Goal: Task Accomplishment & Management: Manage account settings

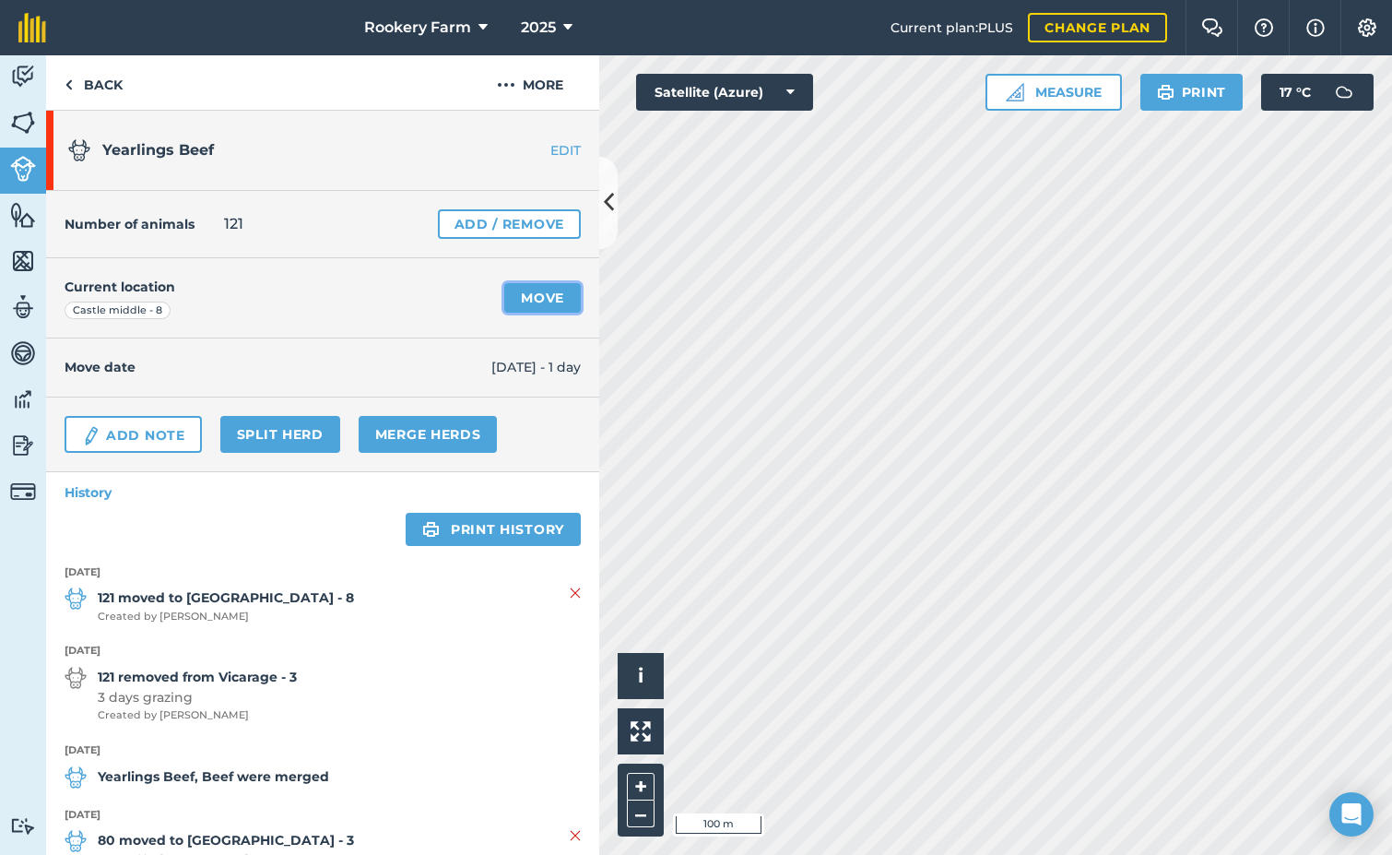
click at [520, 300] on link "Move" at bounding box center [542, 298] width 77 height 30
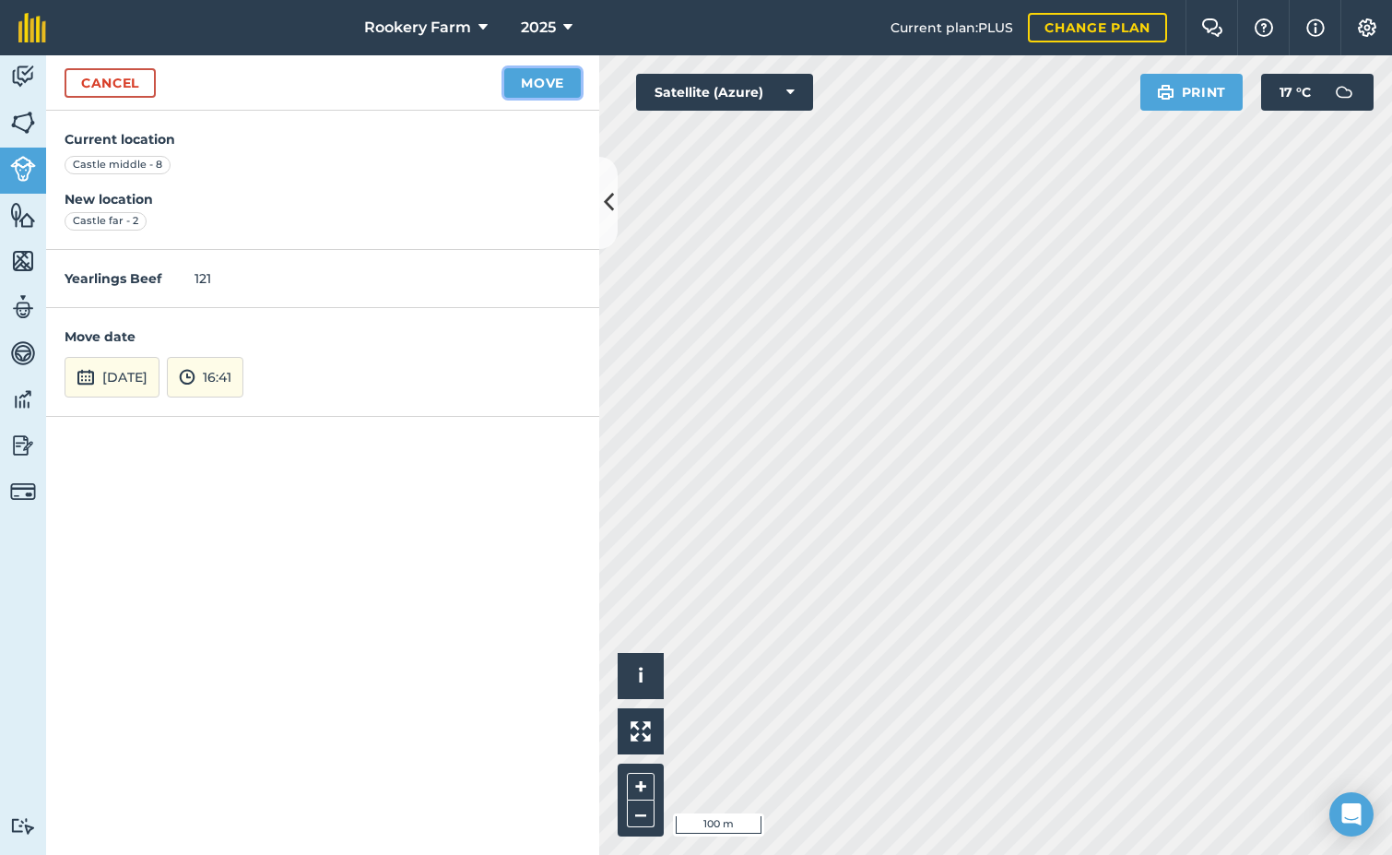
click at [529, 82] on button "Move" at bounding box center [542, 83] width 77 height 30
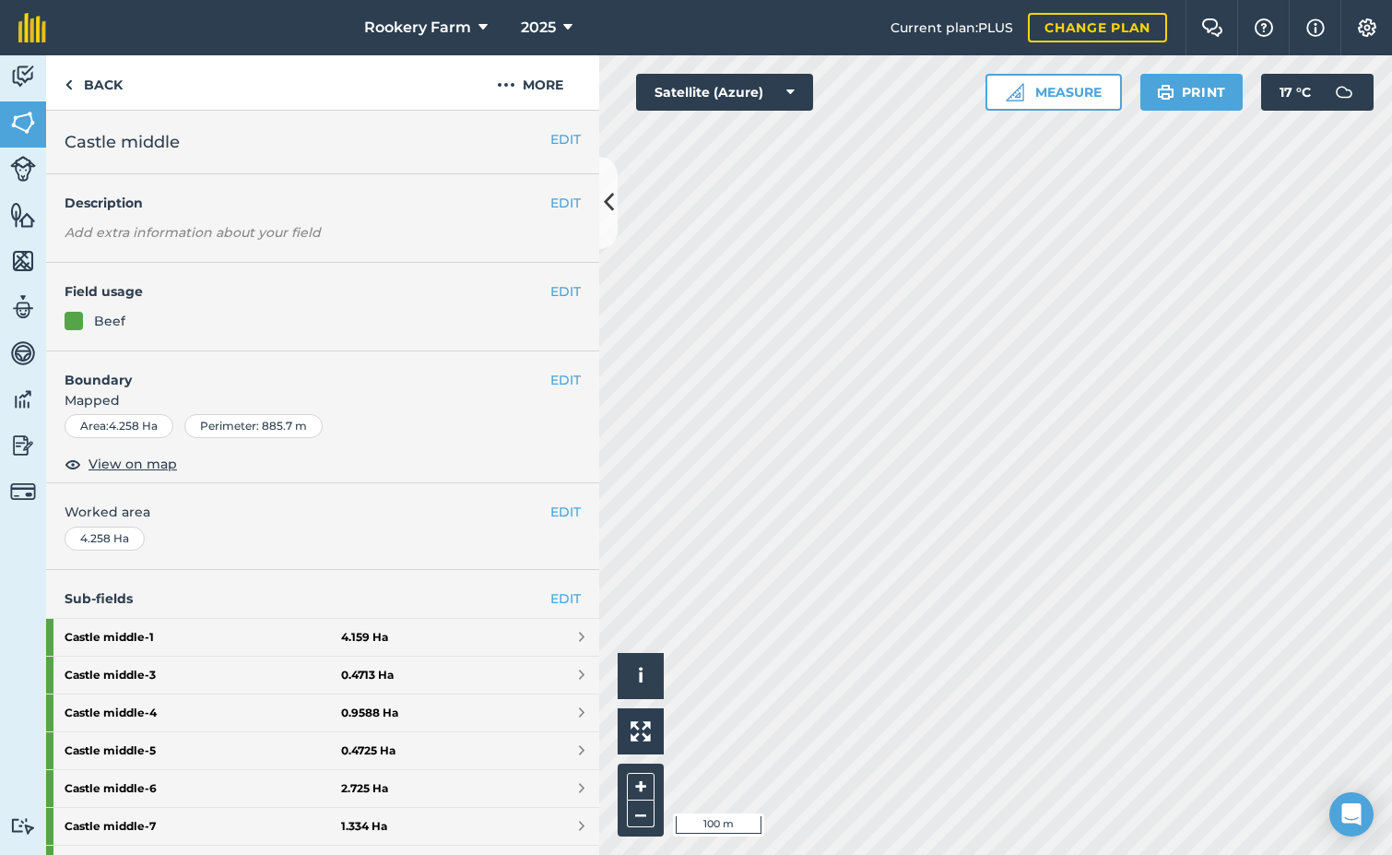
scroll to position [340, 0]
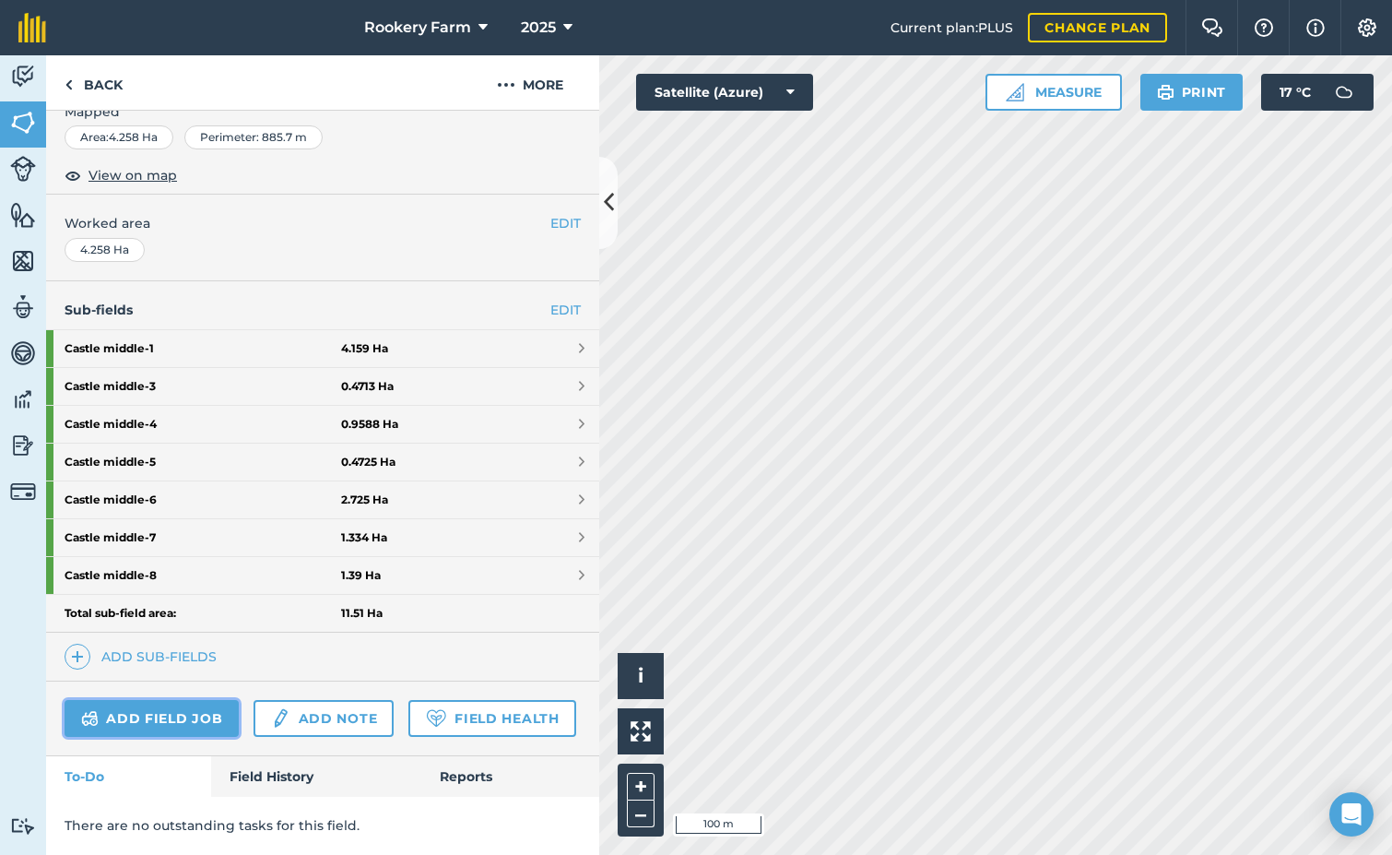
click at [208, 700] on link "Add field job" at bounding box center [152, 718] width 174 height 37
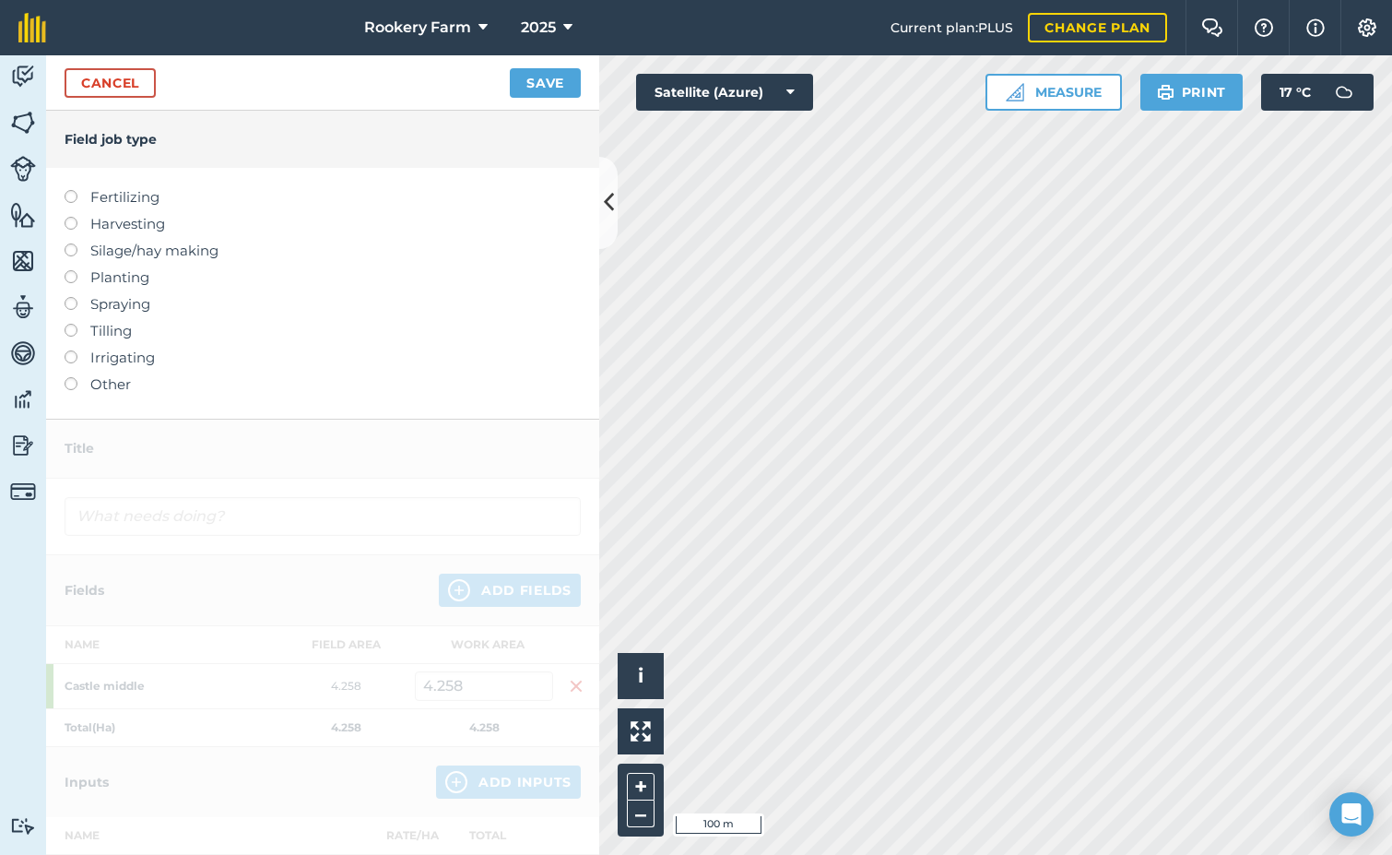
click at [70, 217] on label at bounding box center [78, 217] width 26 height 0
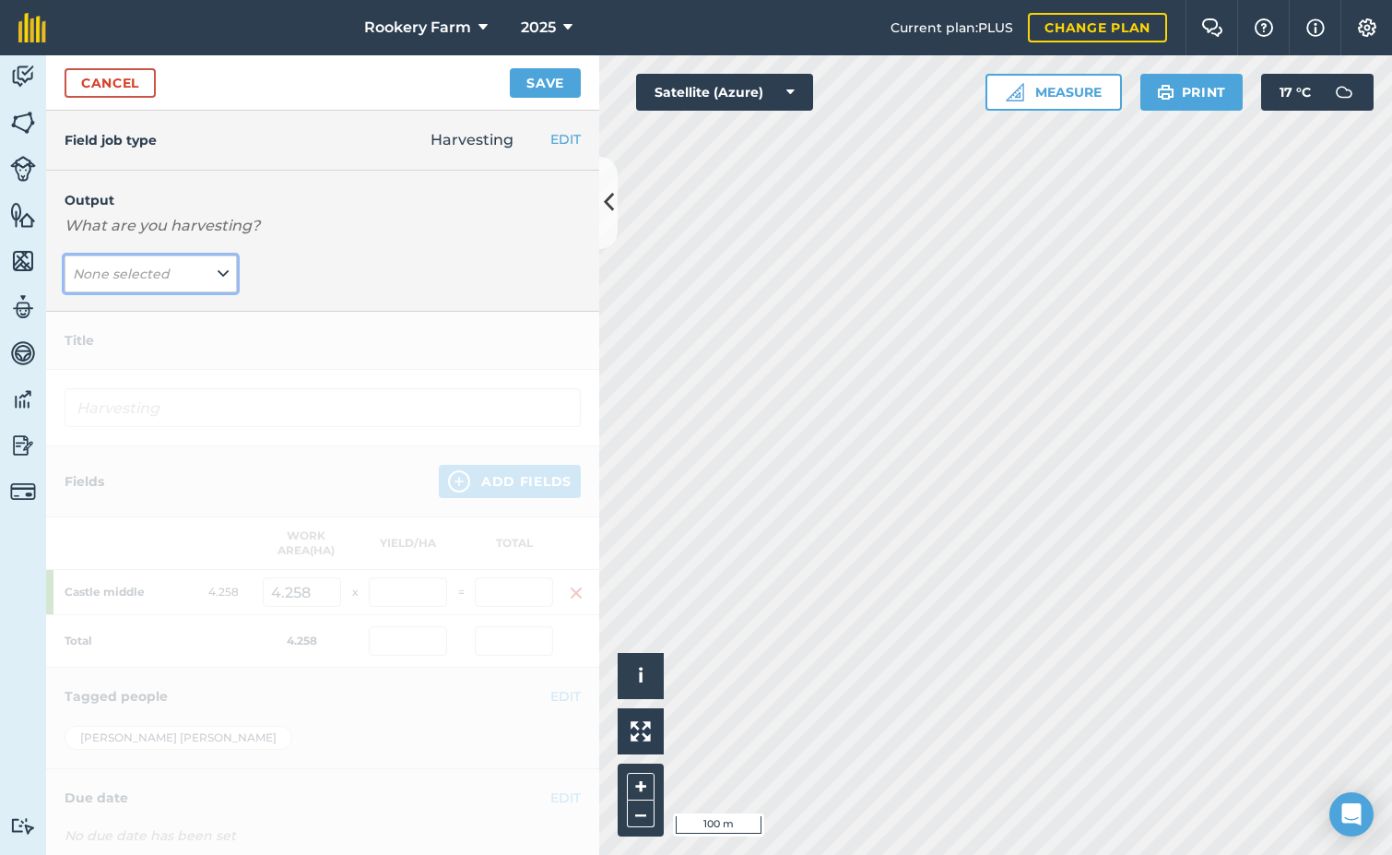
click at [218, 274] on icon at bounding box center [223, 274] width 11 height 20
click at [191, 307] on button "kg/dm/ha ( kg )" at bounding box center [151, 310] width 172 height 35
type input "Harvesting kg/dm/ha"
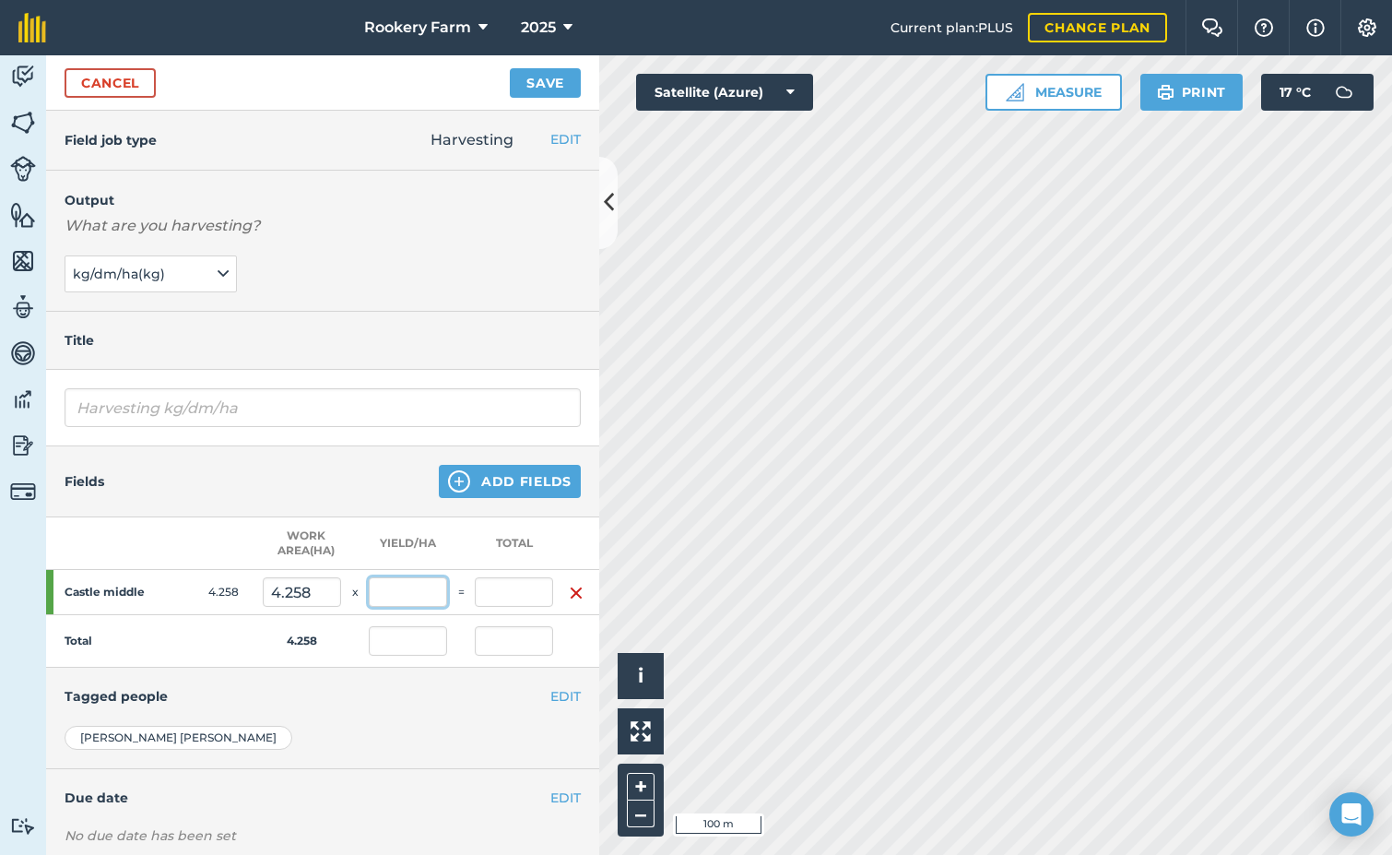
click at [423, 595] on input "text" at bounding box center [408, 592] width 78 height 30
type input "1,096"
type input "4,666.768"
type input "1,096"
type input "4,666.768"
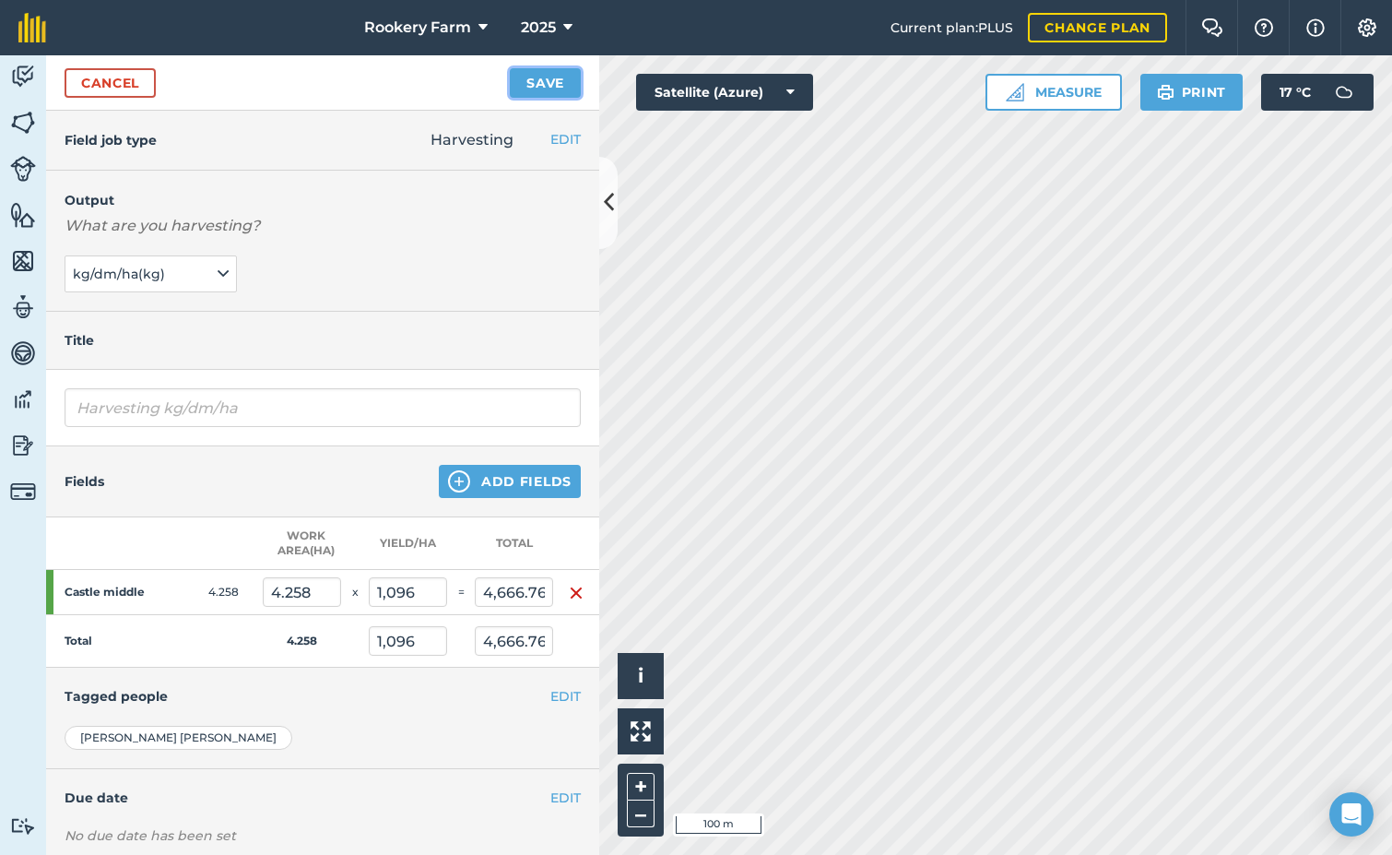
click at [549, 77] on button "Save" at bounding box center [545, 83] width 71 height 30
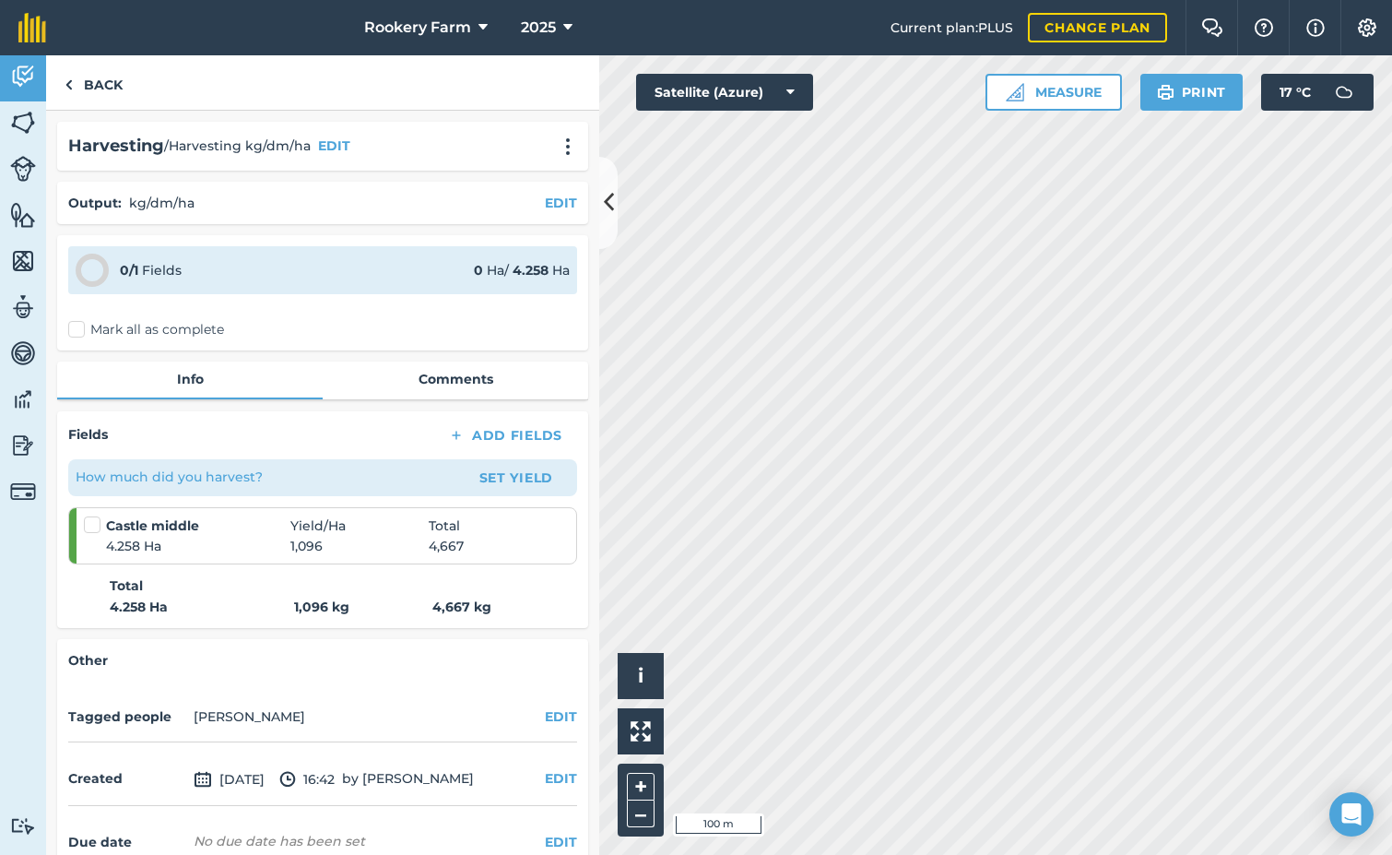
click at [79, 329] on label "Mark all as complete" at bounding box center [146, 329] width 156 height 19
click at [79, 329] on input "Mark all as complete" at bounding box center [74, 326] width 12 height 12
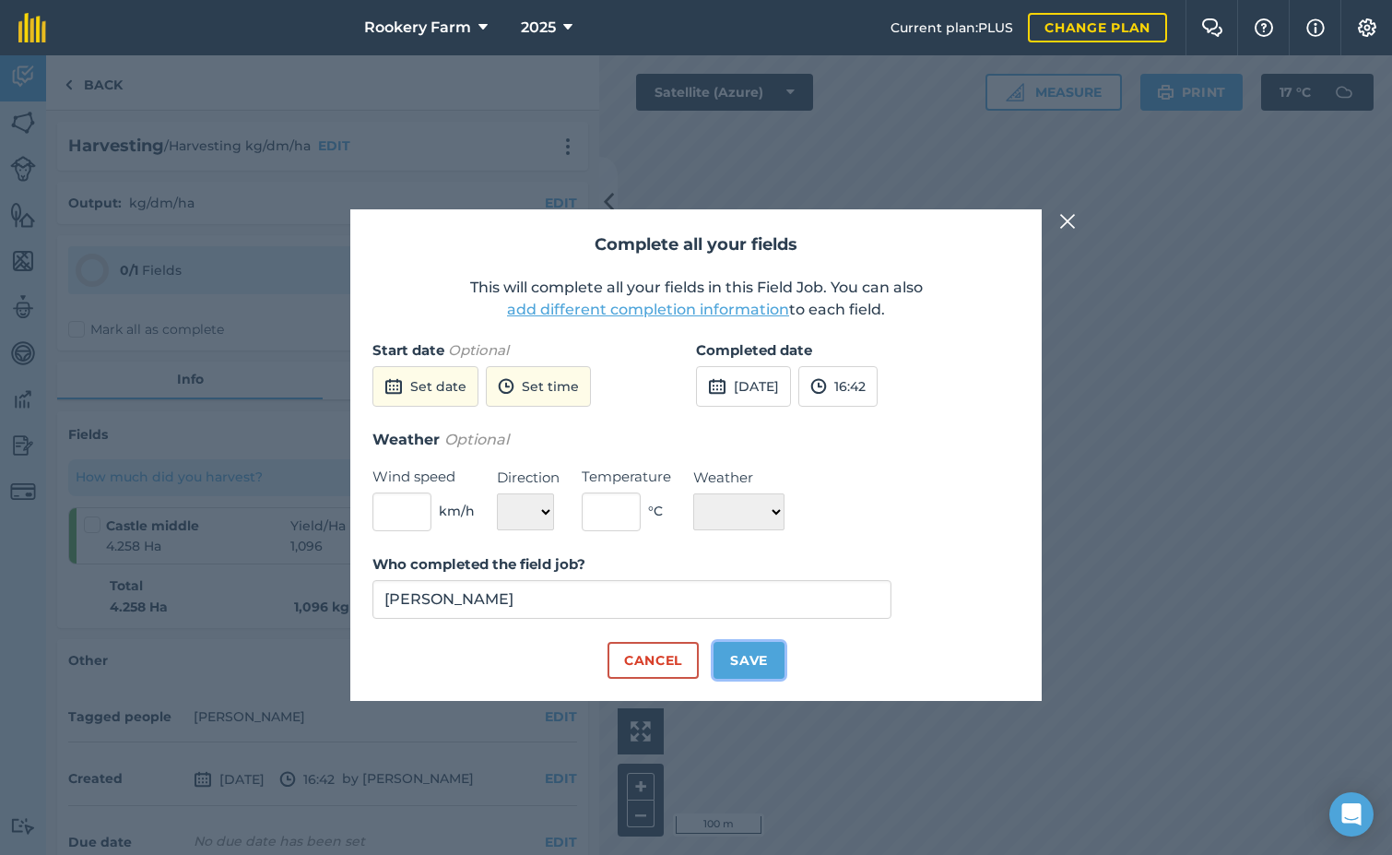
click at [771, 663] on button "Save" at bounding box center [749, 660] width 71 height 37
checkbox input "true"
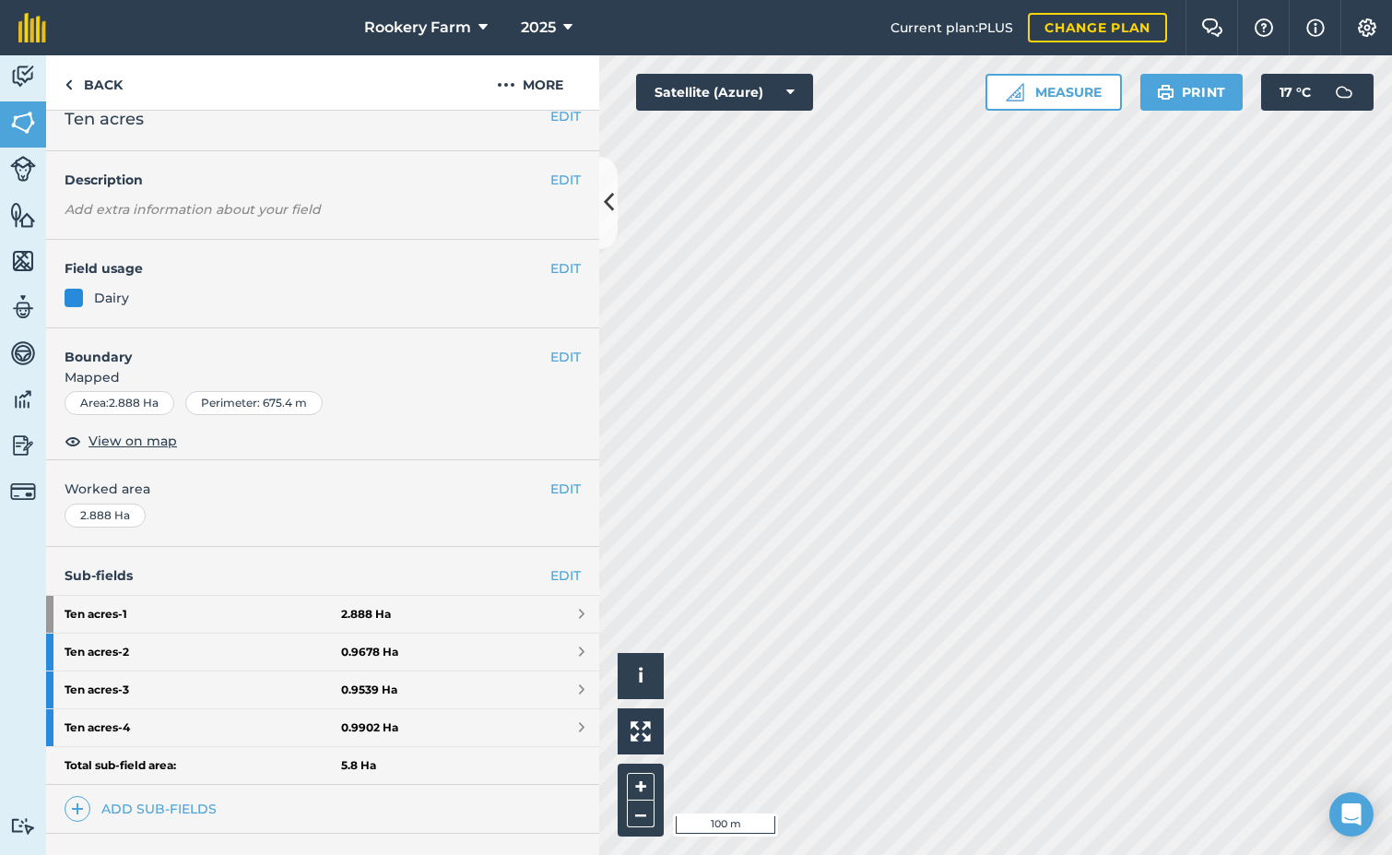
scroll to position [227, 0]
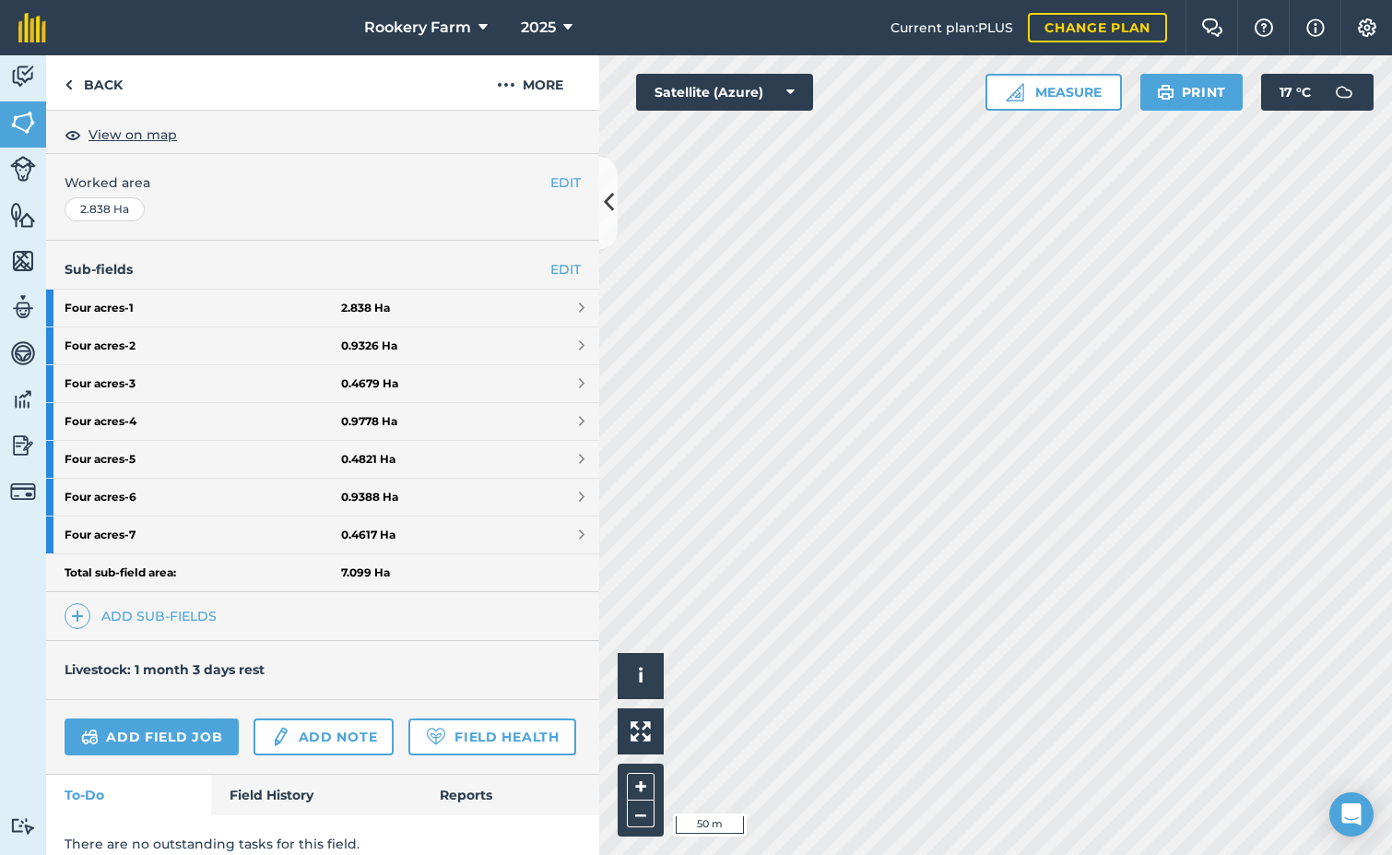
scroll to position [369, 0]
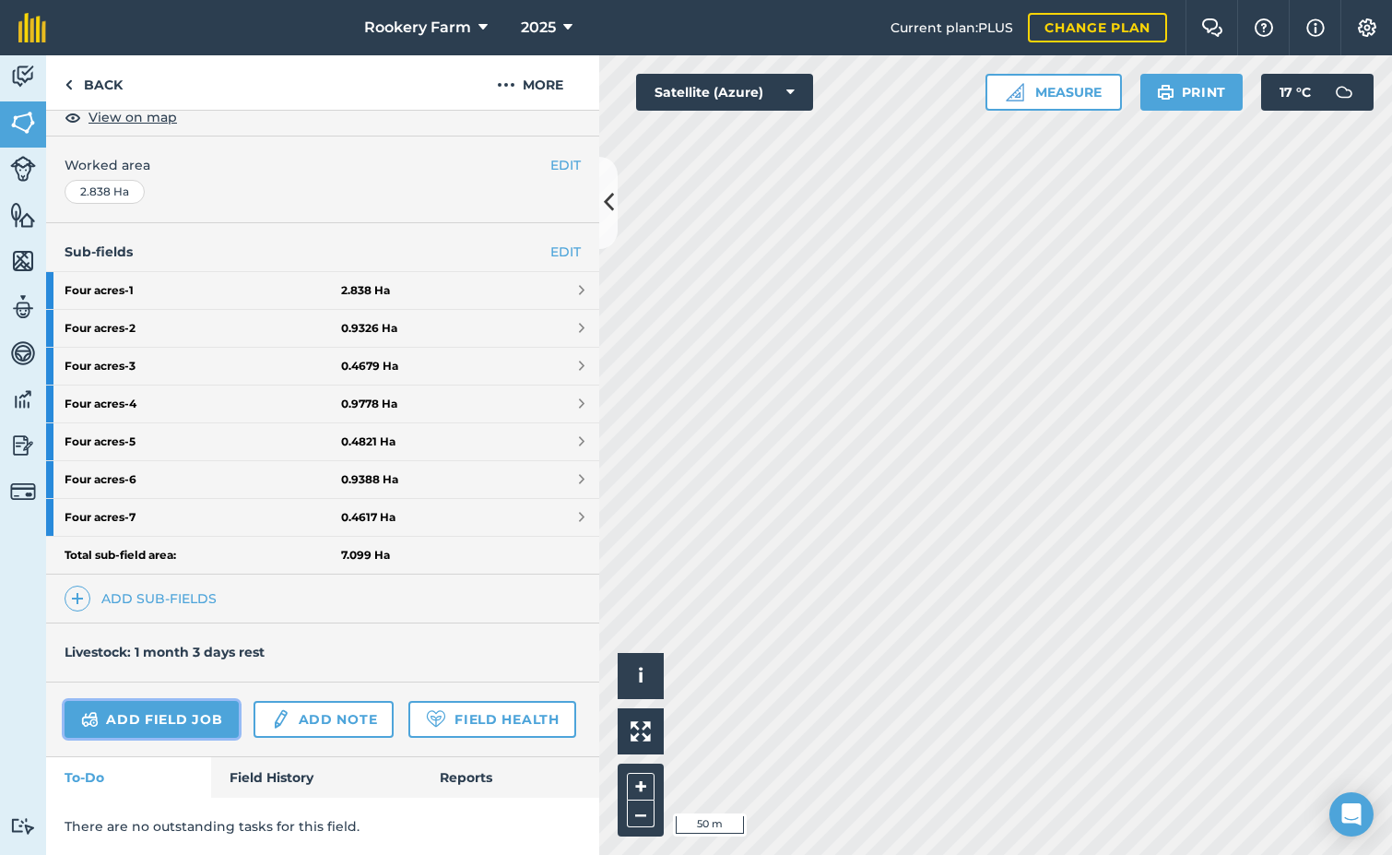
click at [156, 702] on link "Add field job" at bounding box center [152, 719] width 174 height 37
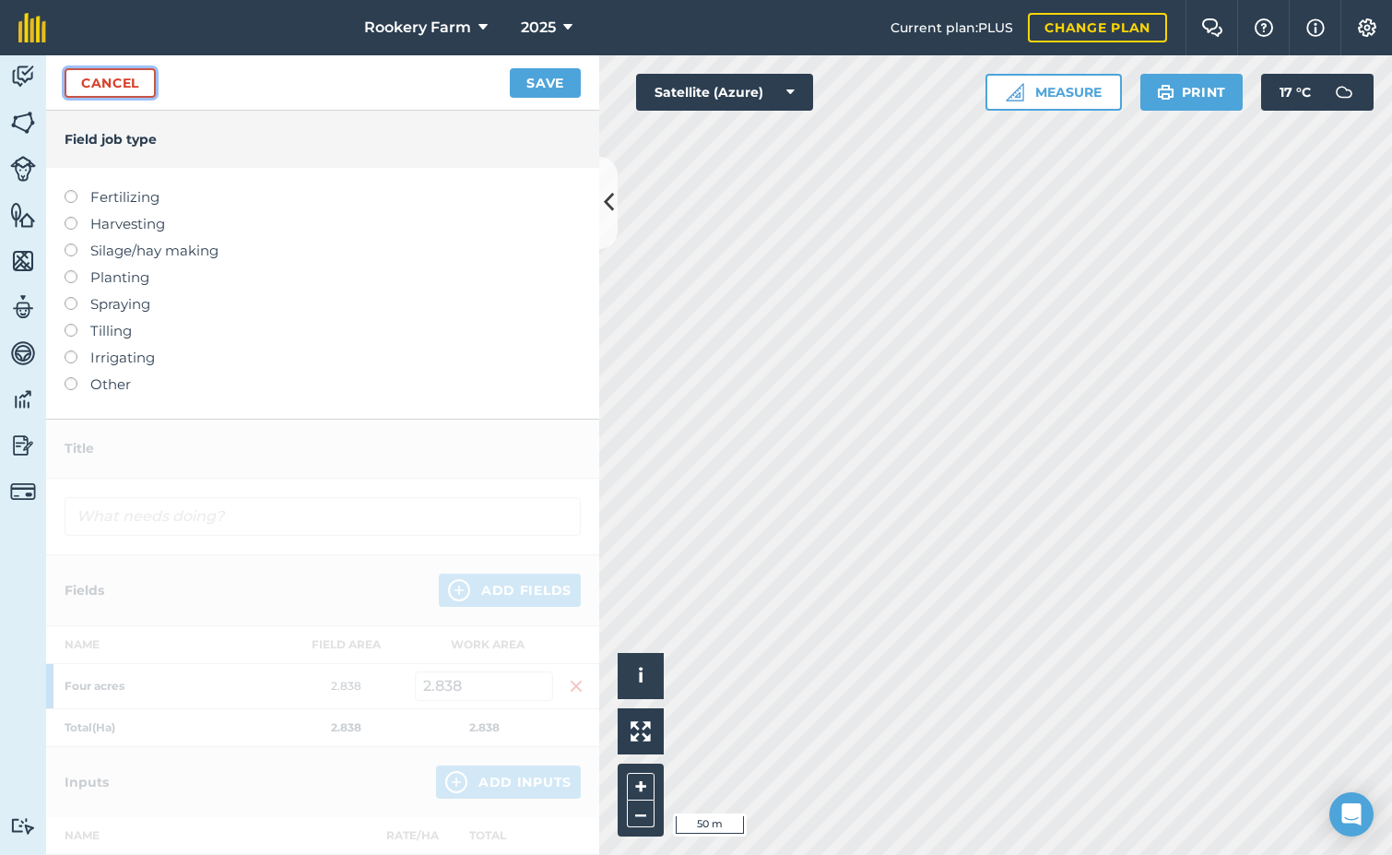
click at [113, 82] on link "Cancel" at bounding box center [110, 83] width 91 height 30
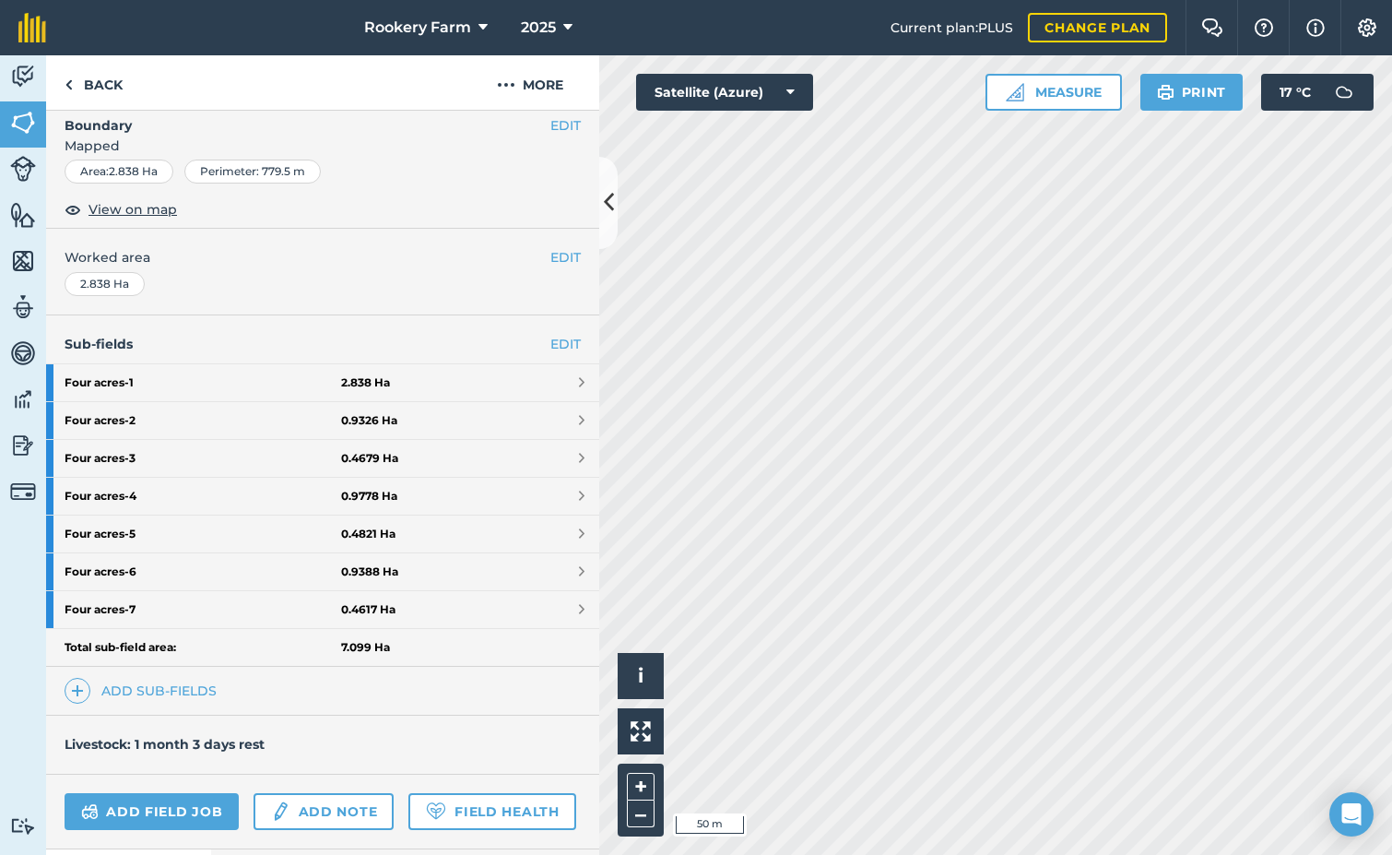
scroll to position [277, 0]
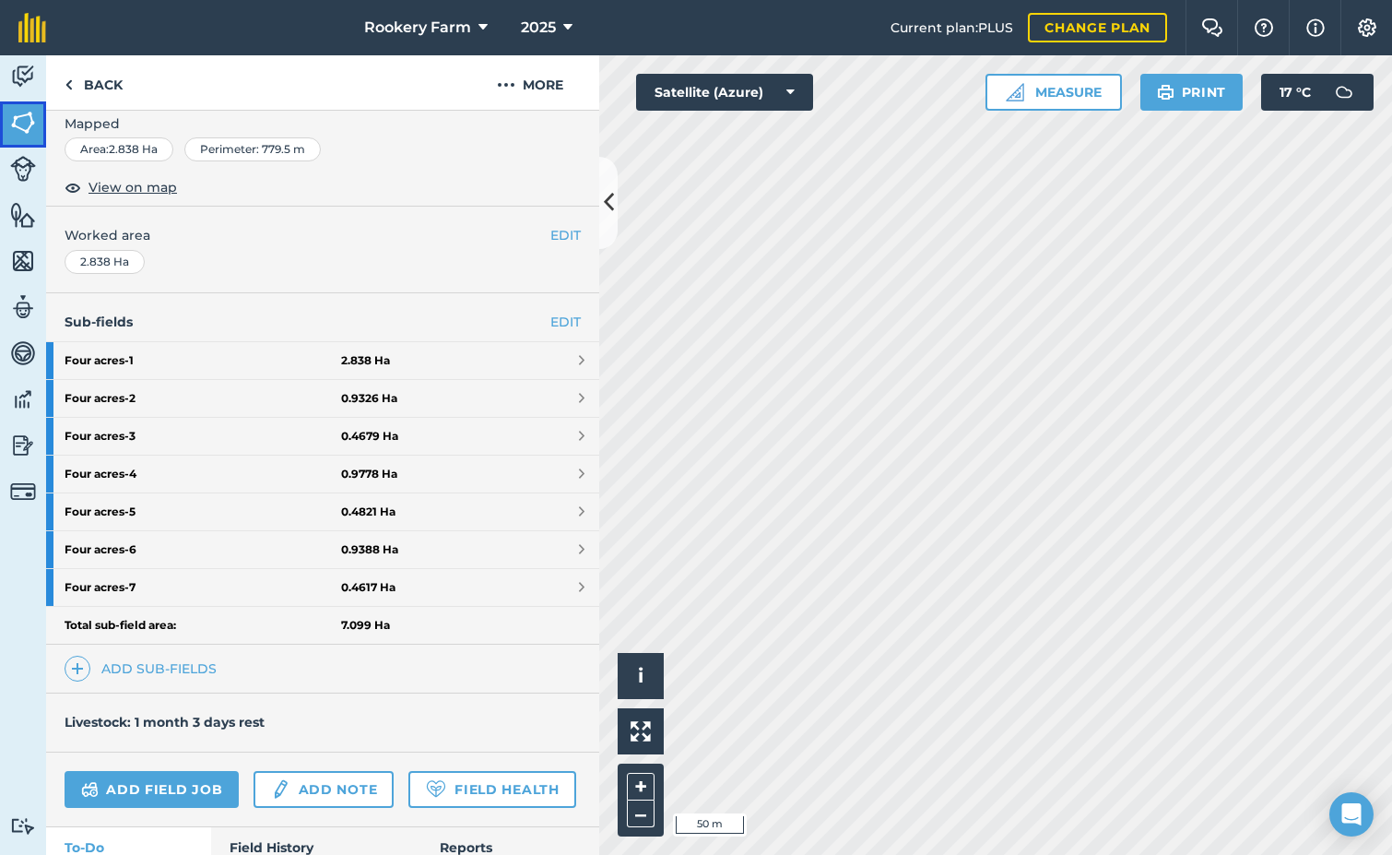
click at [25, 120] on img at bounding box center [23, 123] width 26 height 28
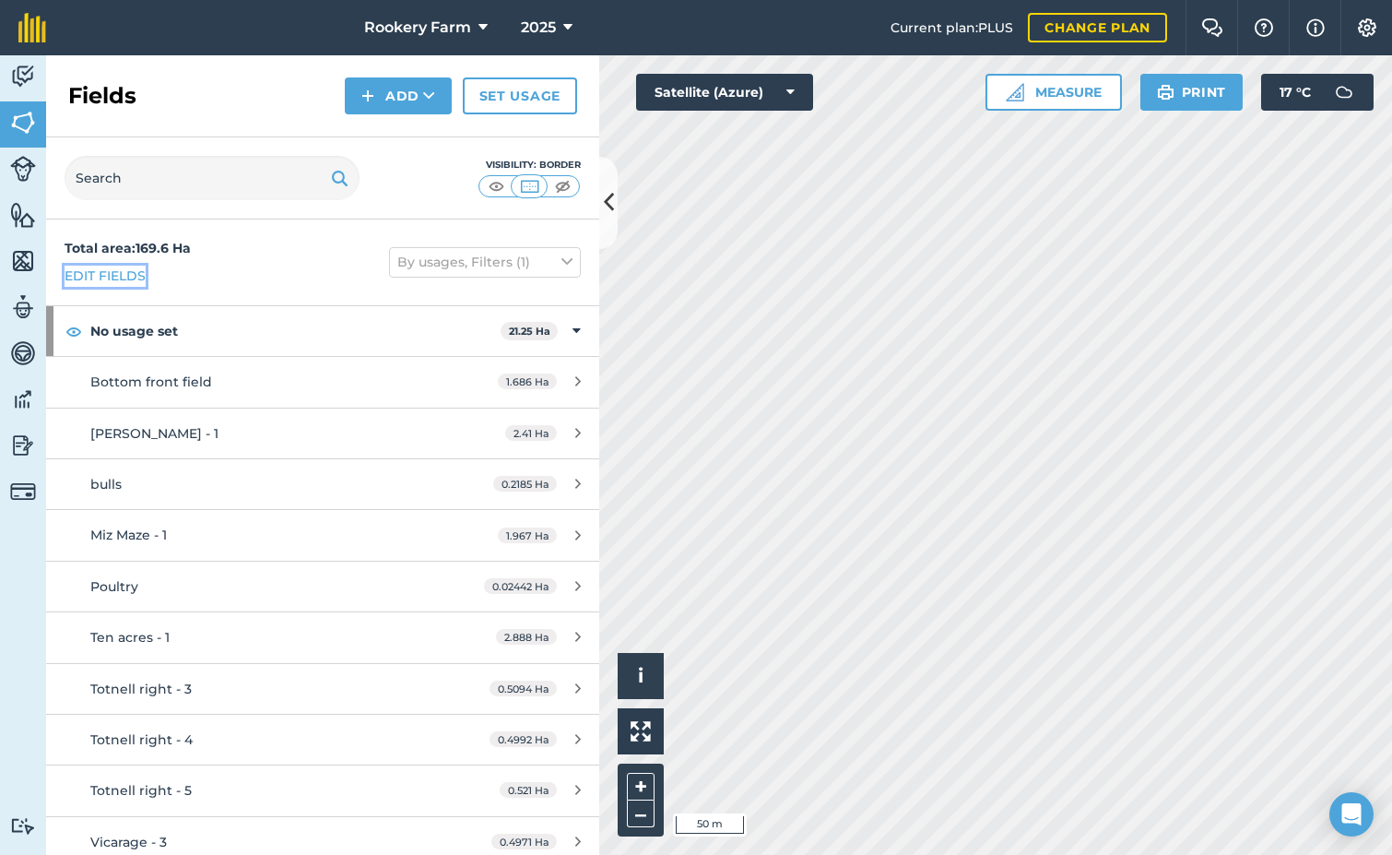
click at [89, 277] on link "Edit fields" at bounding box center [105, 276] width 81 height 20
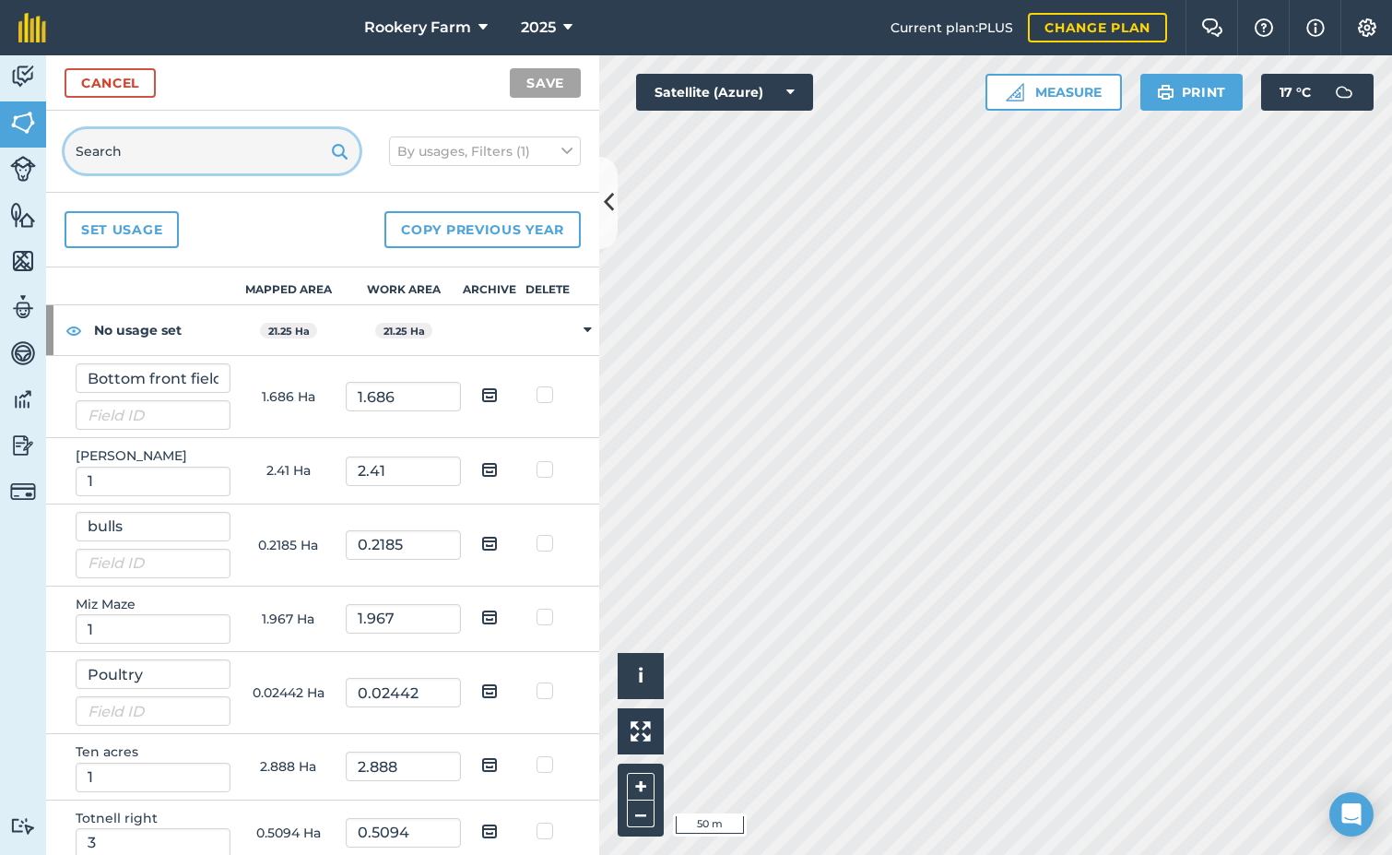
click at [148, 159] on input "text" at bounding box center [212, 151] width 295 height 44
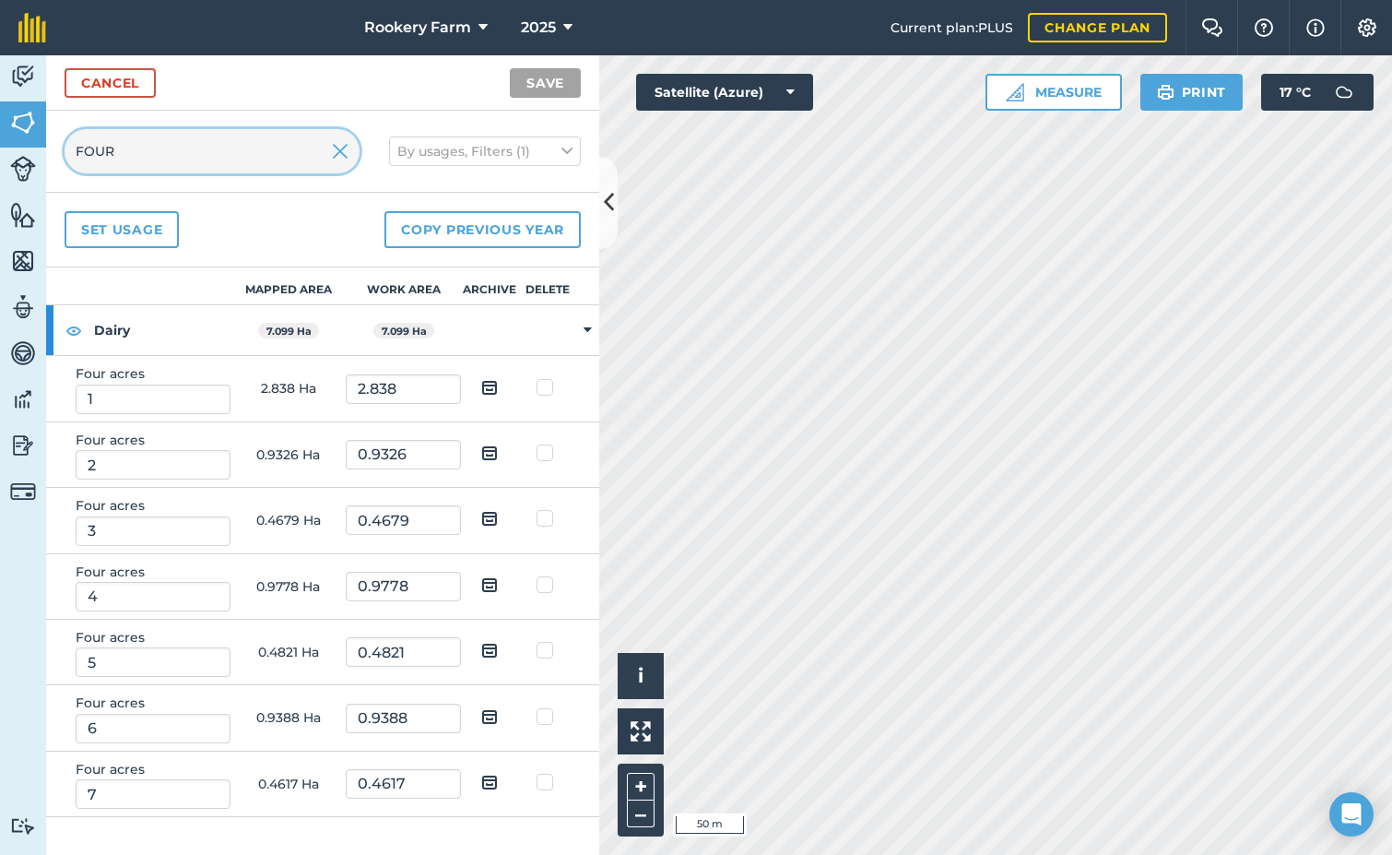
type input "FOUR"
click at [483, 451] on img at bounding box center [489, 453] width 17 height 22
click at [498, 451] on input "checkbox" at bounding box center [504, 447] width 12 height 12
checkbox input "true"
click at [490, 516] on img at bounding box center [489, 518] width 17 height 22
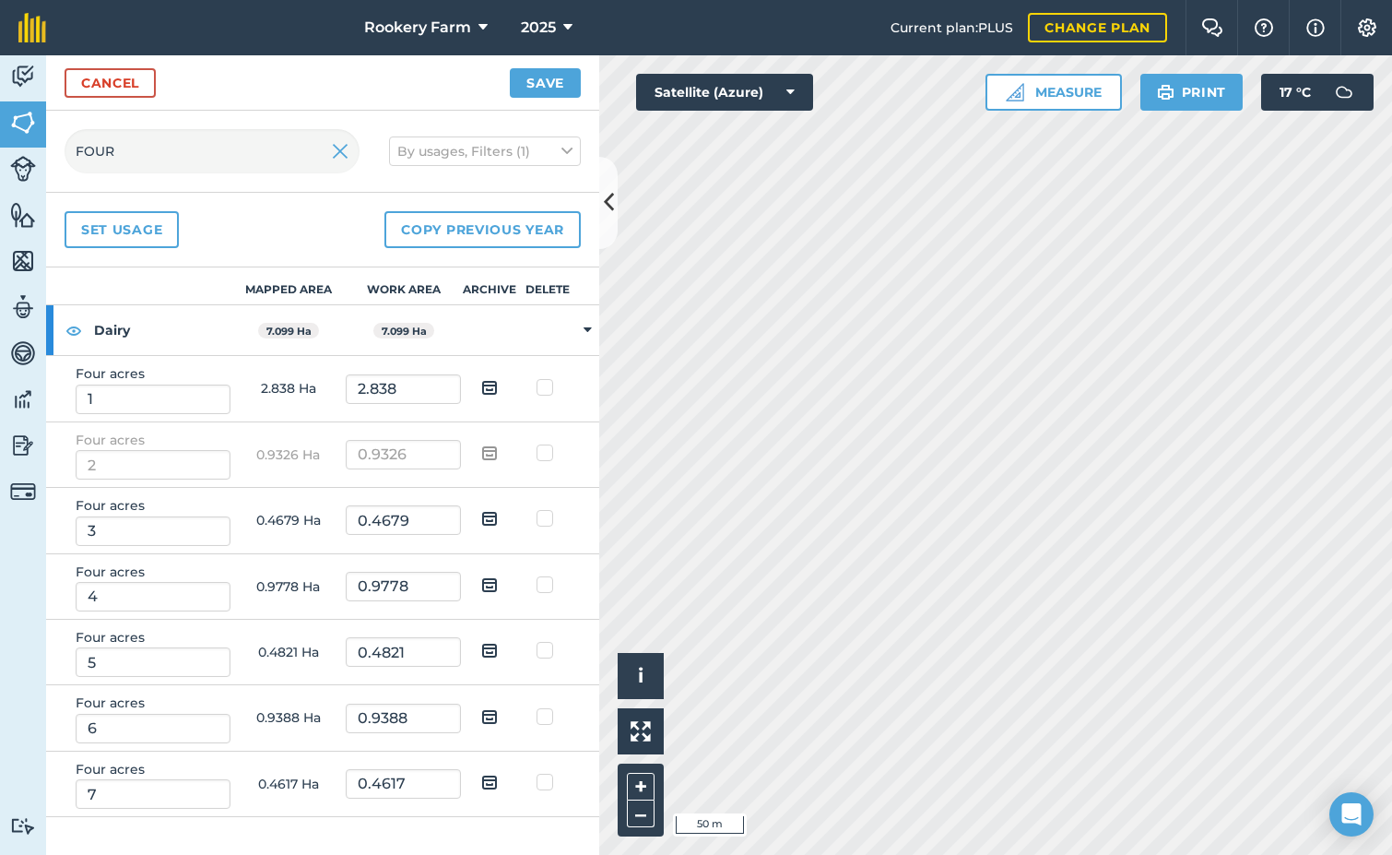
click at [498, 516] on input "checkbox" at bounding box center [504, 512] width 12 height 12
checkbox input "true"
click at [482, 579] on img at bounding box center [489, 585] width 17 height 22
click at [498, 579] on input "checkbox" at bounding box center [504, 579] width 12 height 12
checkbox input "true"
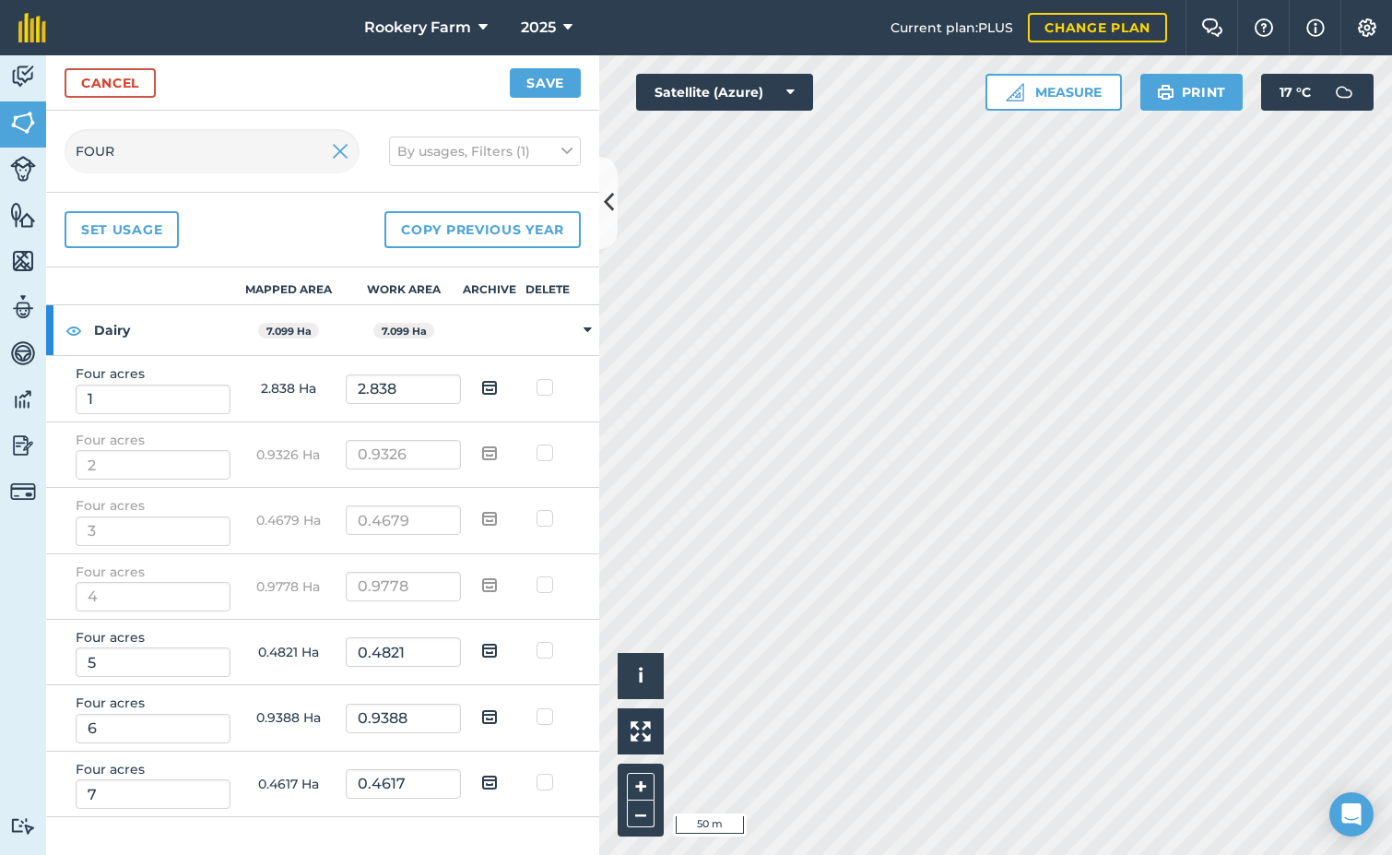
click at [495, 642] on img at bounding box center [489, 650] width 17 height 22
click at [498, 642] on input "checkbox" at bounding box center [504, 644] width 12 height 12
checkbox input "true"
drag, startPoint x: 483, startPoint y: 717, endPoint x: 489, endPoint y: 727, distance: 11.6
click at [483, 718] on img at bounding box center [489, 716] width 17 height 22
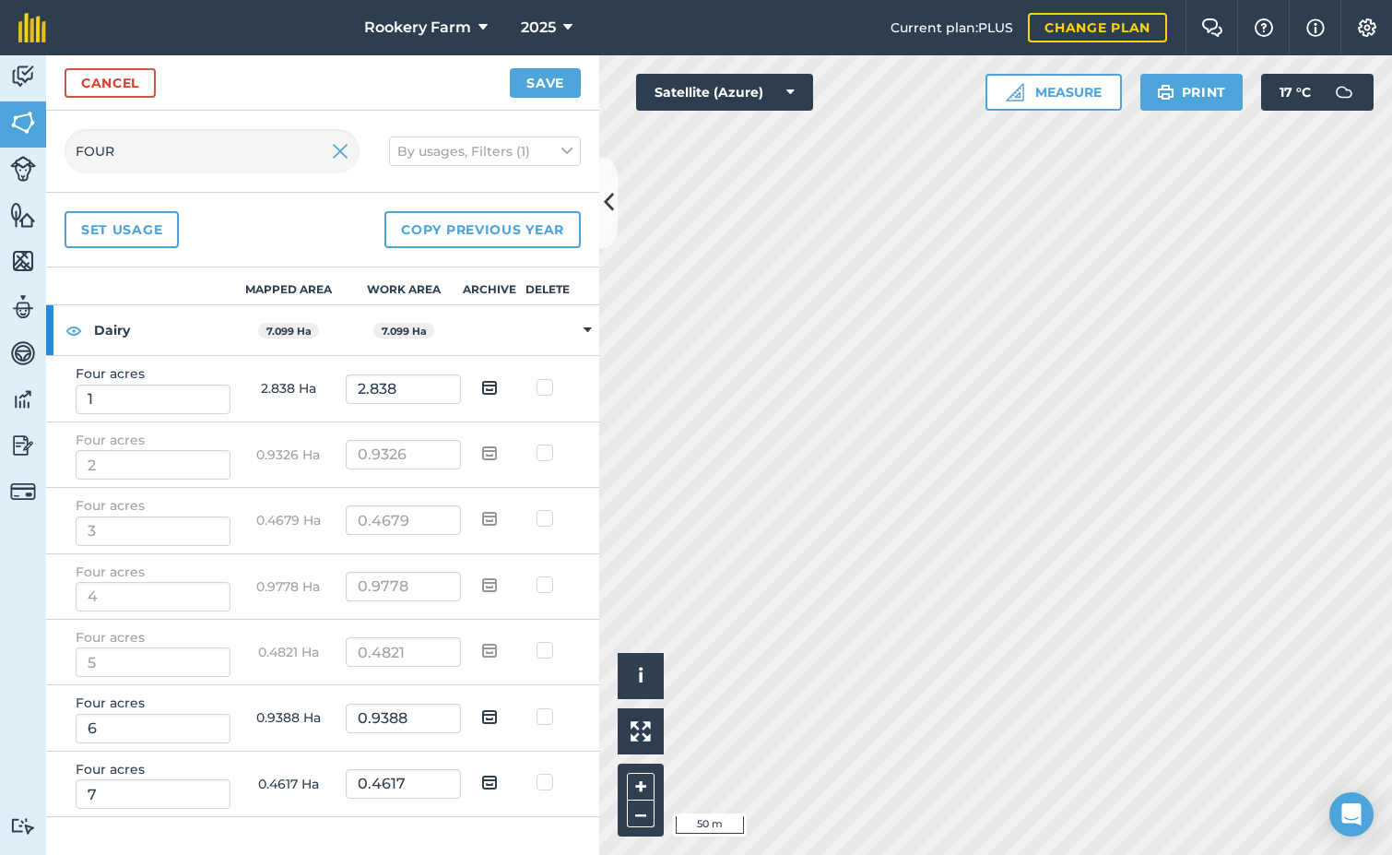
click at [498, 717] on input "checkbox" at bounding box center [504, 711] width 12 height 12
checkbox input "true"
click at [488, 780] on img at bounding box center [489, 782] width 17 height 22
click at [498, 780] on input "checkbox" at bounding box center [504, 776] width 12 height 12
checkbox input "true"
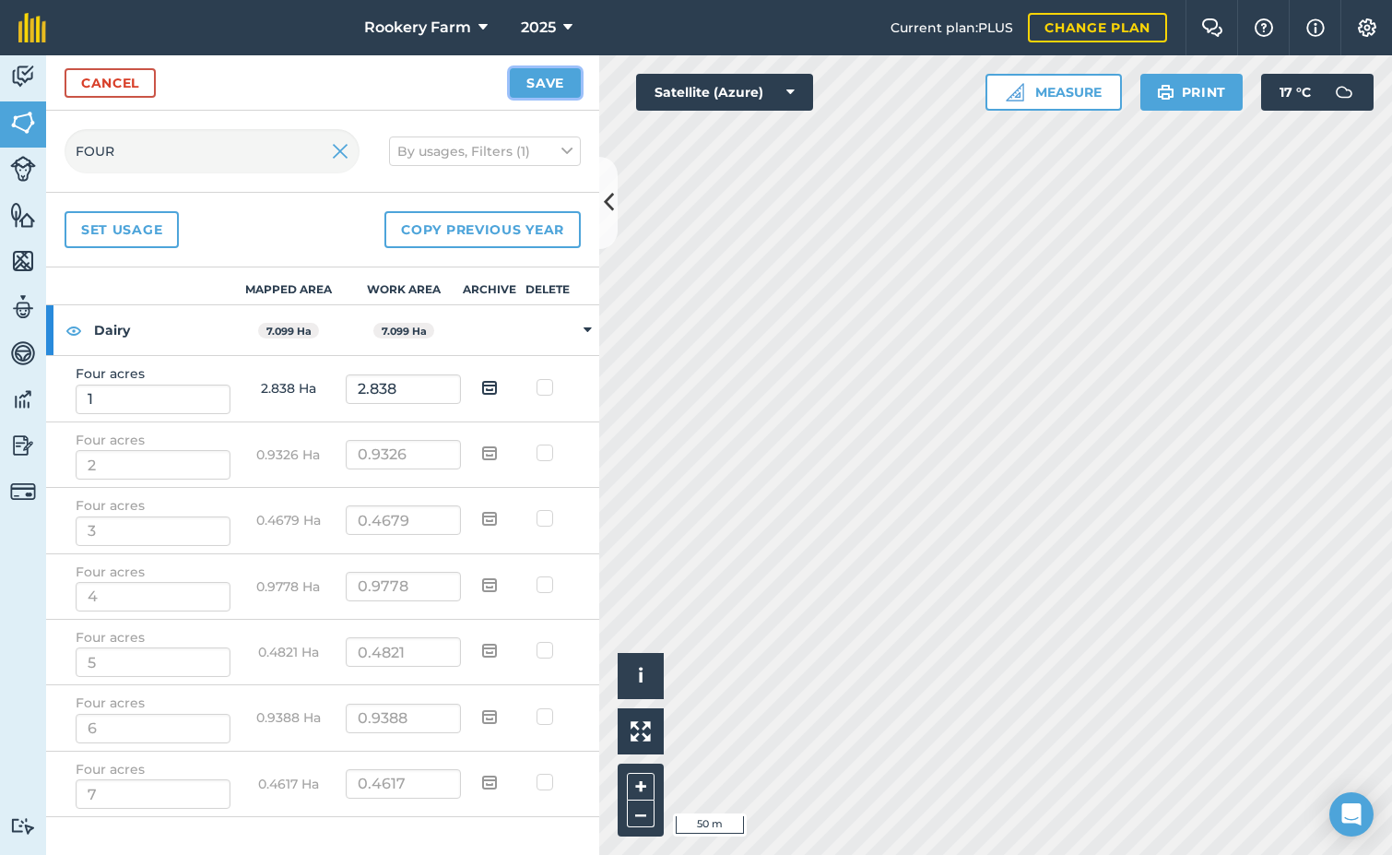
click at [541, 77] on button "Save" at bounding box center [545, 83] width 71 height 30
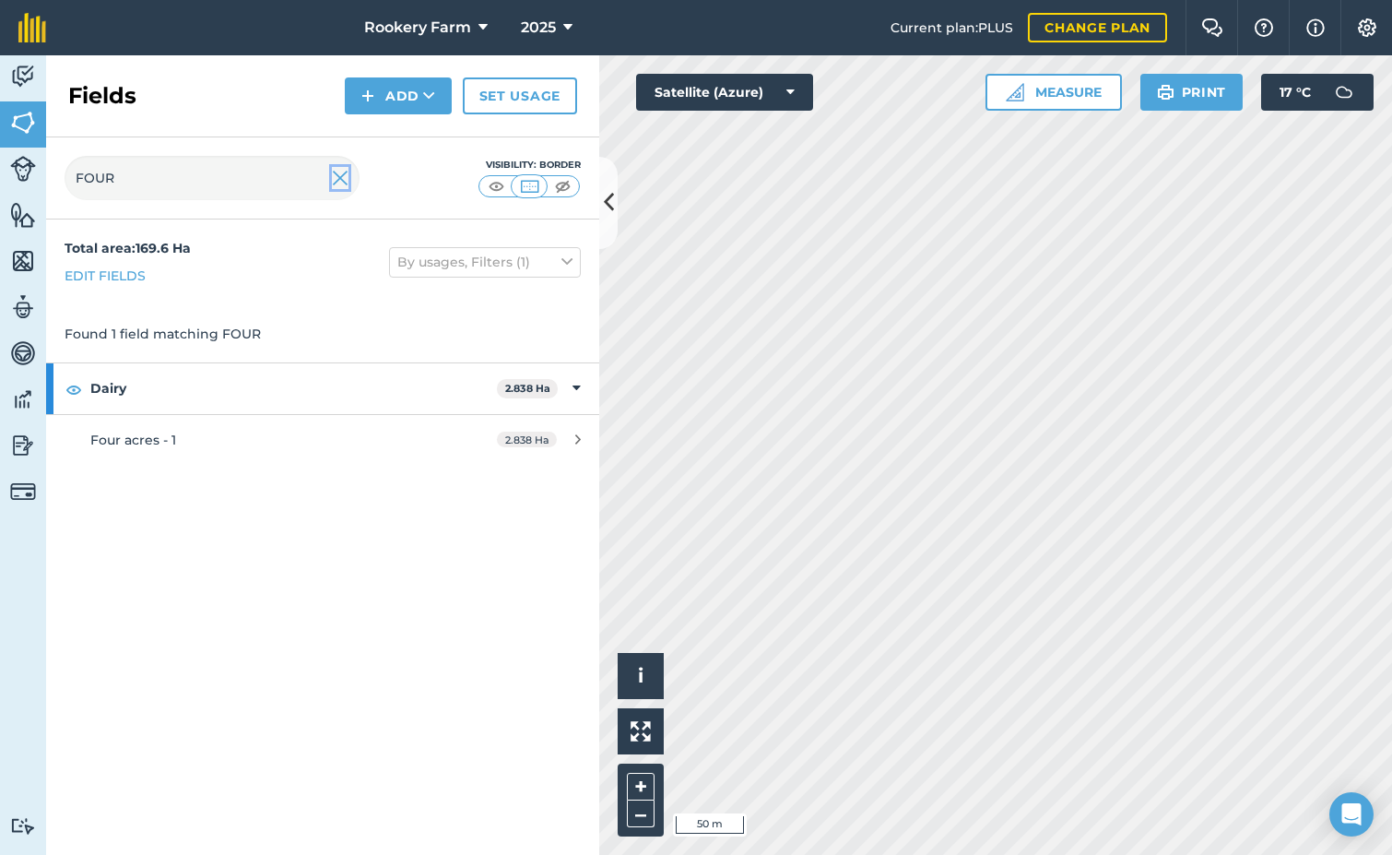
click at [336, 180] on img at bounding box center [340, 178] width 17 height 22
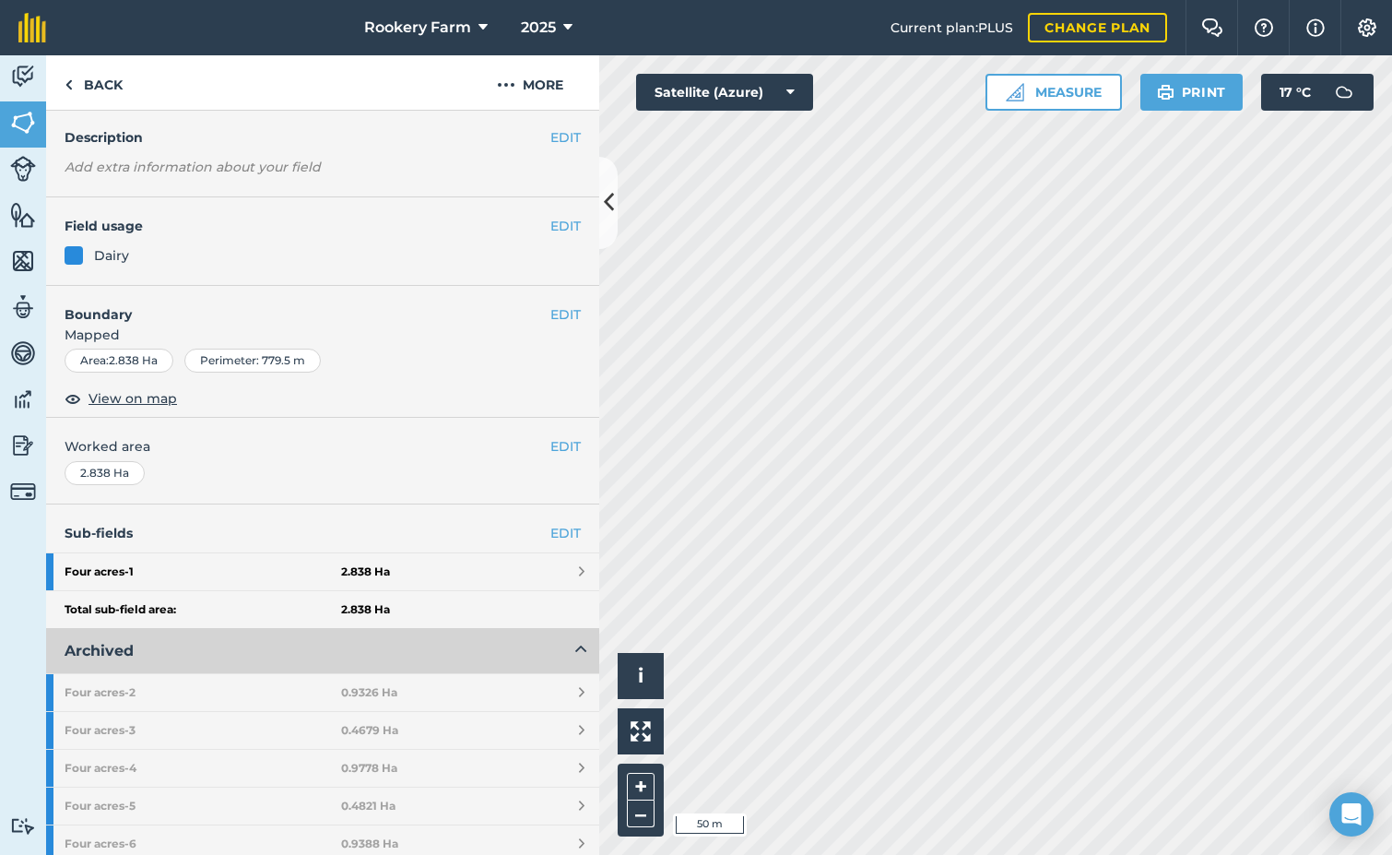
scroll to position [385, 0]
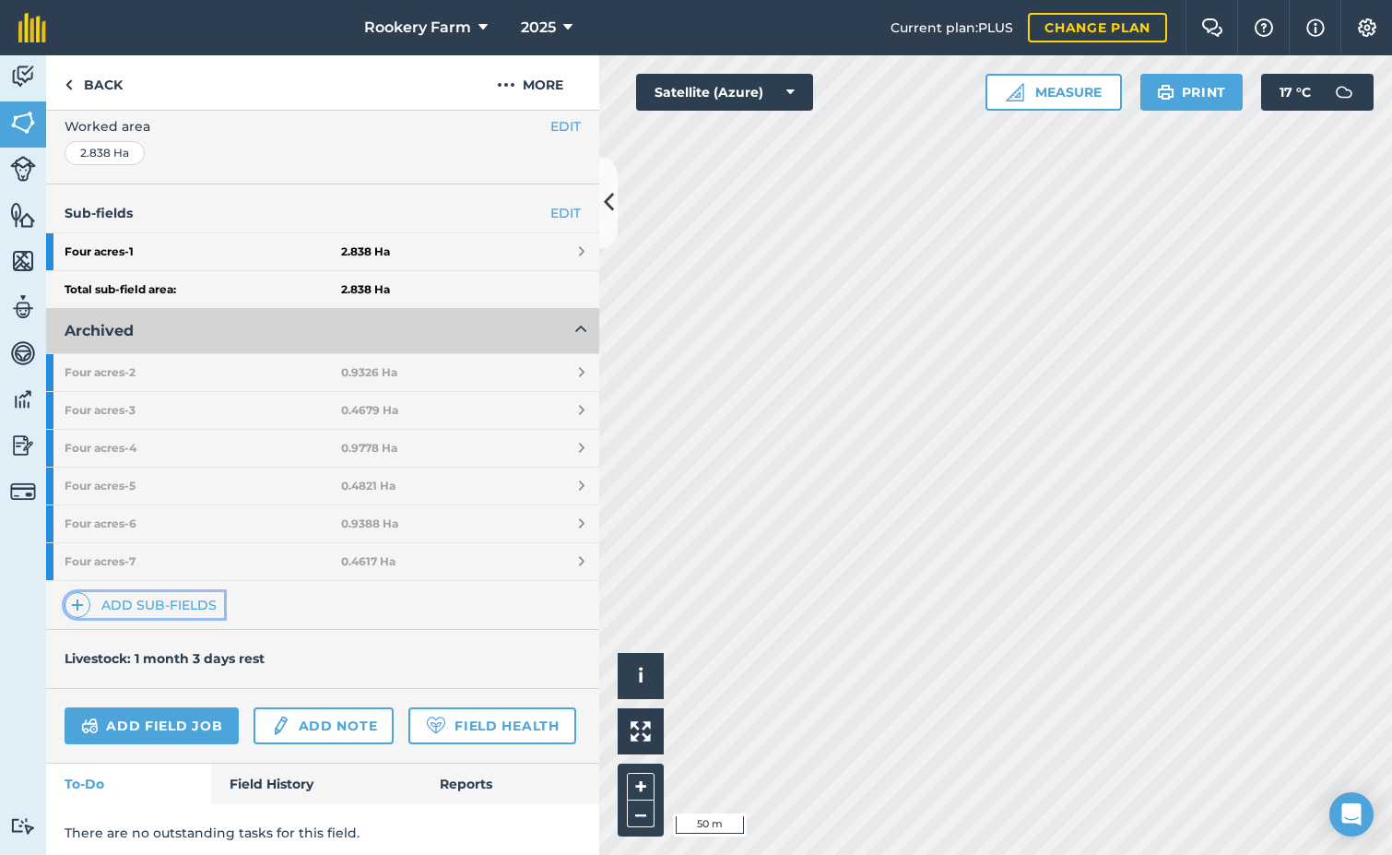
click at [160, 598] on link "Add sub-fields" at bounding box center [145, 605] width 160 height 26
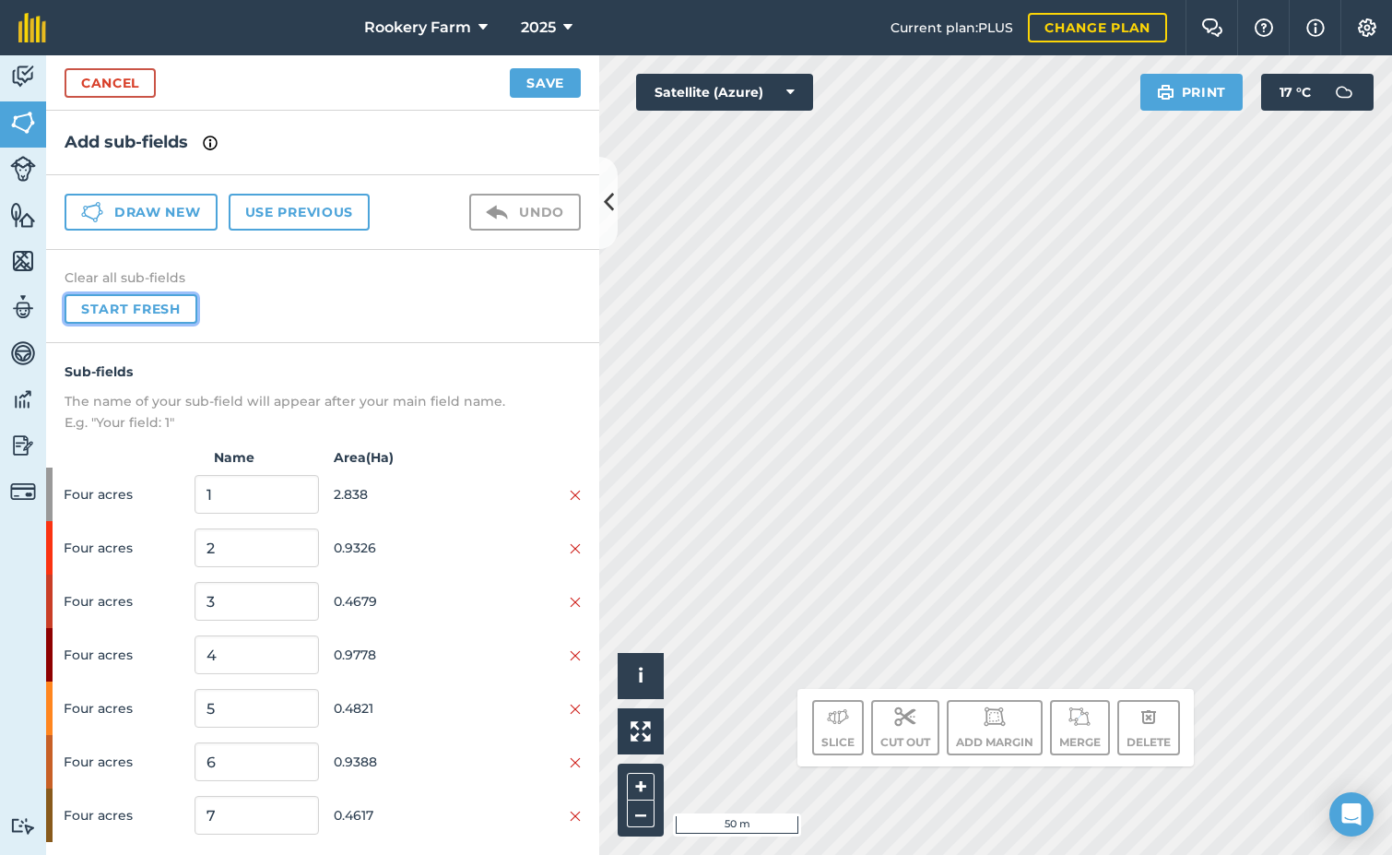
click at [184, 307] on button "Start fresh" at bounding box center [131, 309] width 133 height 30
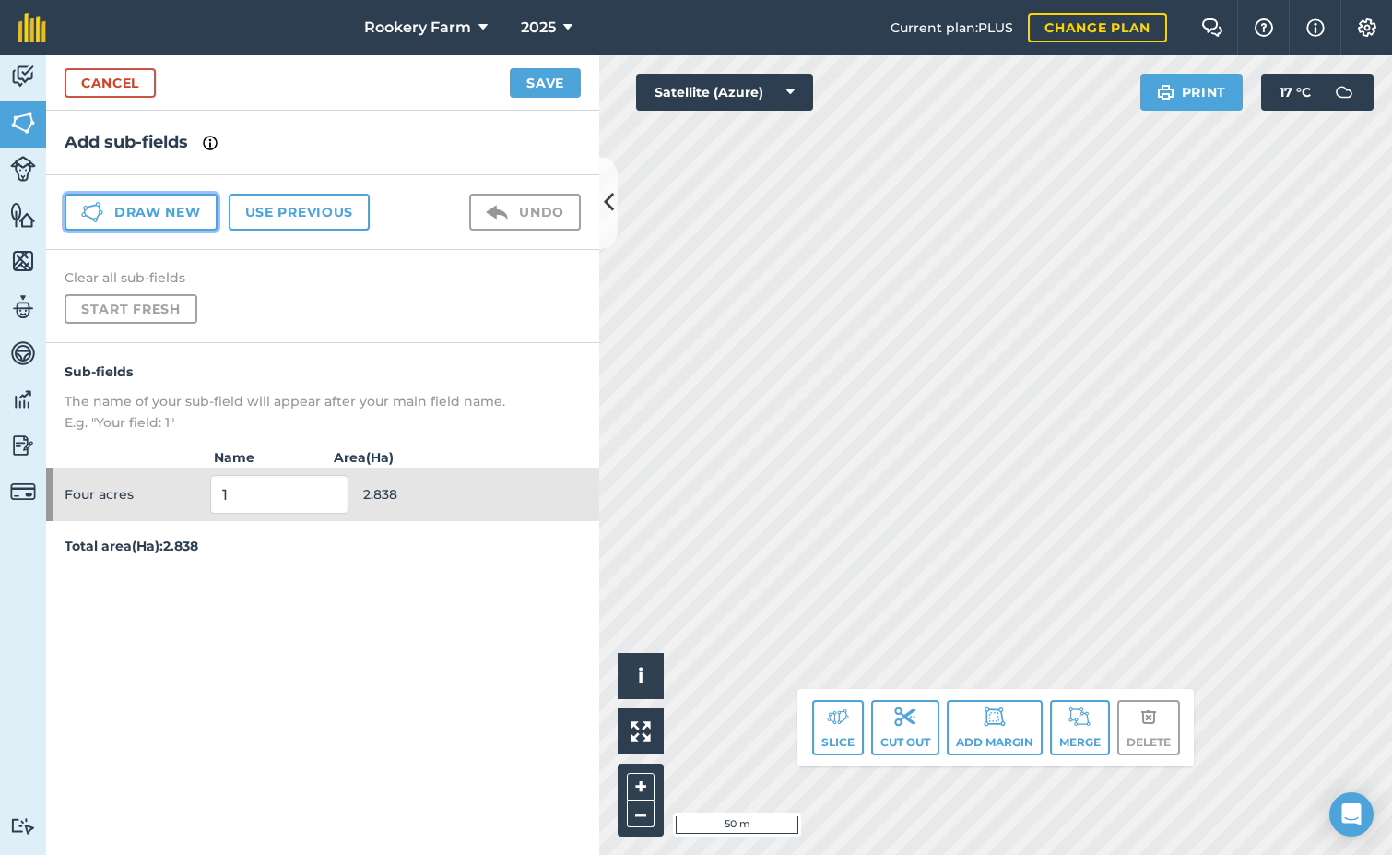
click at [191, 215] on button "Draw new" at bounding box center [141, 212] width 153 height 37
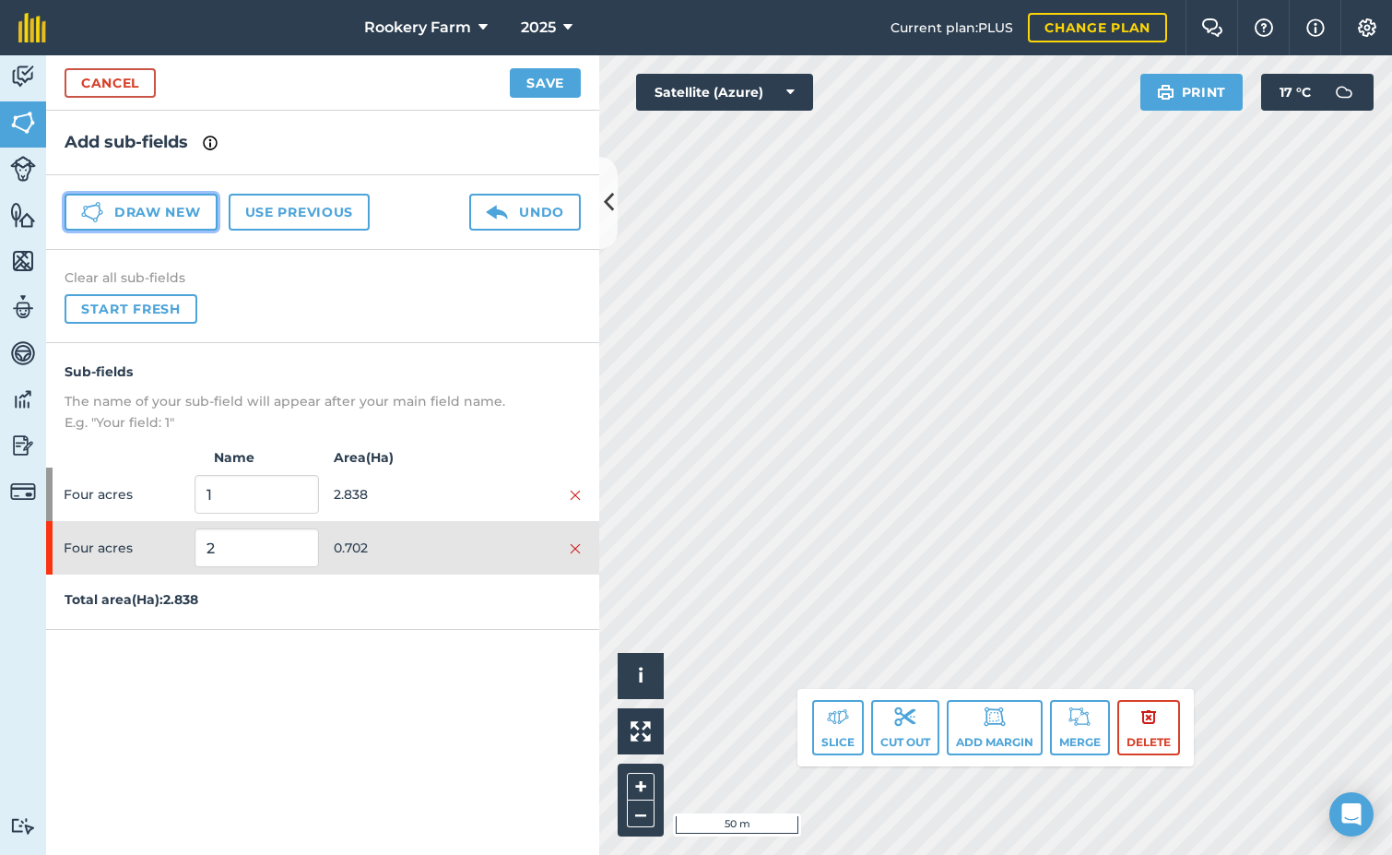
click at [174, 219] on button "Draw new" at bounding box center [141, 212] width 153 height 37
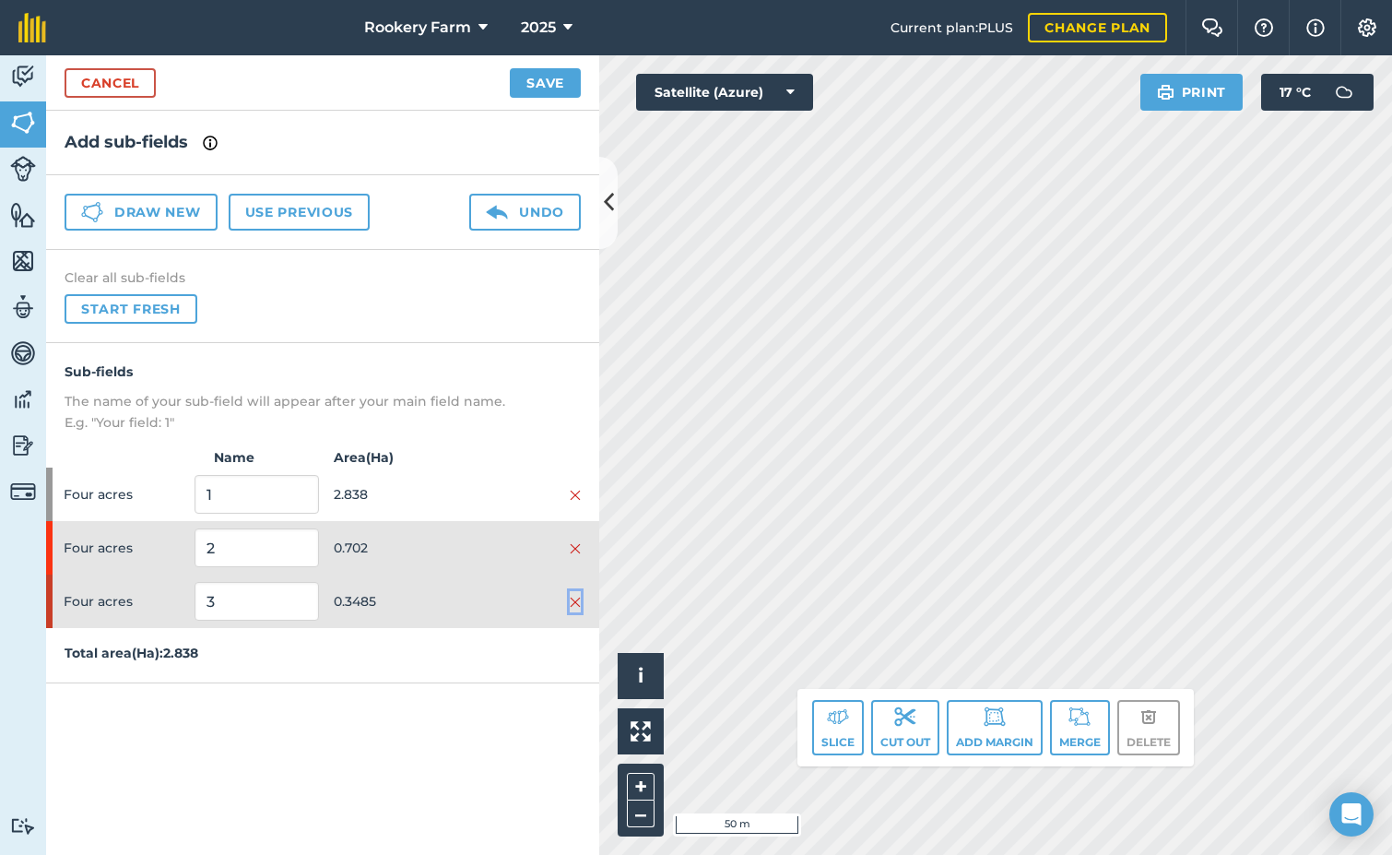
click at [573, 603] on img at bounding box center [575, 602] width 11 height 15
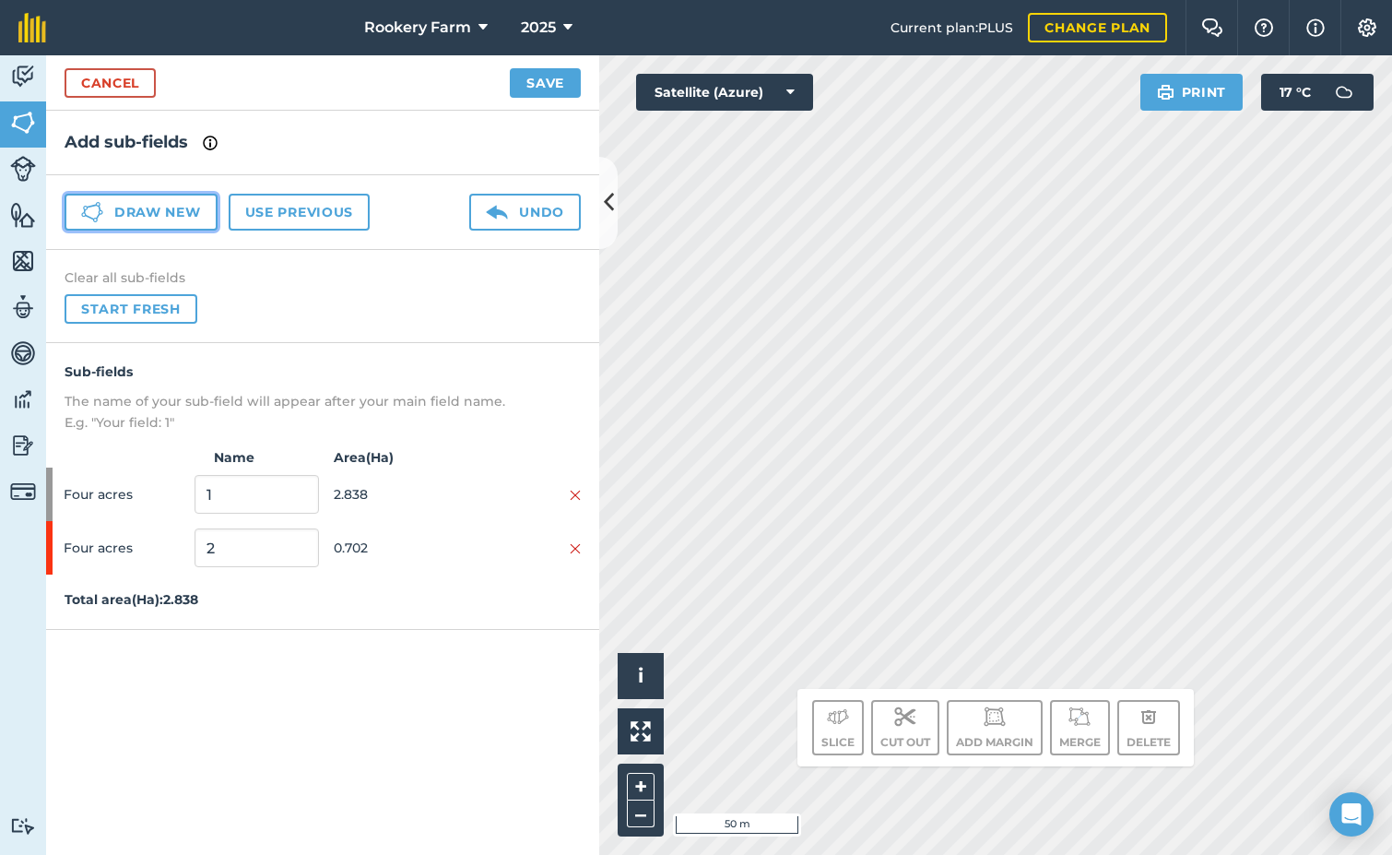
click at [135, 218] on button "Draw new" at bounding box center [141, 212] width 153 height 37
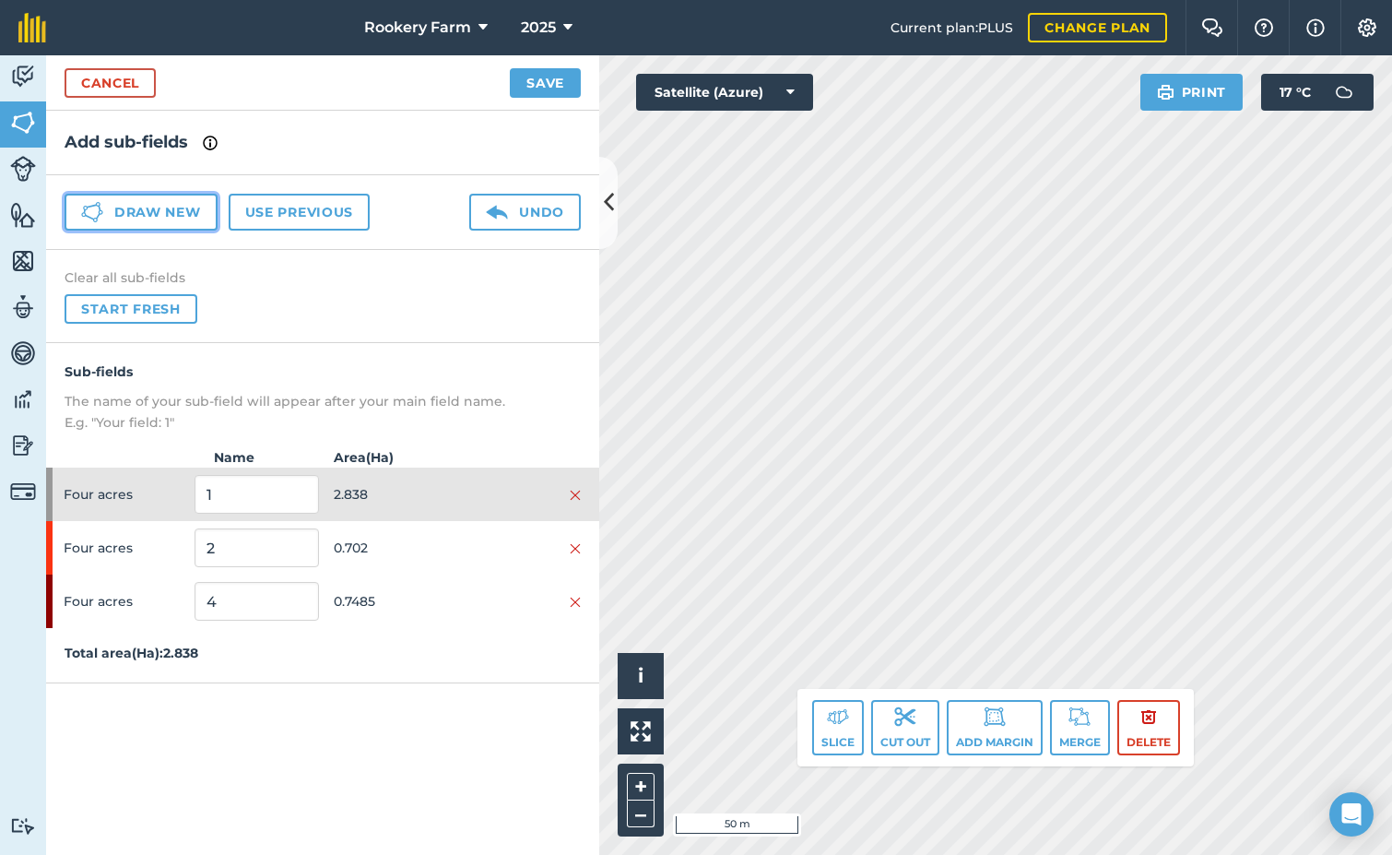
click at [154, 207] on button "Draw new" at bounding box center [141, 212] width 153 height 37
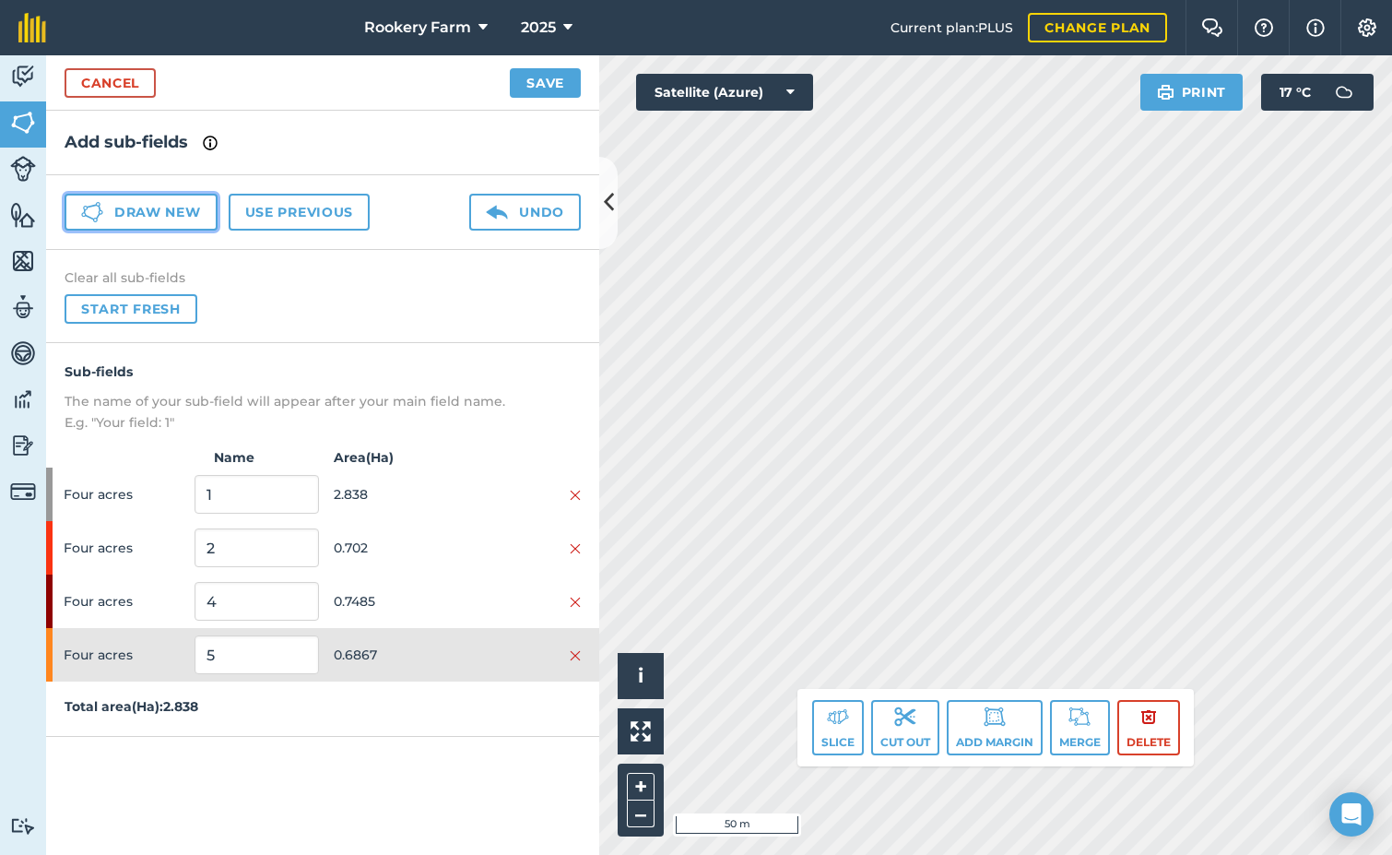
drag, startPoint x: 193, startPoint y: 207, endPoint x: 256, endPoint y: 203, distance: 63.8
click at [193, 209] on button "Draw new" at bounding box center [141, 212] width 153 height 37
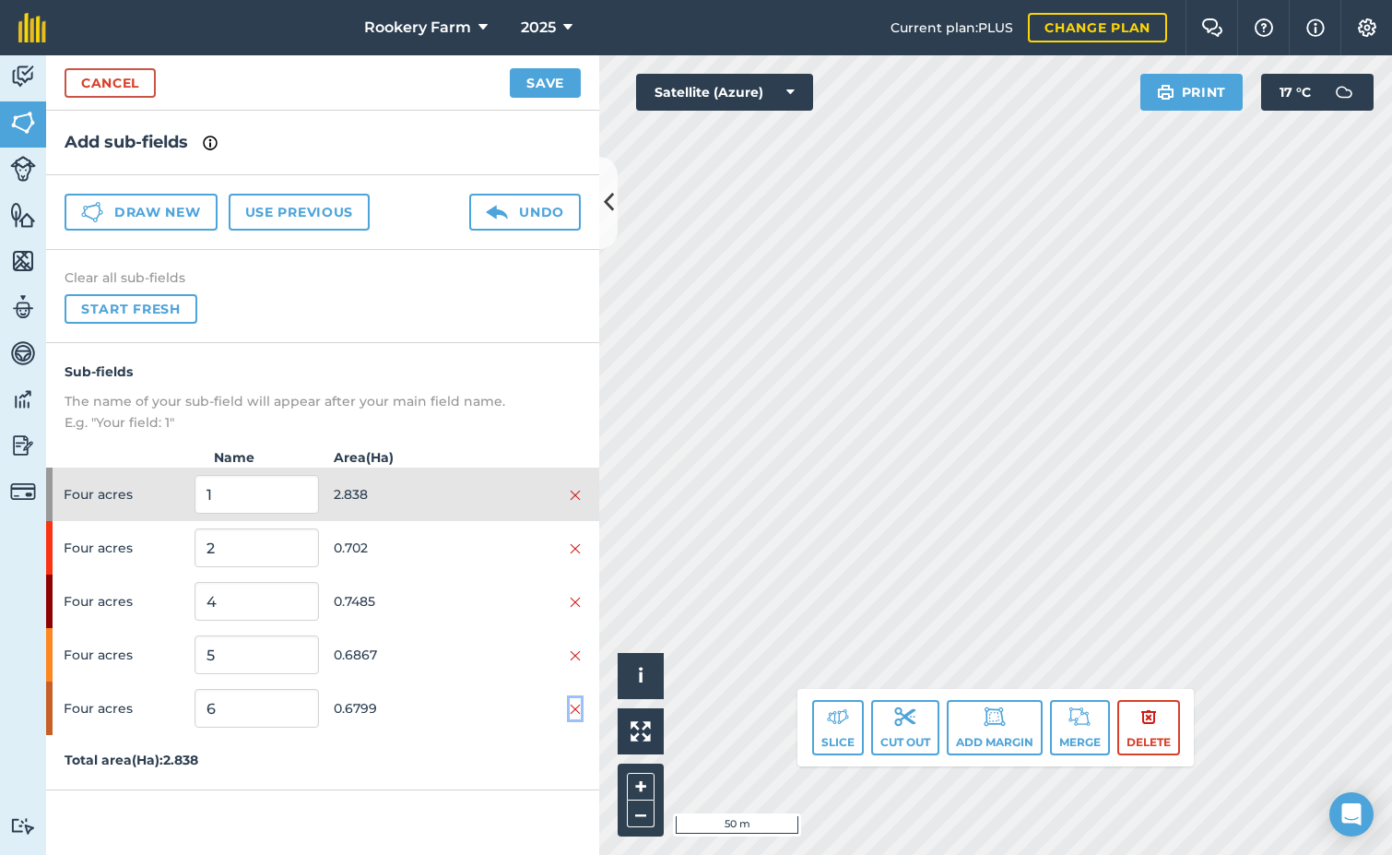
click at [575, 703] on img at bounding box center [575, 709] width 11 height 15
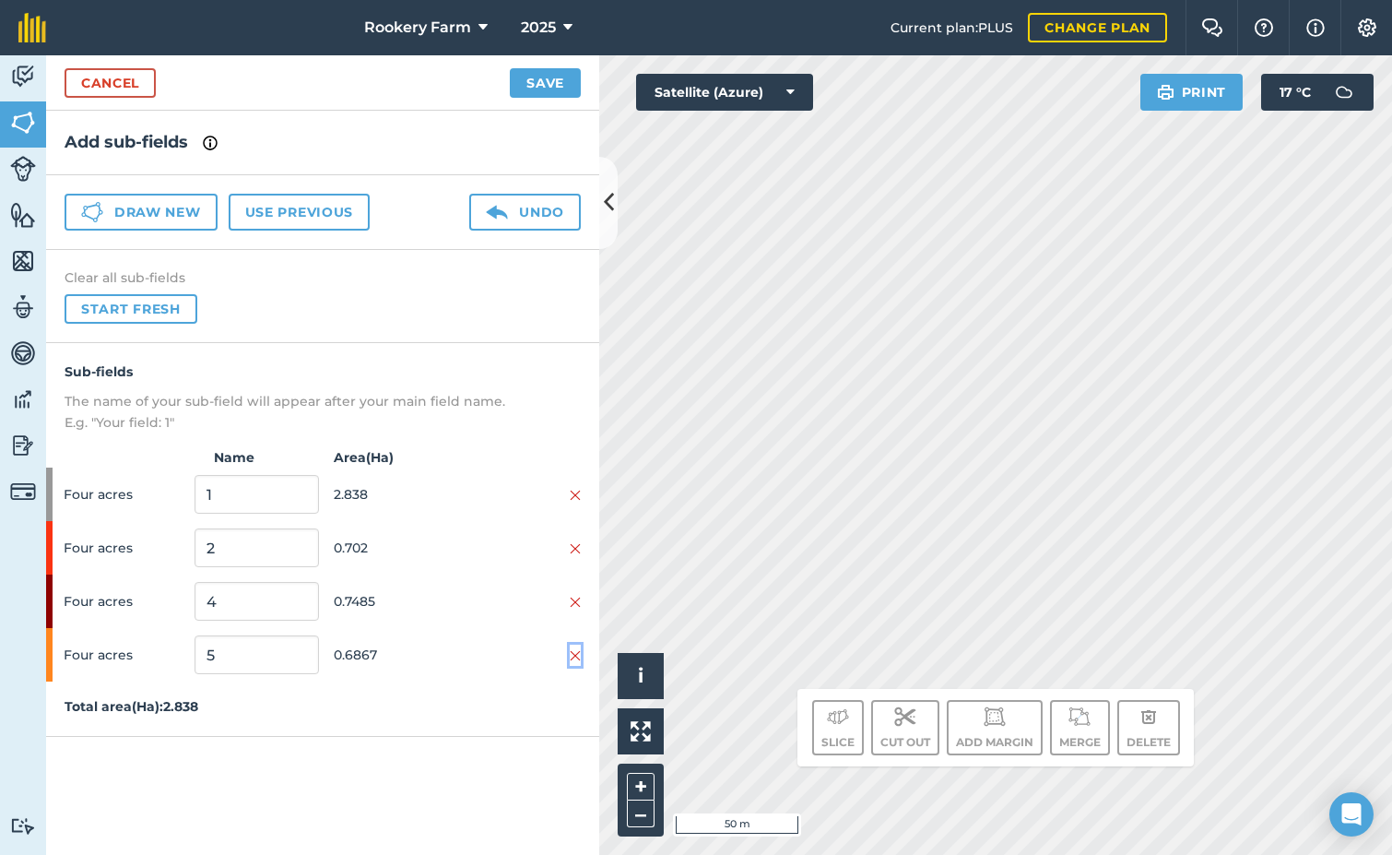
click at [579, 655] on img at bounding box center [575, 655] width 11 height 15
click at [579, 606] on img at bounding box center [575, 602] width 11 height 15
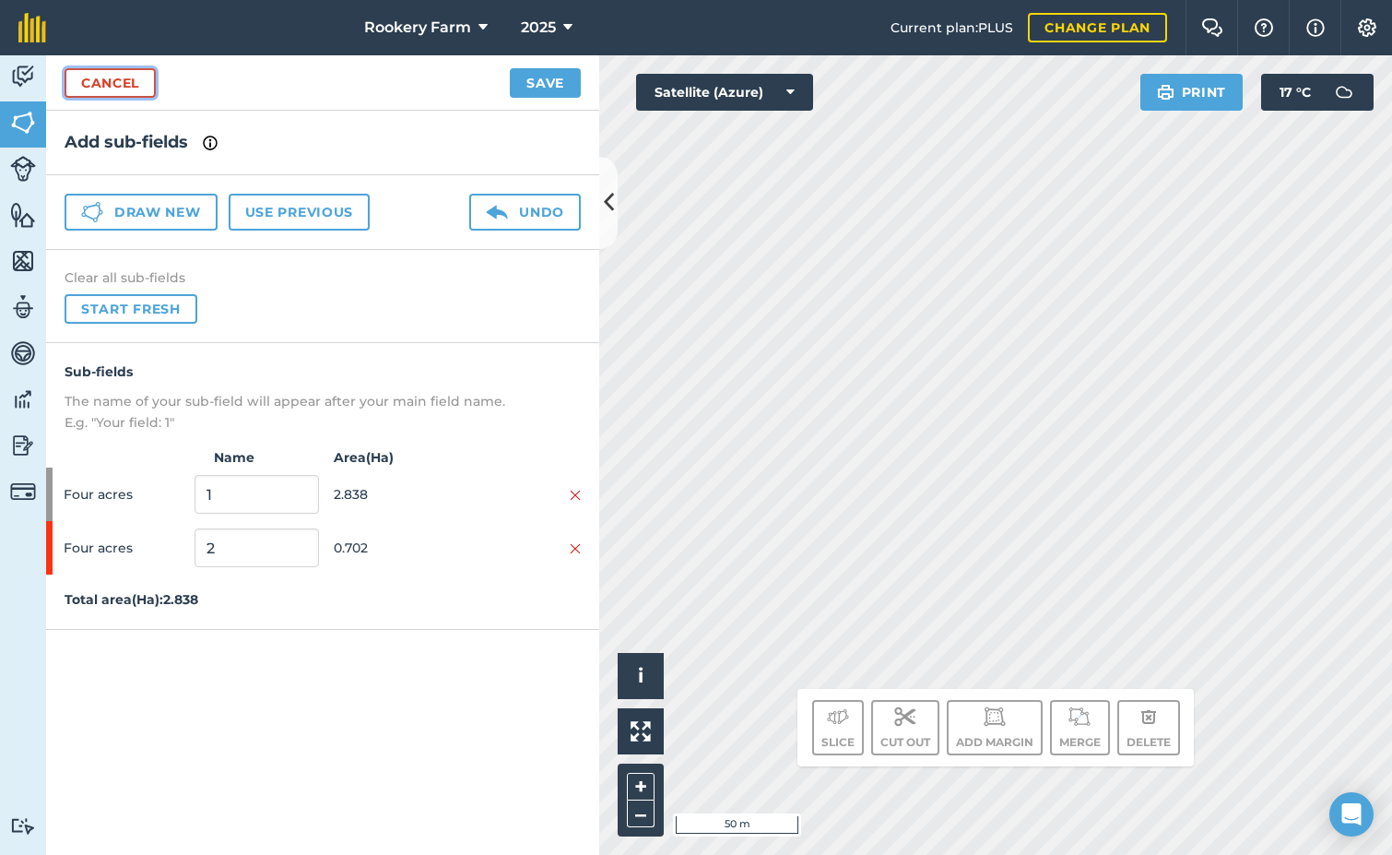
click at [145, 85] on link "Cancel" at bounding box center [110, 83] width 91 height 30
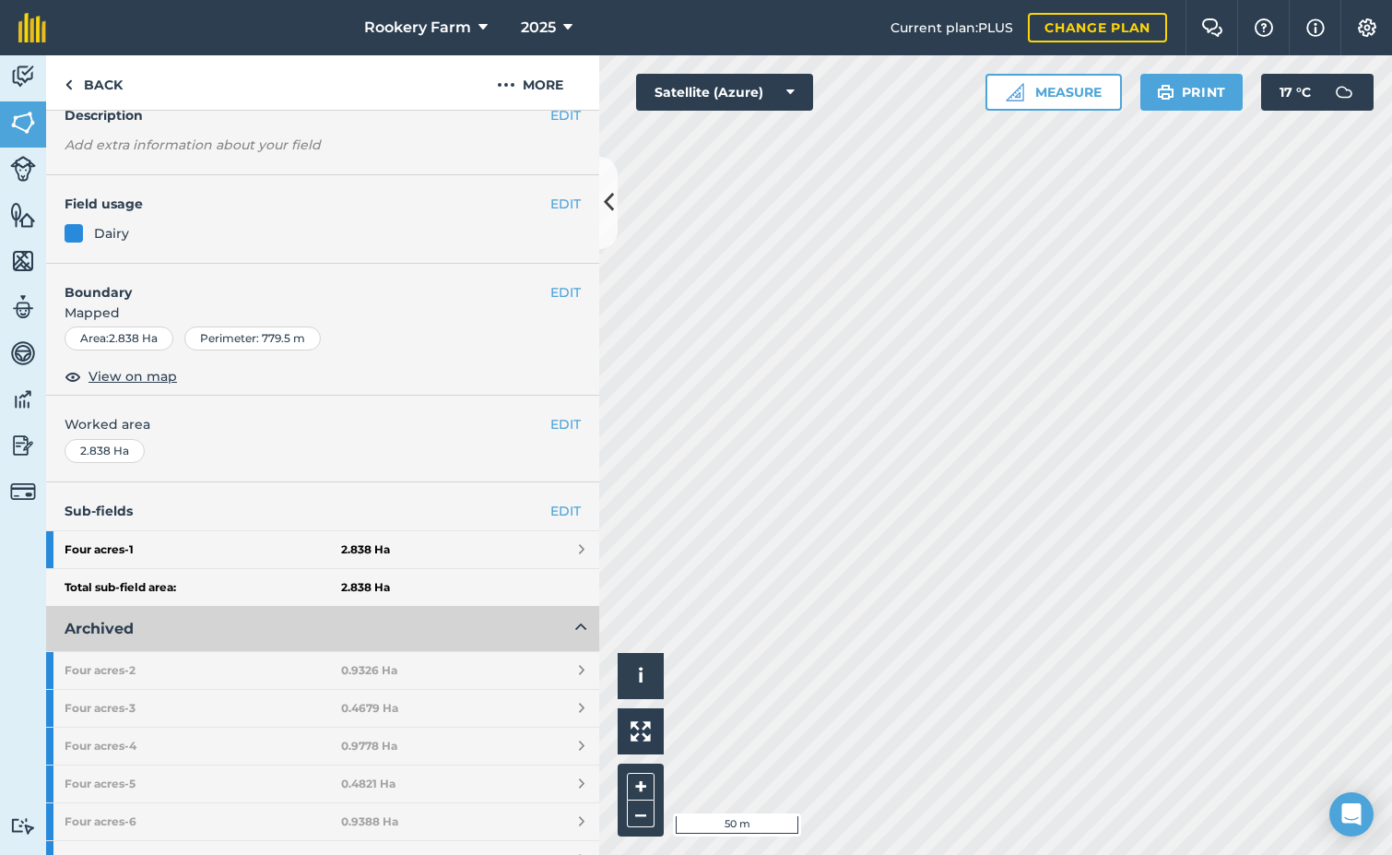
scroll to position [277, 0]
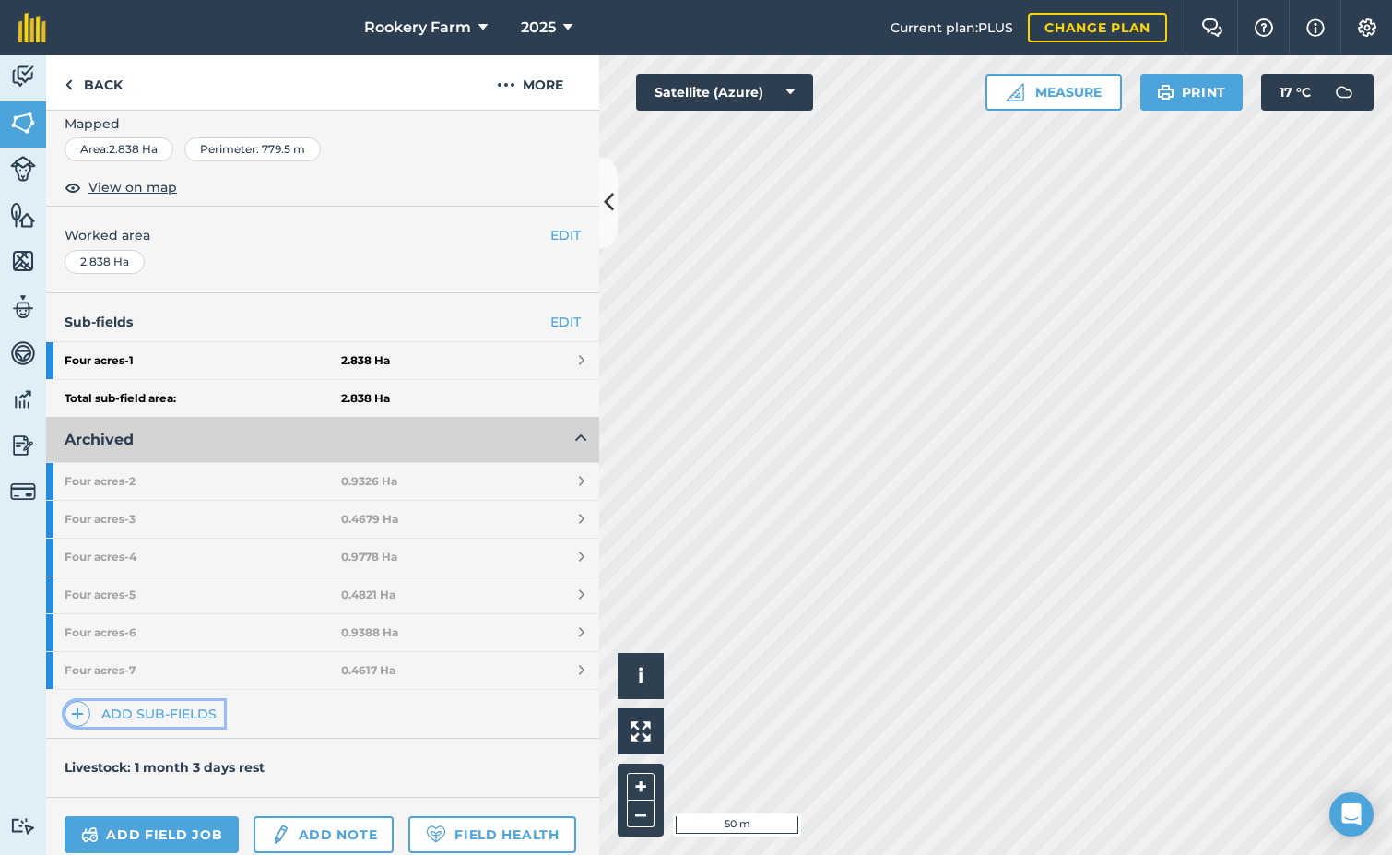
click at [194, 715] on link "Add sub-fields" at bounding box center [145, 714] width 160 height 26
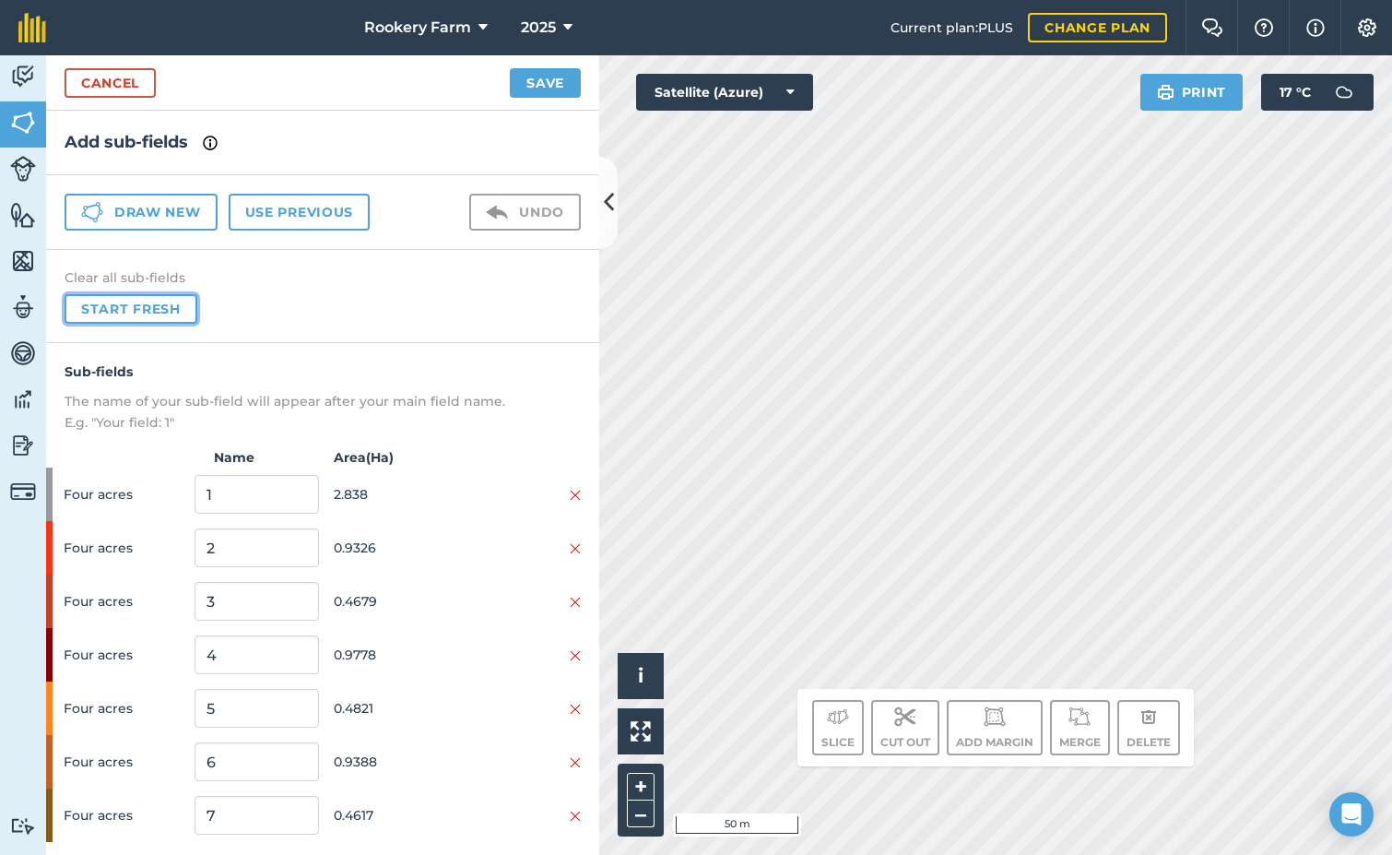
click at [94, 311] on button "Start fresh" at bounding box center [131, 309] width 133 height 30
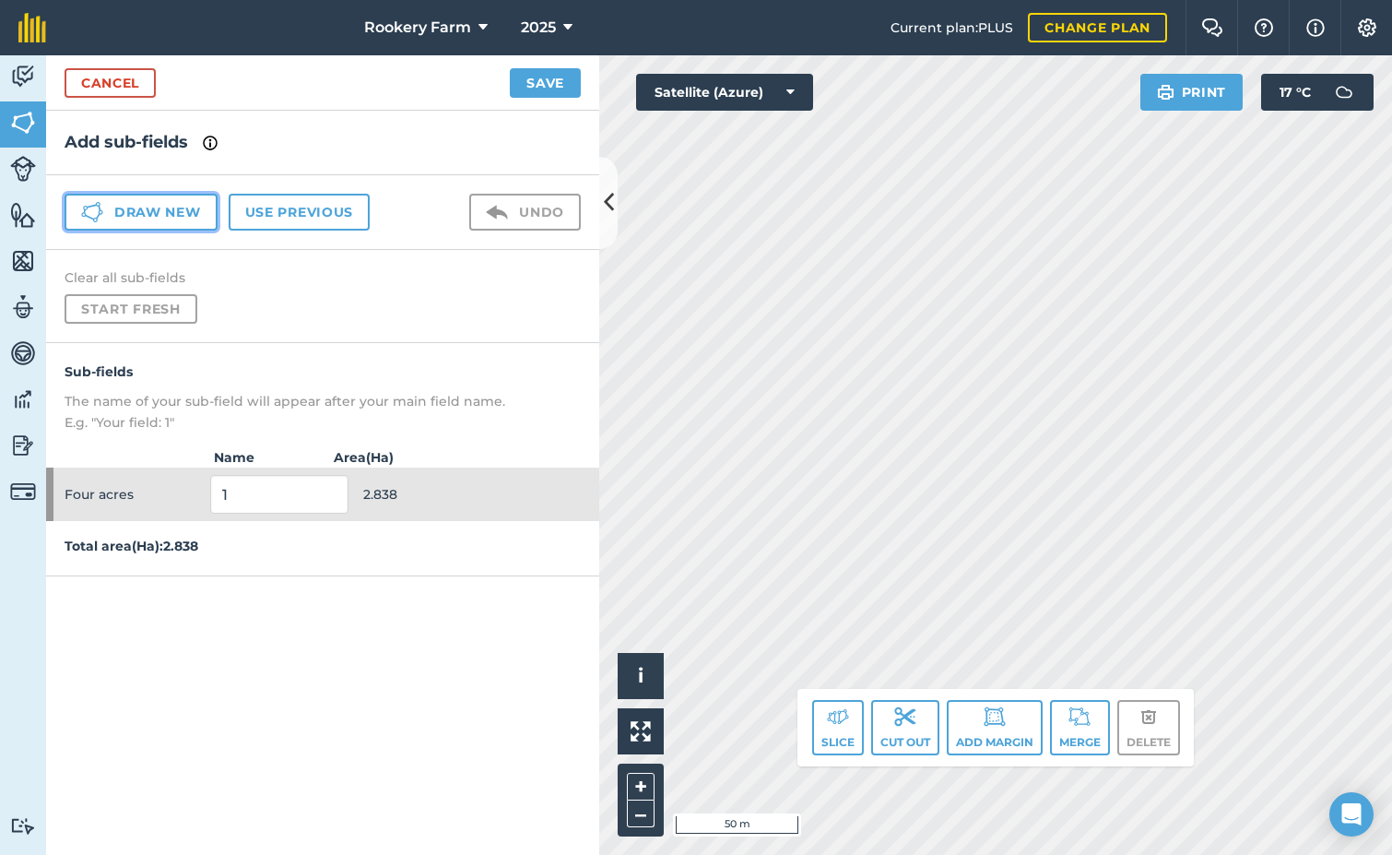
click at [201, 222] on button "Draw new" at bounding box center [141, 212] width 153 height 37
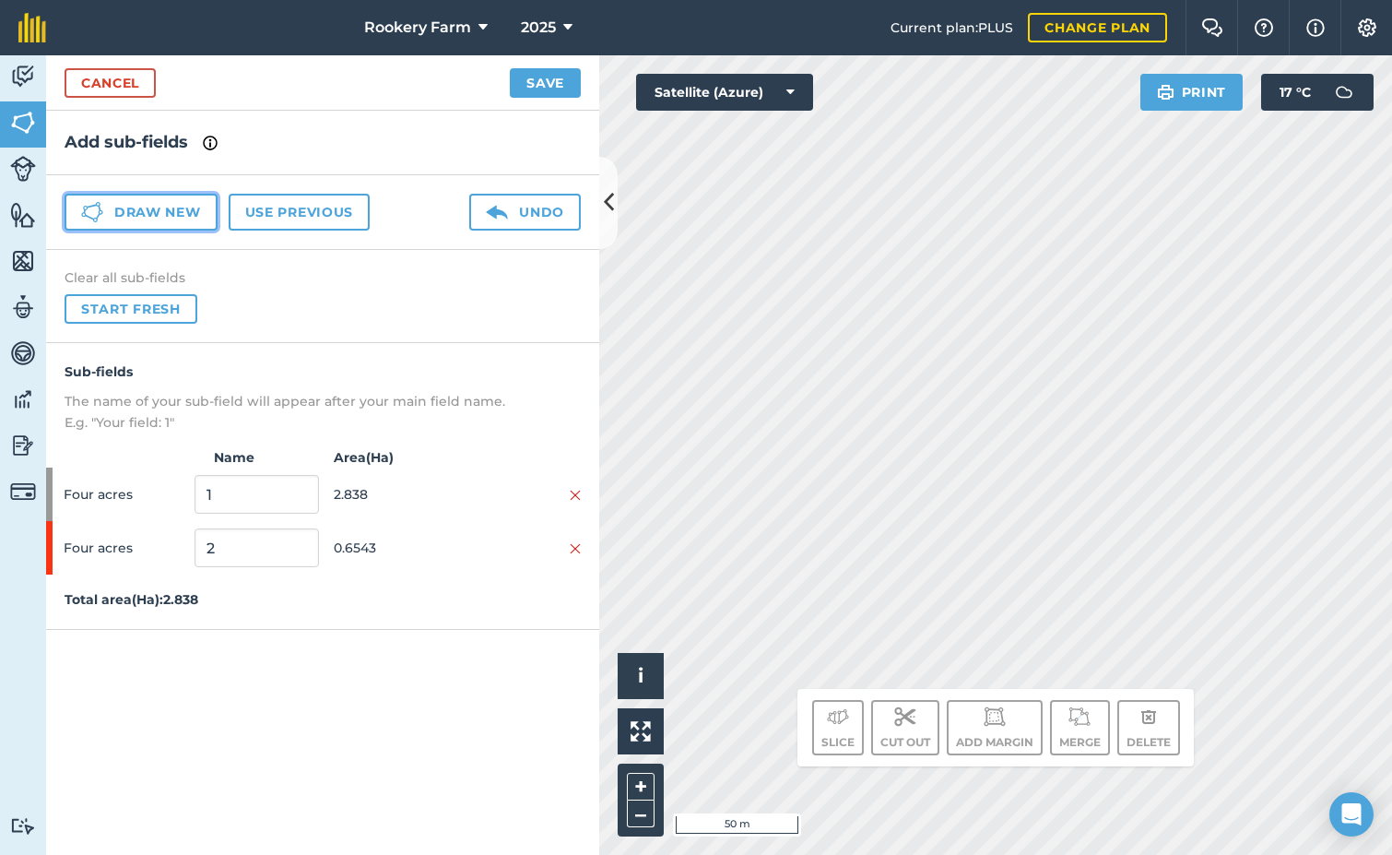
click at [183, 219] on button "Draw new" at bounding box center [141, 212] width 153 height 37
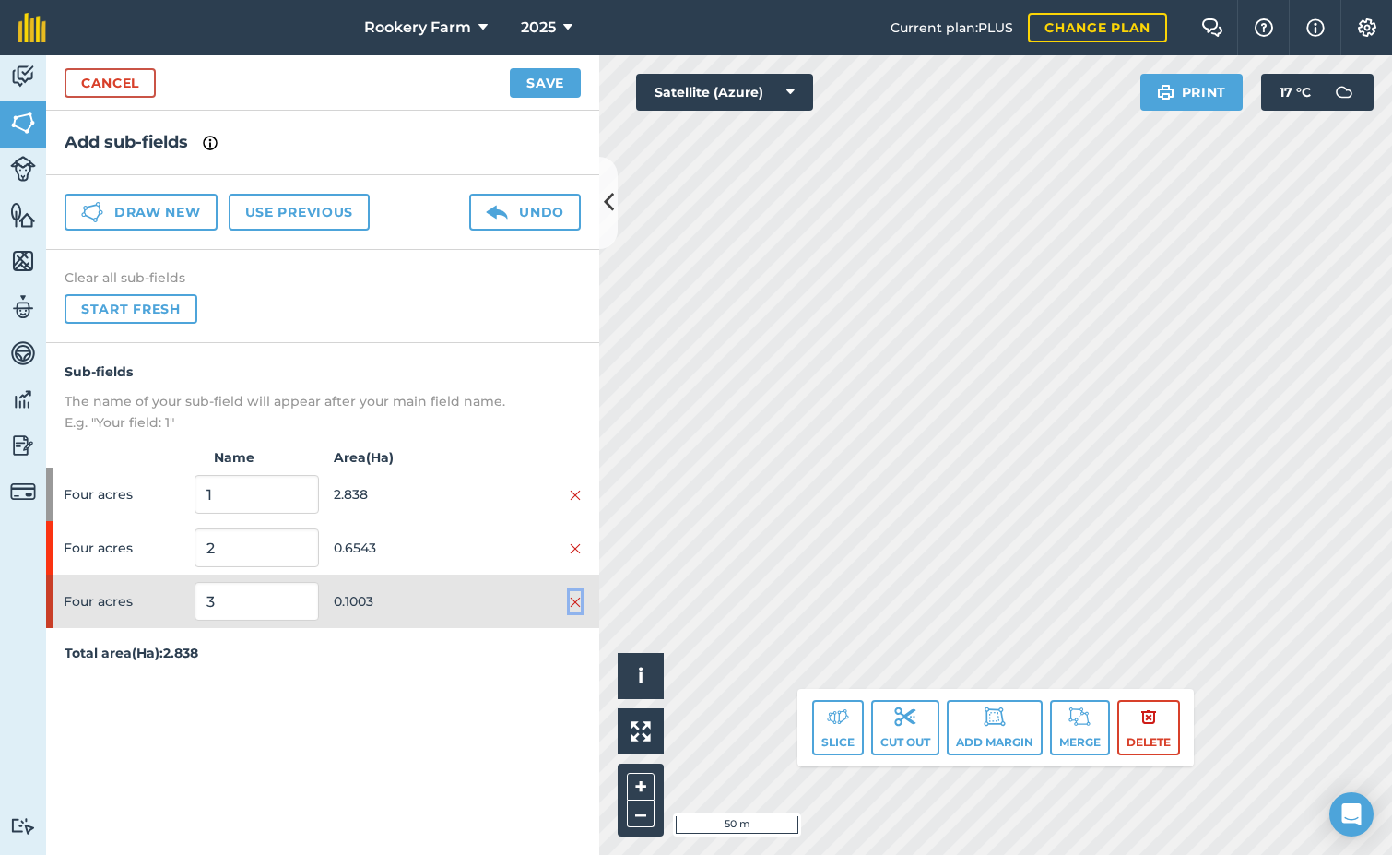
click at [575, 599] on img at bounding box center [575, 602] width 11 height 15
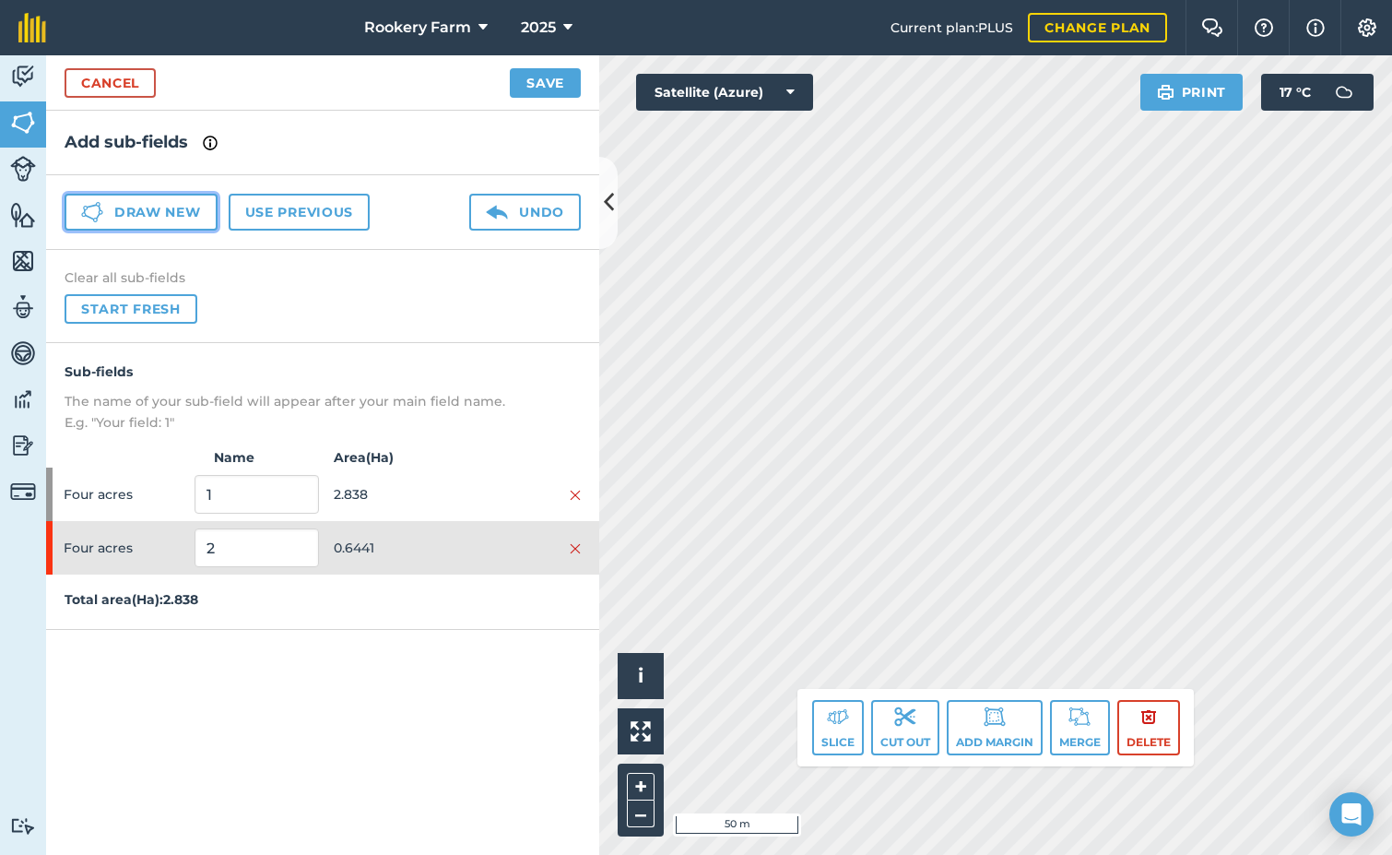
click at [202, 217] on button "Draw new" at bounding box center [141, 212] width 153 height 37
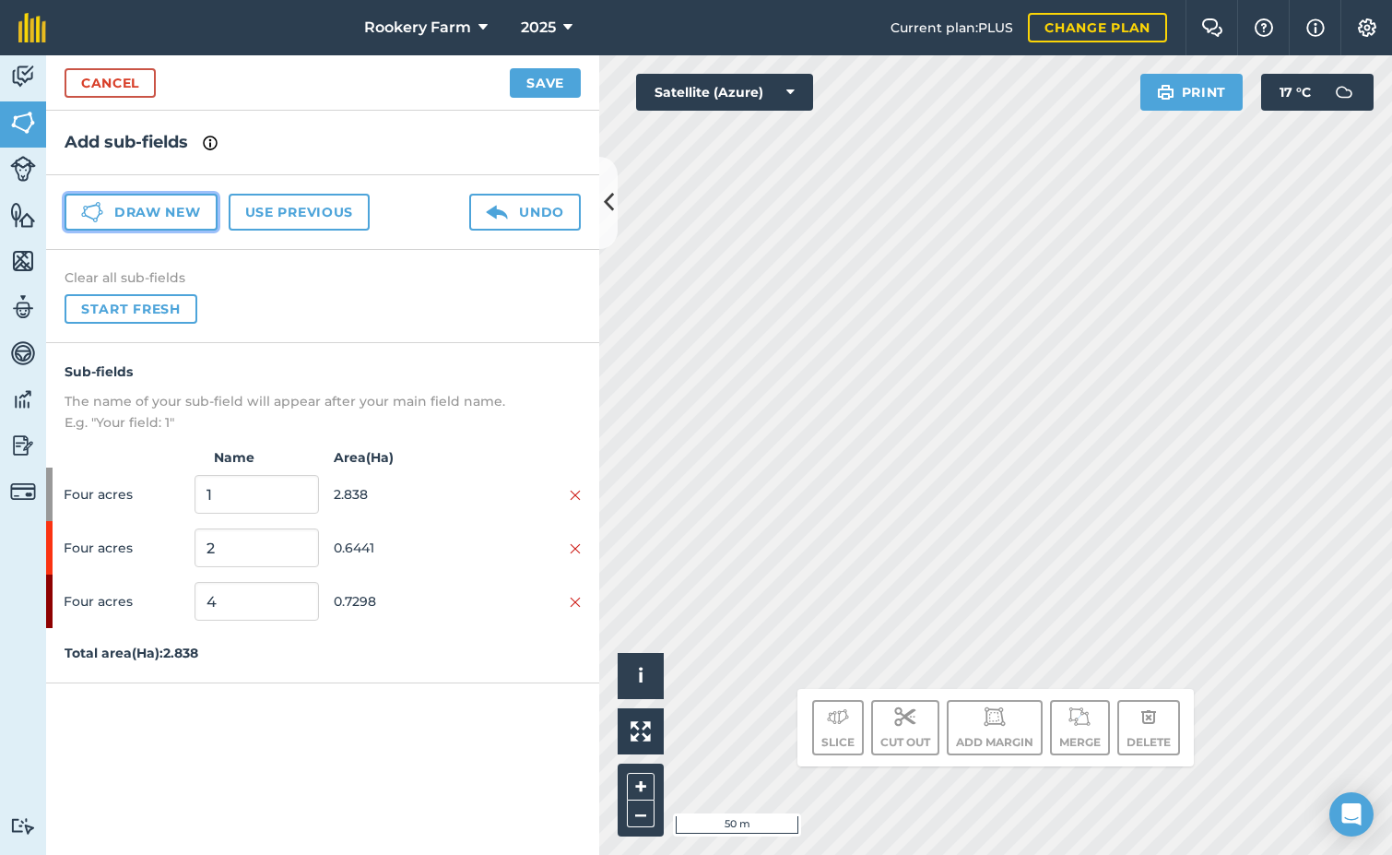
click at [182, 217] on button "Draw new" at bounding box center [141, 212] width 153 height 37
click at [197, 211] on button "Draw new" at bounding box center [141, 212] width 153 height 37
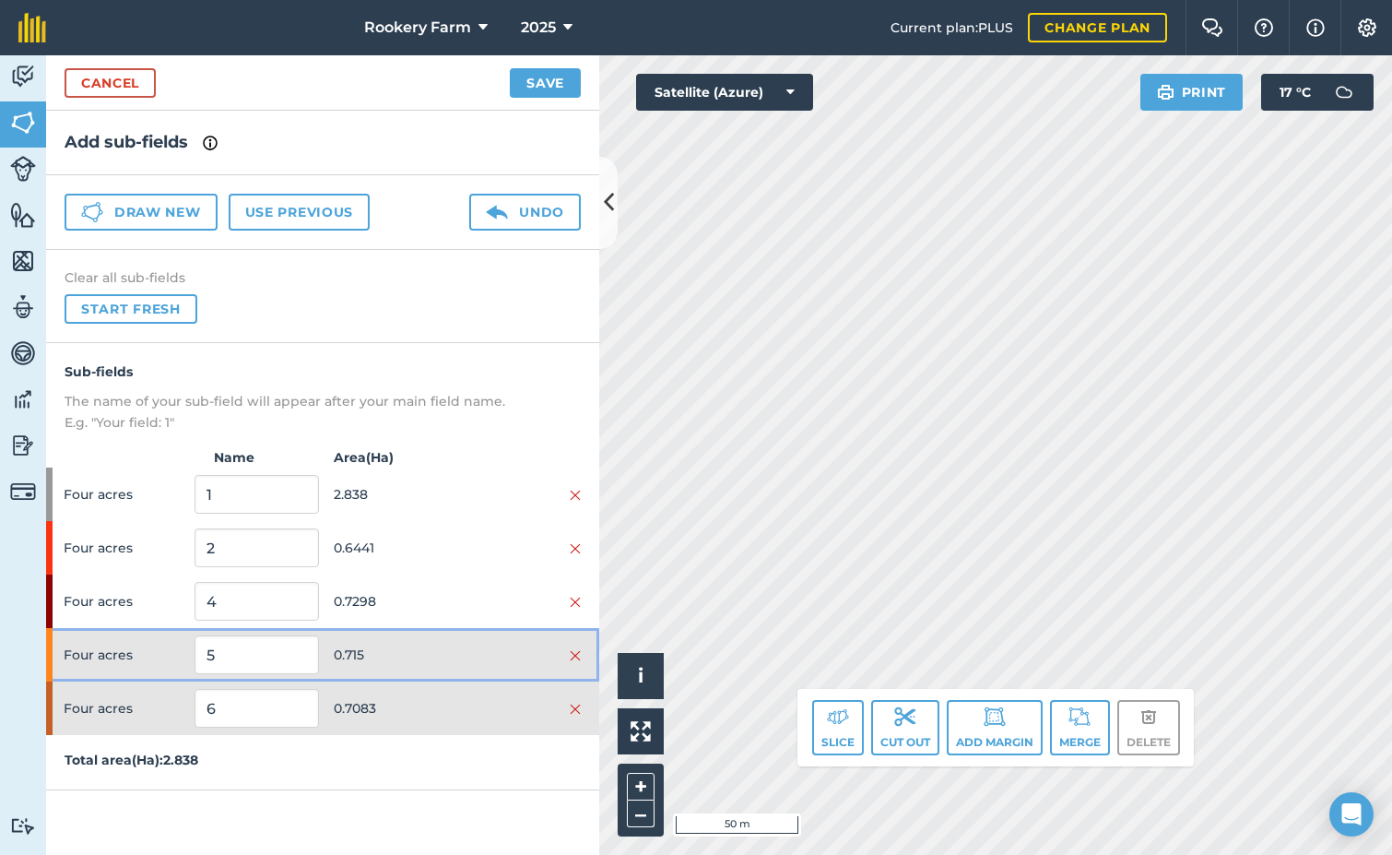
click at [500, 656] on div at bounding box center [519, 655] width 124 height 20
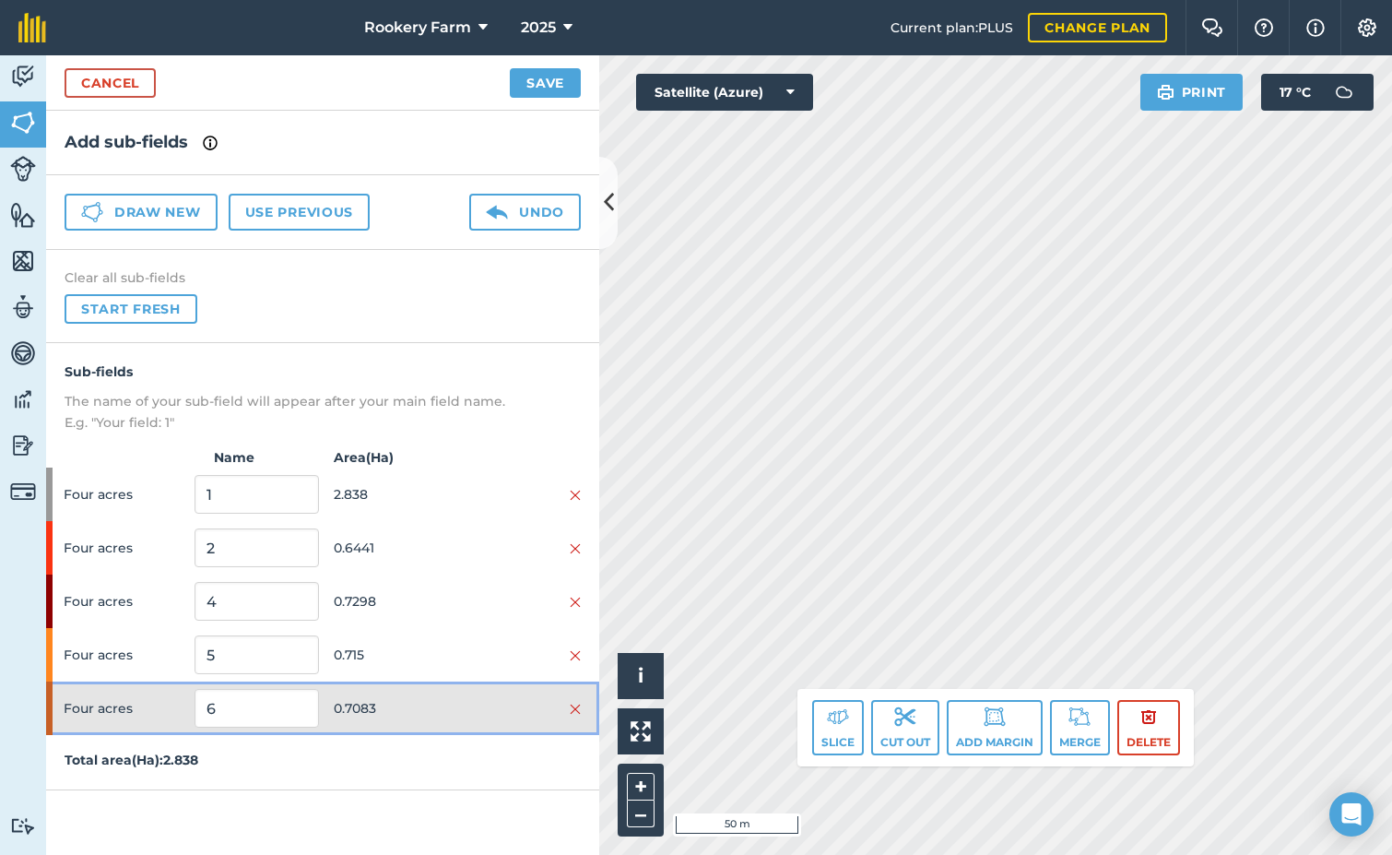
click at [450, 708] on span "0.7083" at bounding box center [396, 708] width 124 height 35
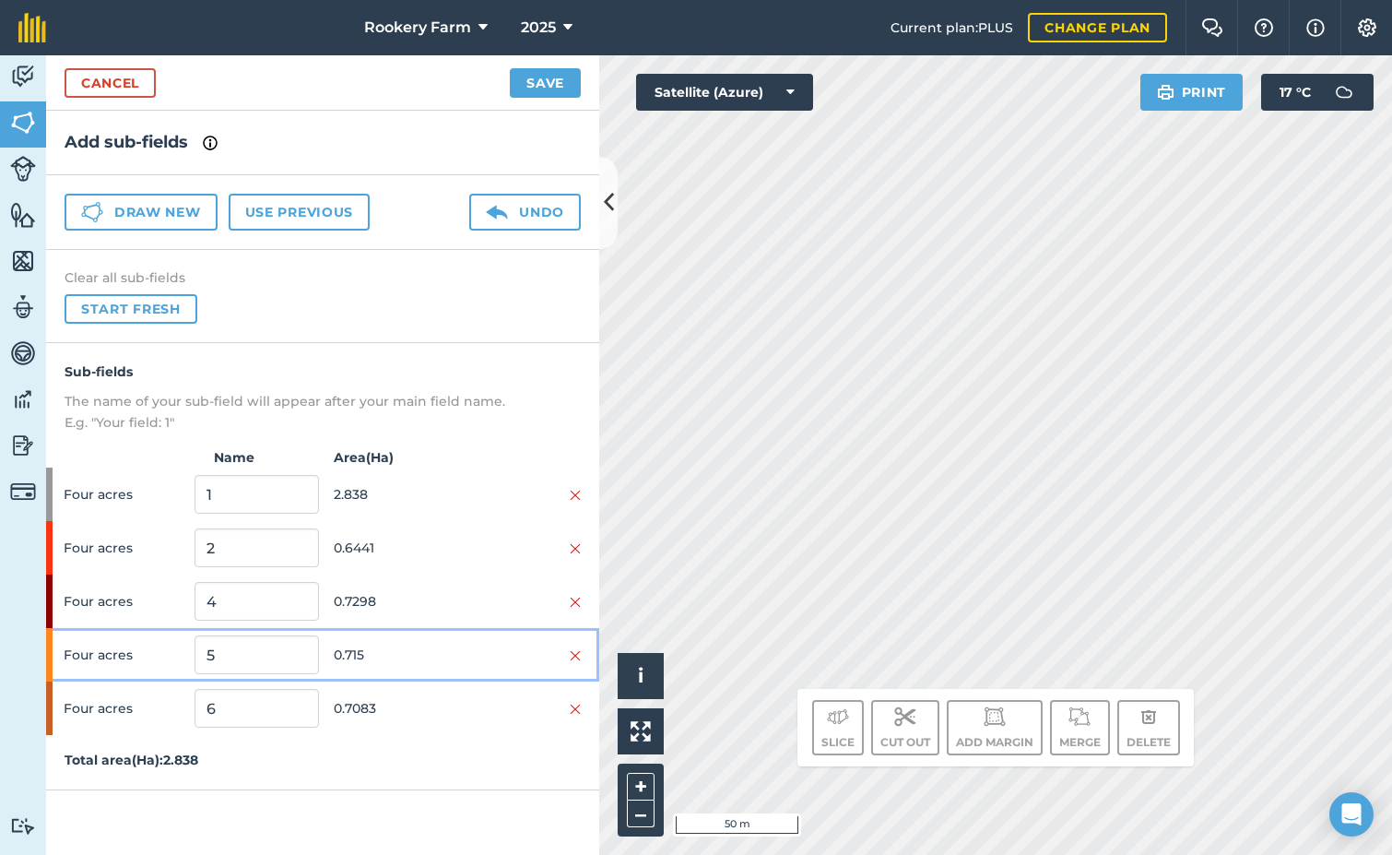
click at [440, 654] on span "0.715" at bounding box center [396, 654] width 124 height 35
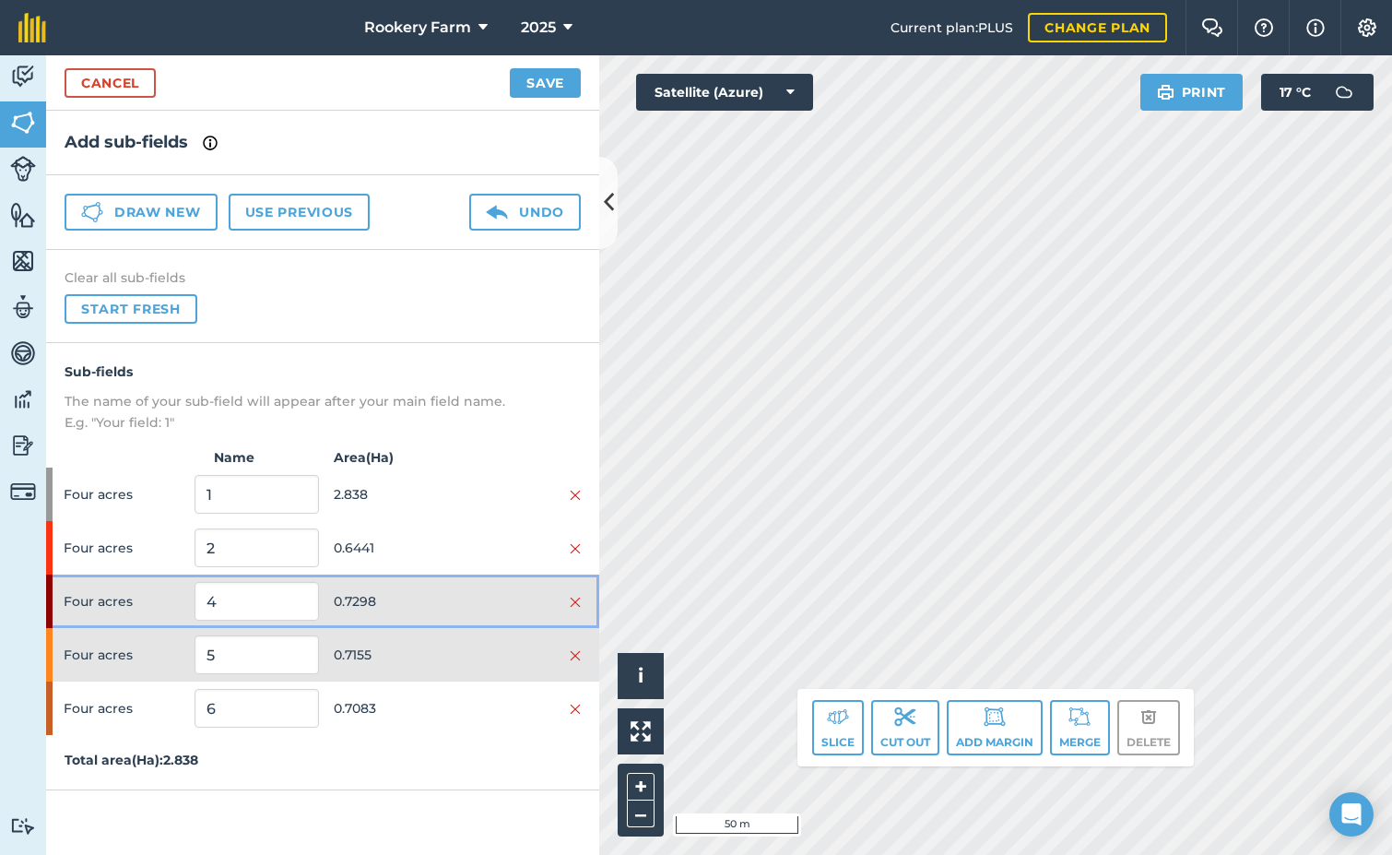
click at [461, 595] on div at bounding box center [519, 601] width 124 height 20
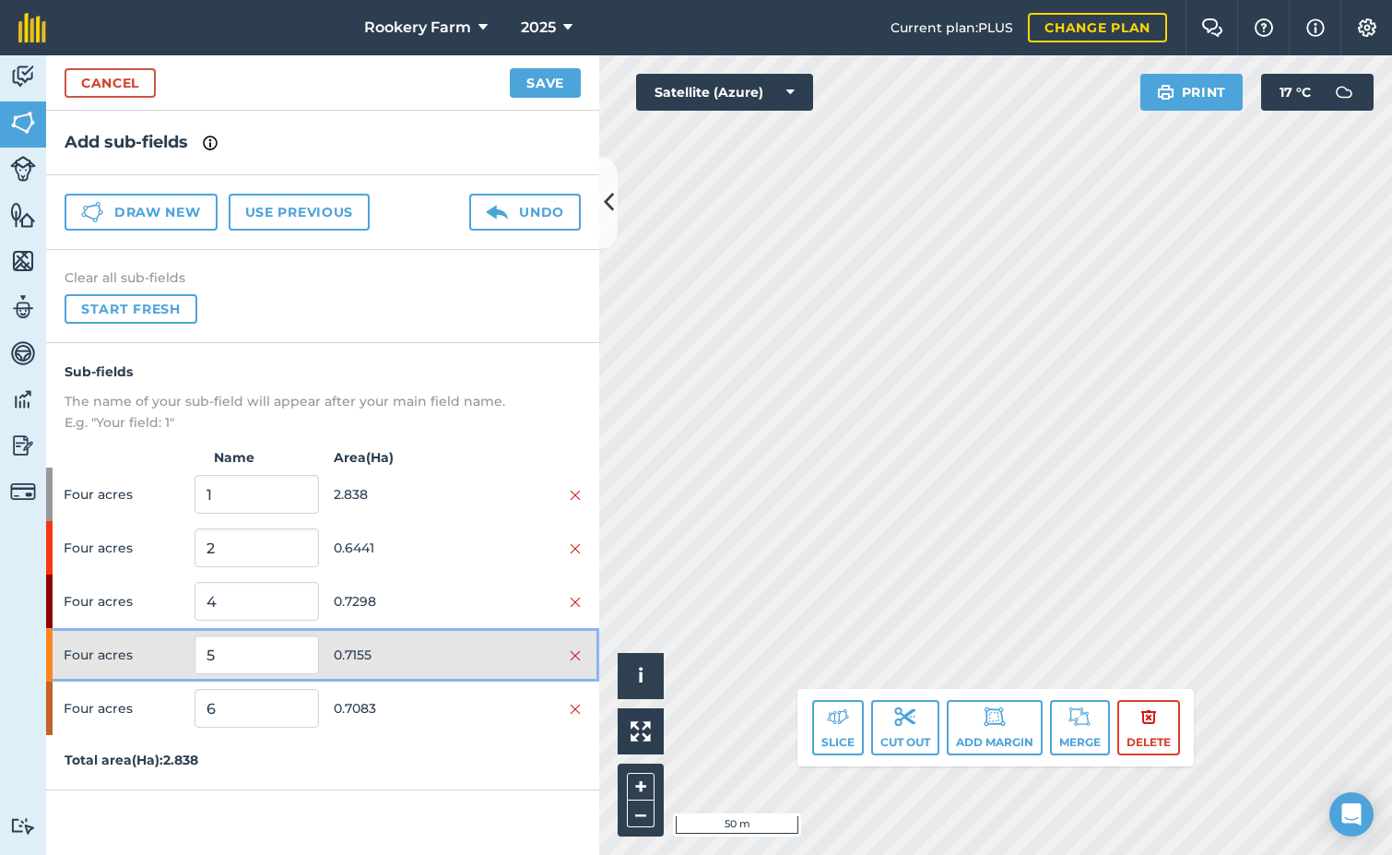
click at [438, 656] on span "0.7155" at bounding box center [396, 654] width 124 height 35
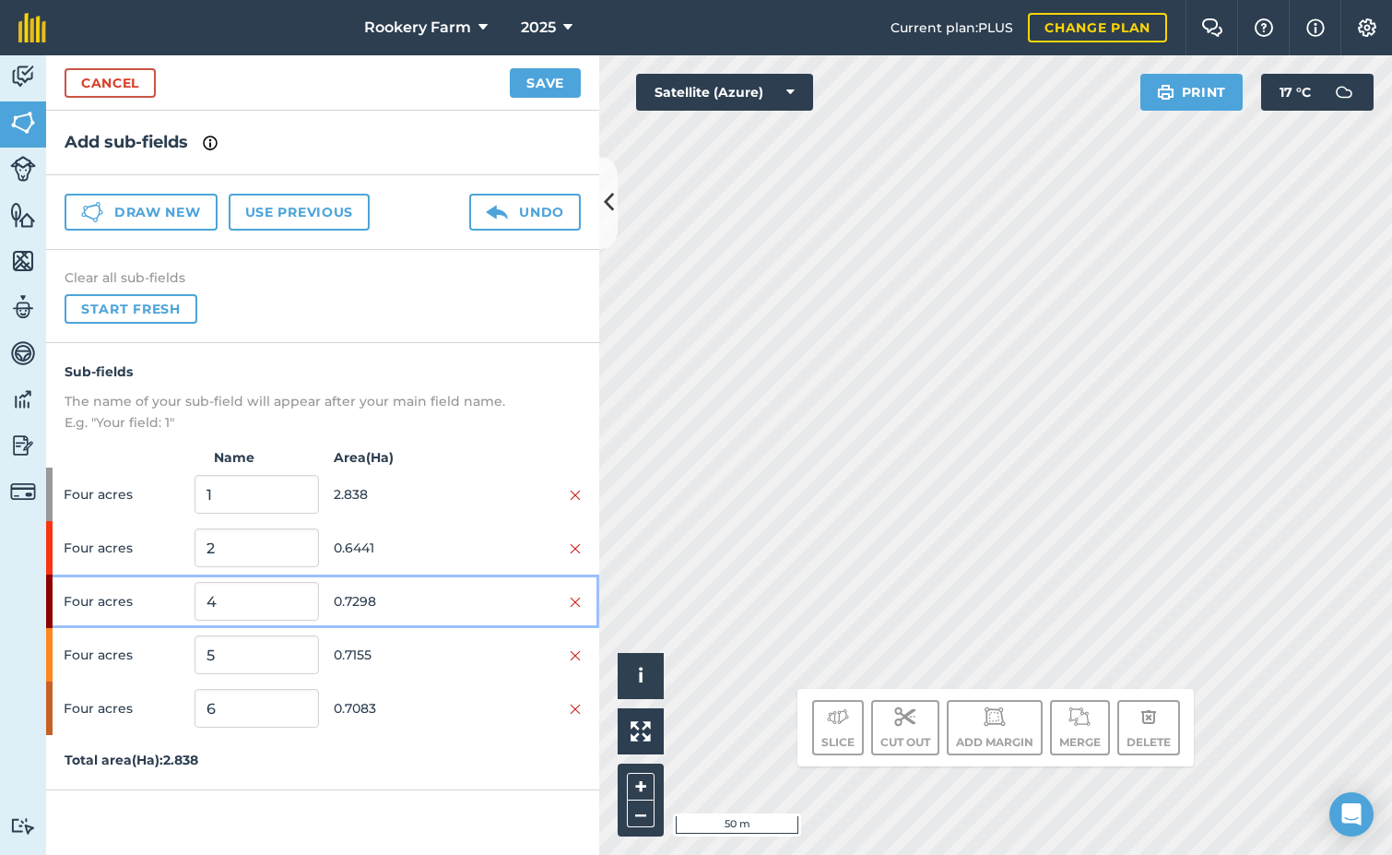
click at [434, 599] on span "0.7298" at bounding box center [396, 601] width 124 height 35
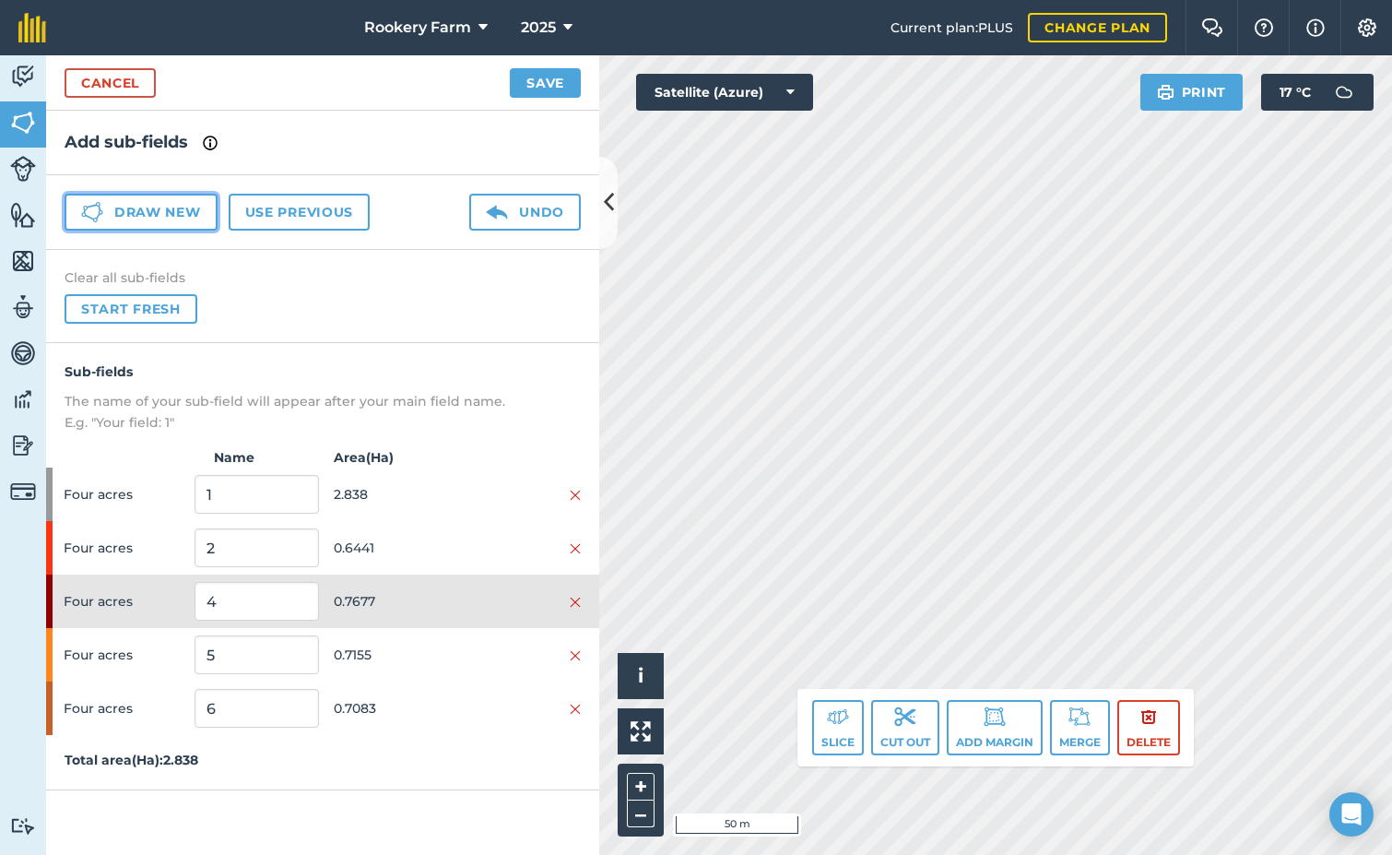
click at [162, 212] on button "Draw new" at bounding box center [141, 212] width 153 height 37
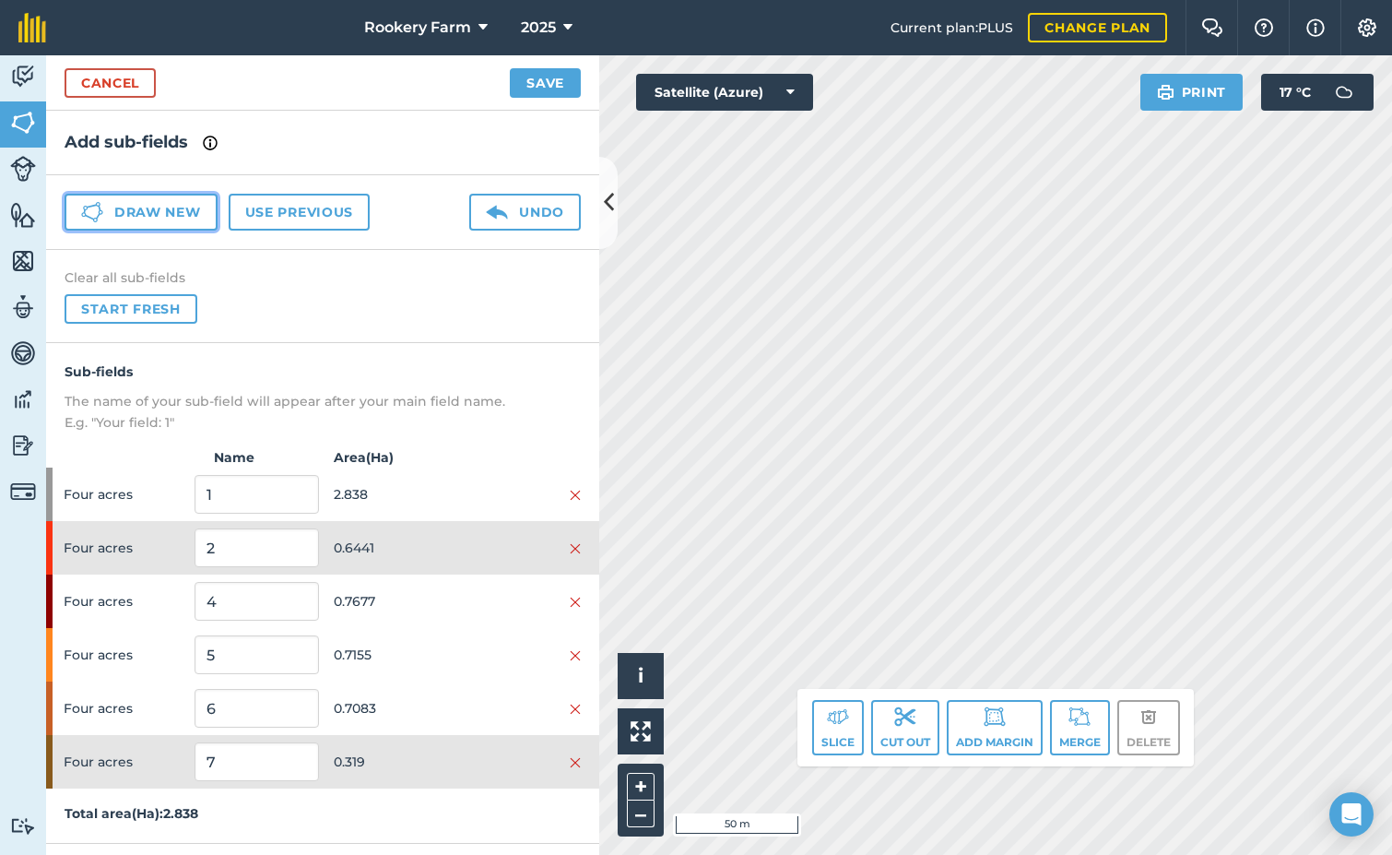
click at [192, 214] on button "Draw new" at bounding box center [141, 212] width 153 height 37
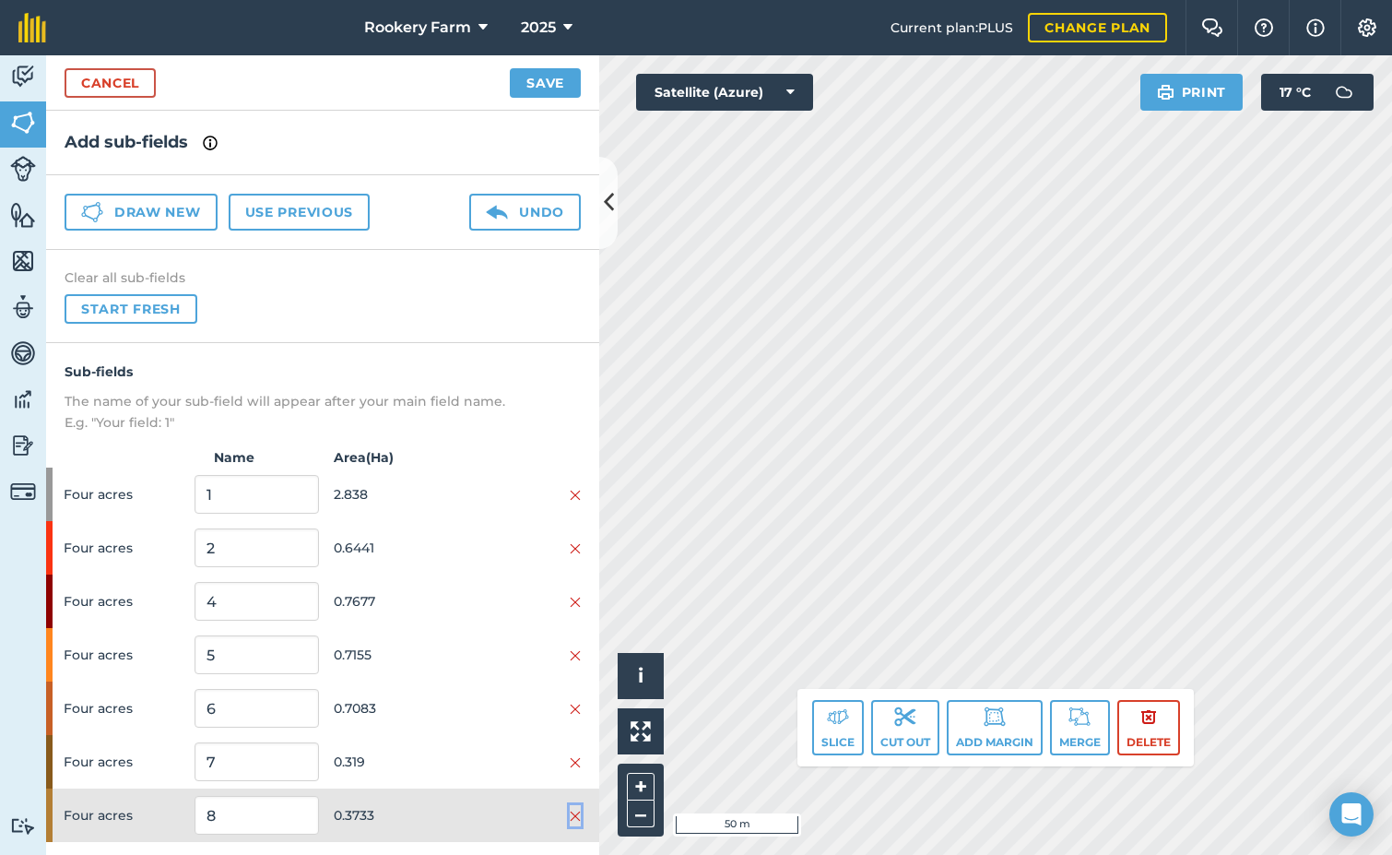
click at [570, 815] on img at bounding box center [575, 816] width 11 height 15
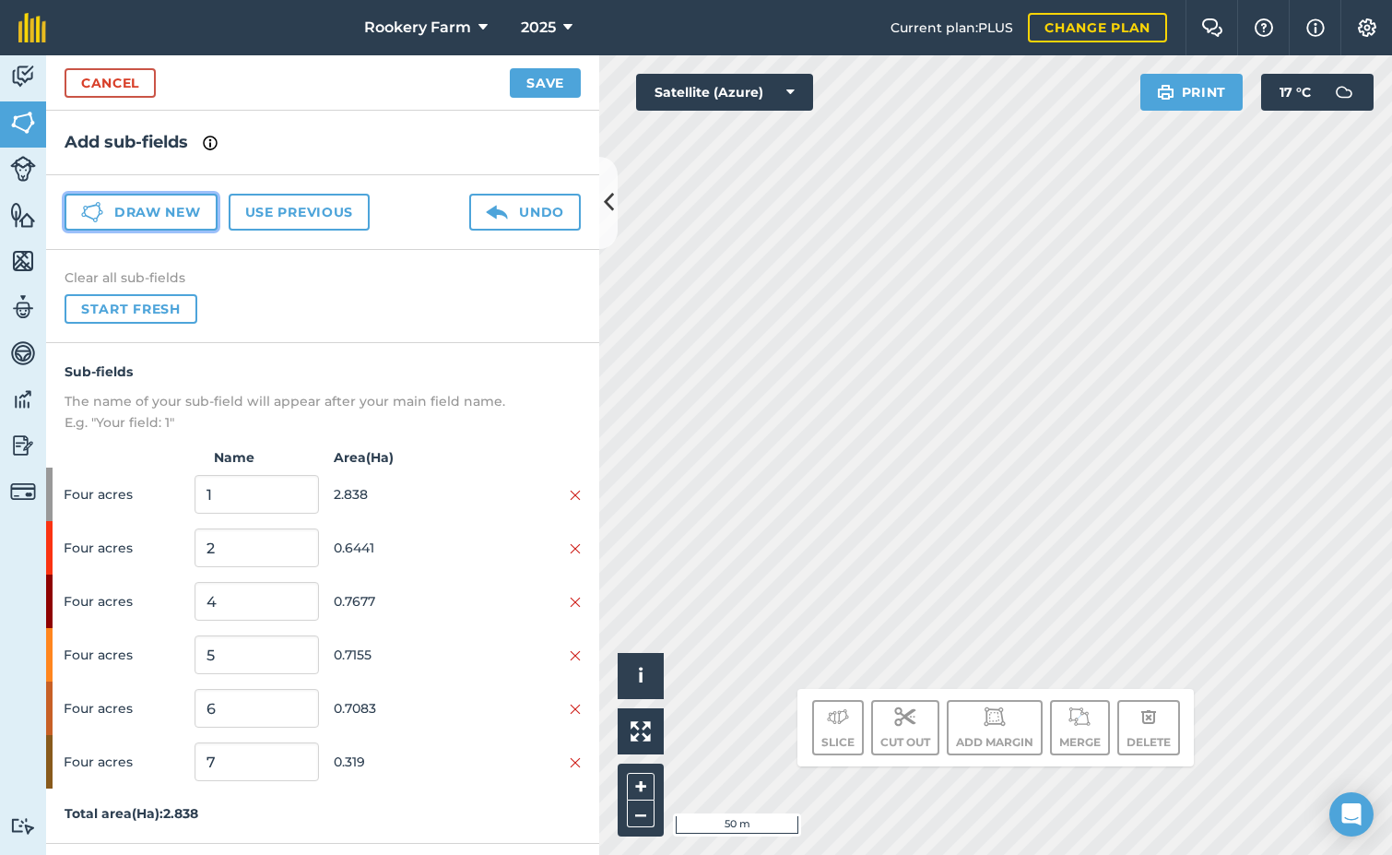
click at [155, 215] on button "Draw new" at bounding box center [141, 212] width 153 height 37
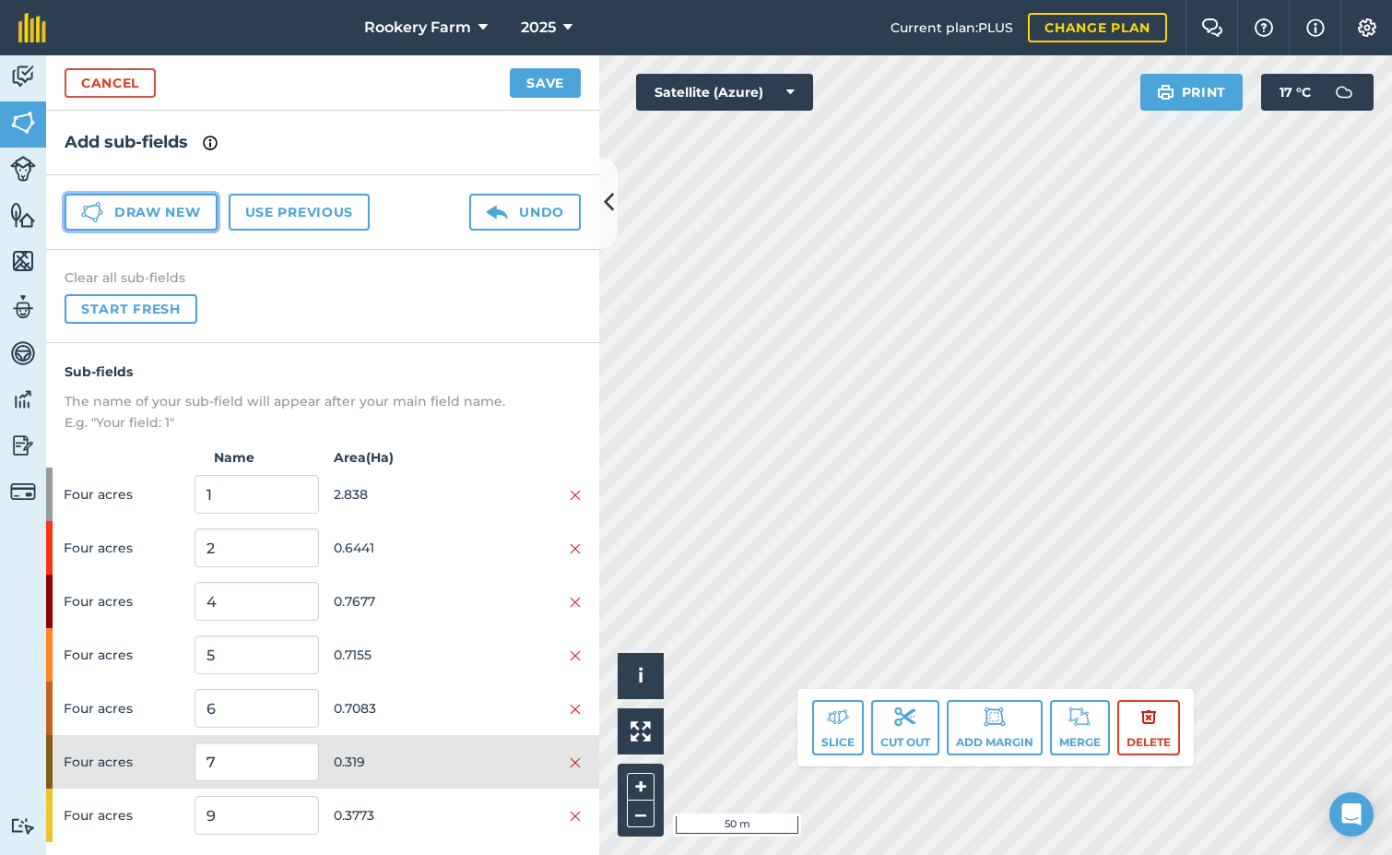
click at [159, 214] on button "Draw new" at bounding box center [141, 212] width 153 height 37
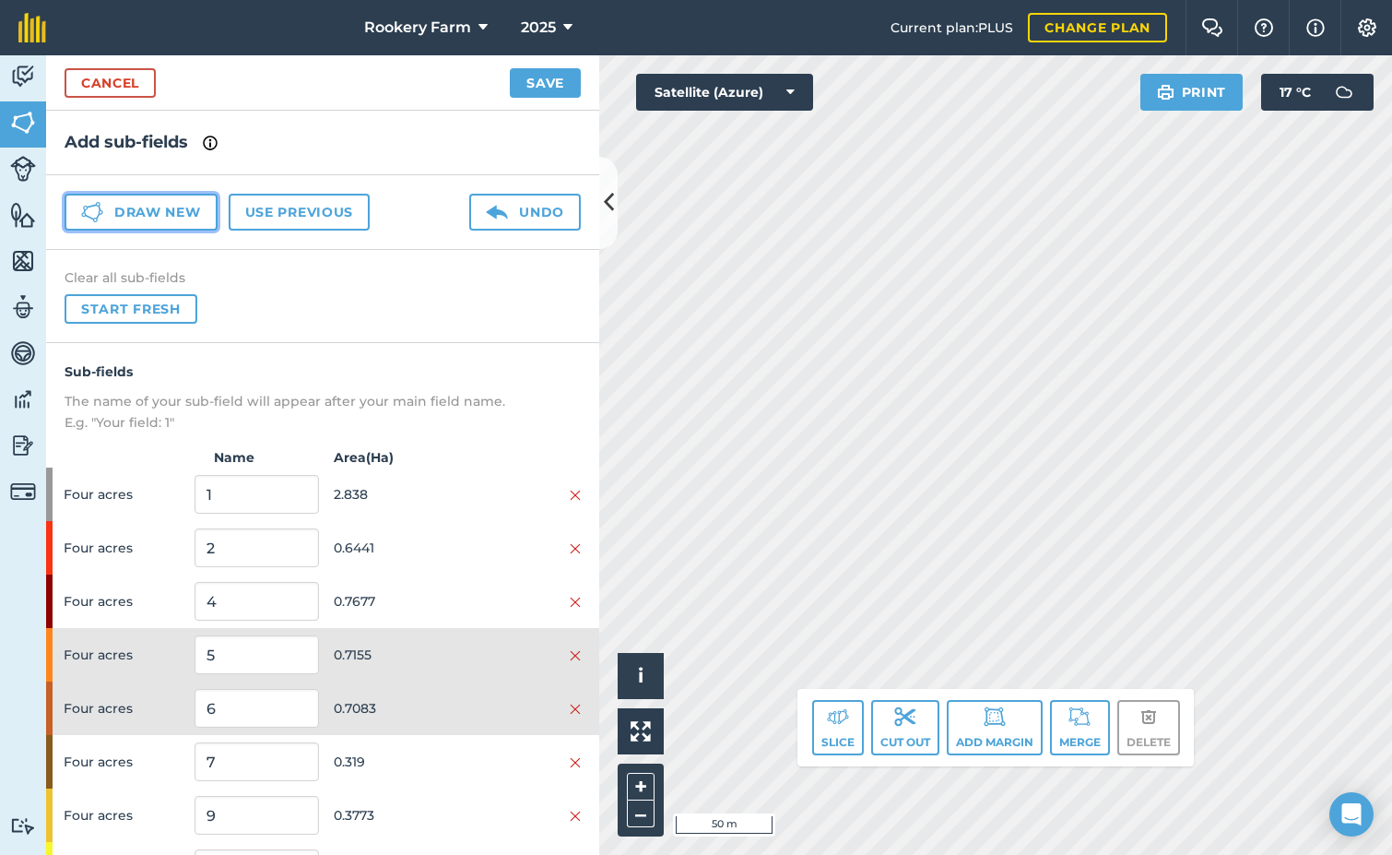
click at [162, 211] on button "Draw new" at bounding box center [141, 212] width 153 height 37
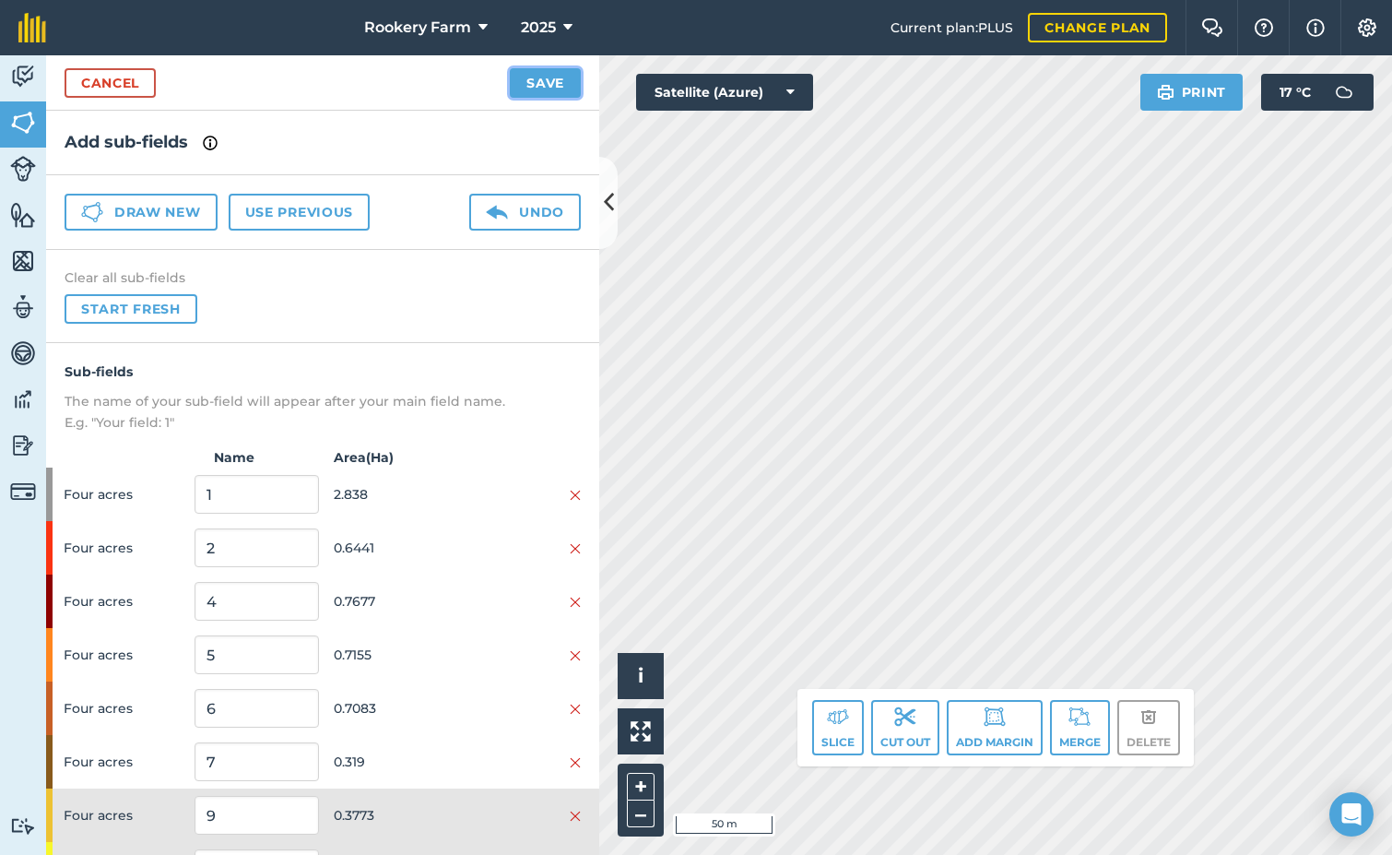
click at [527, 89] on button "Save" at bounding box center [545, 83] width 71 height 30
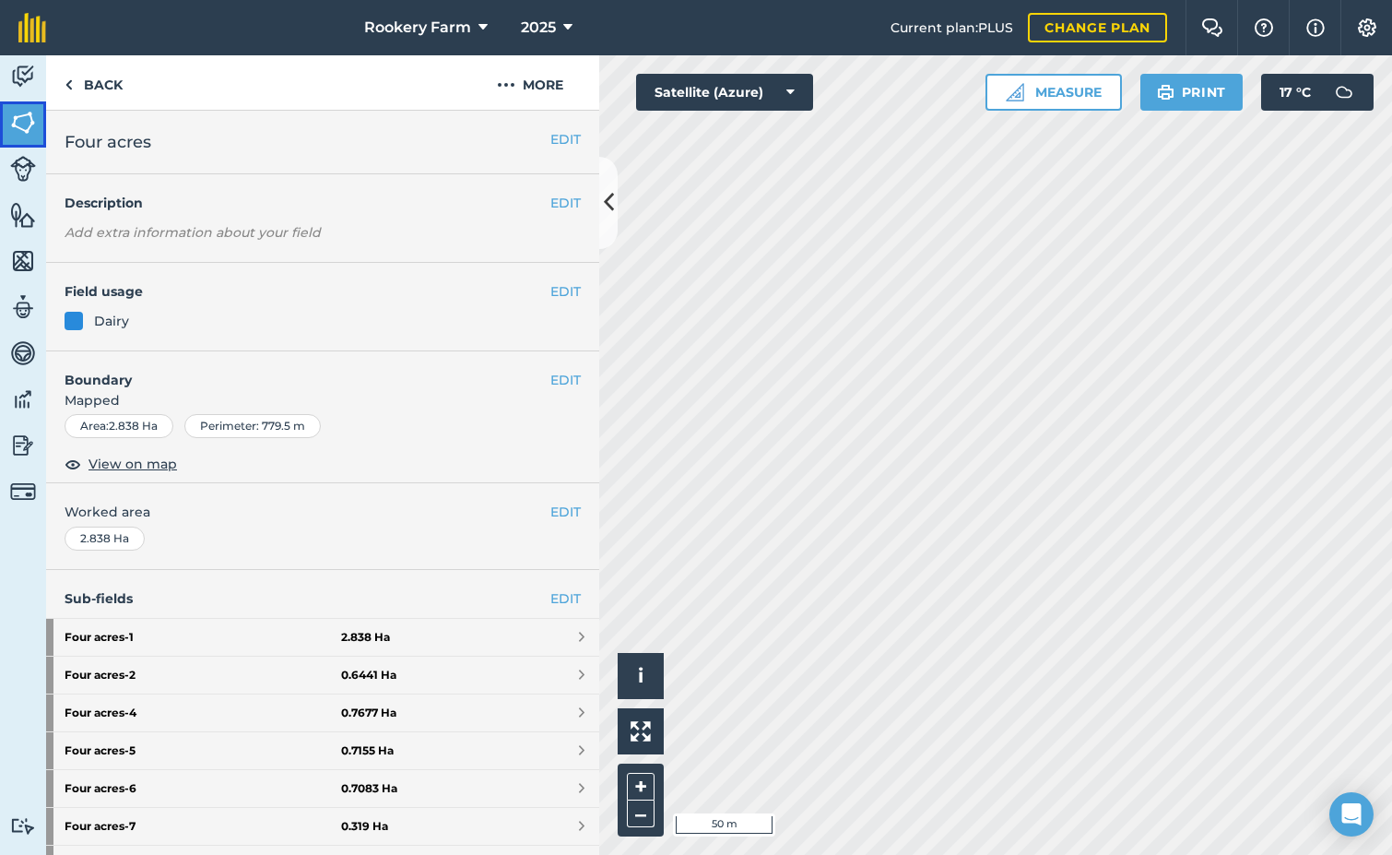
click at [20, 123] on img at bounding box center [23, 123] width 26 height 28
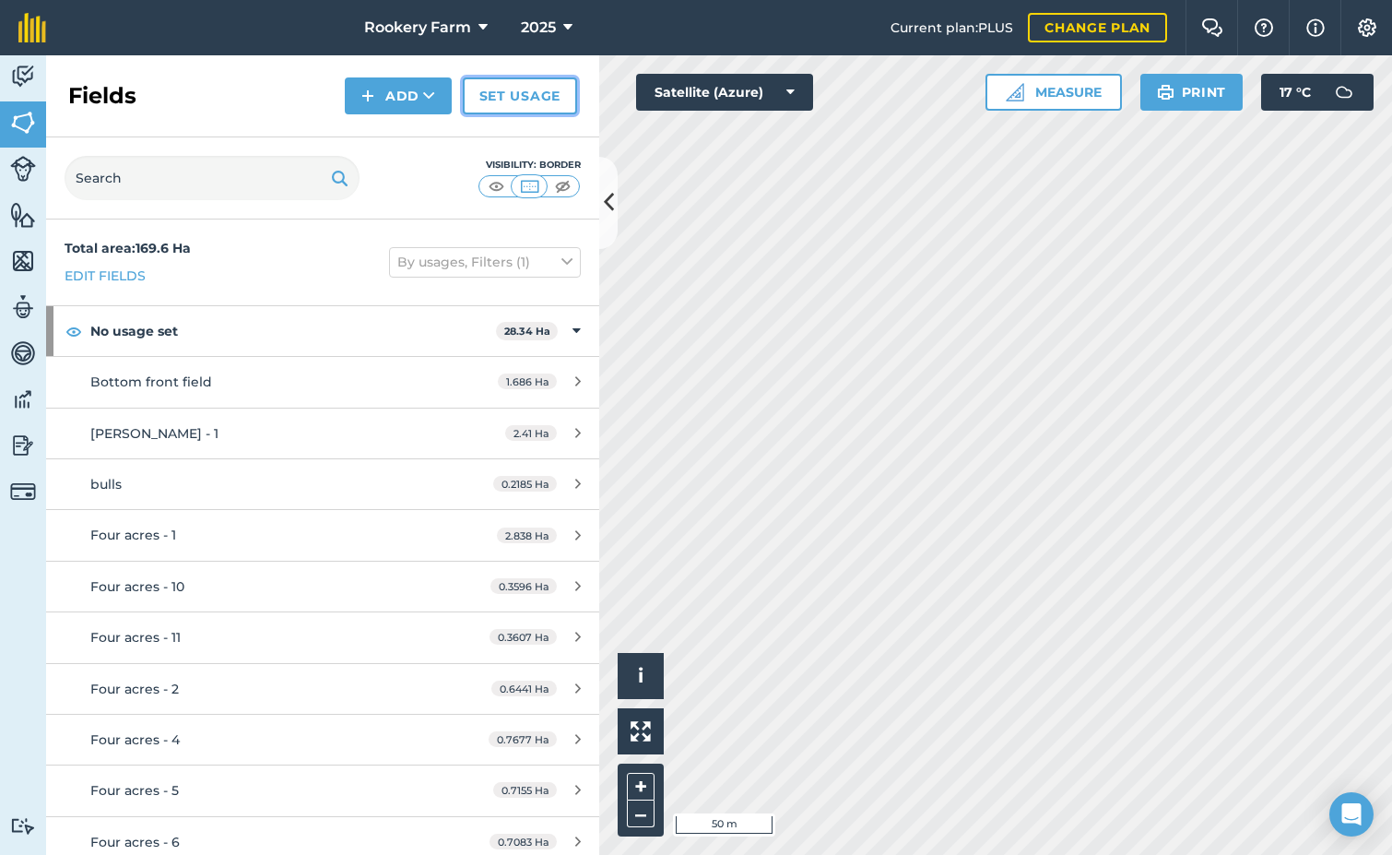
click at [529, 91] on link "Set usage" at bounding box center [520, 95] width 114 height 37
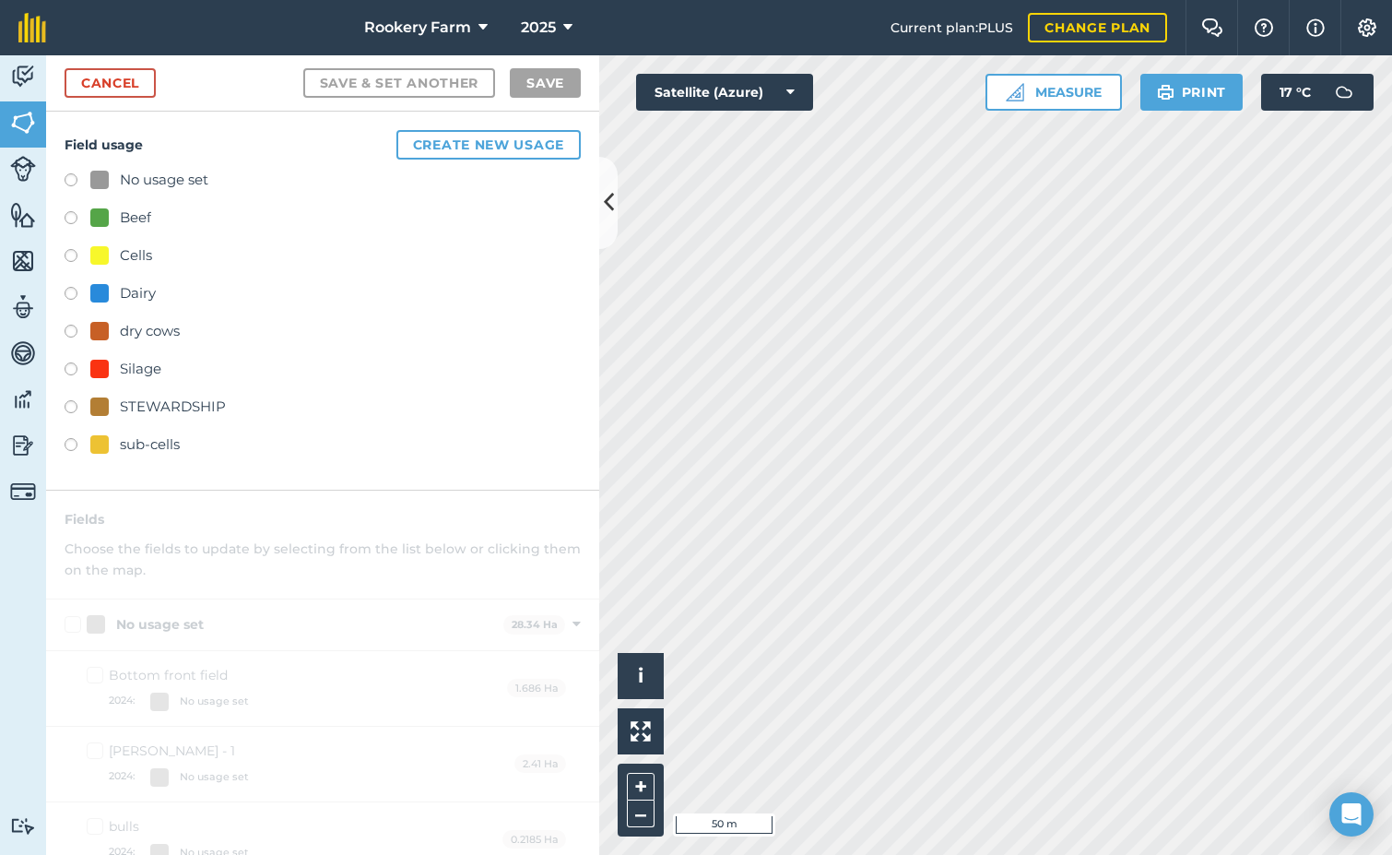
click at [74, 291] on label at bounding box center [78, 296] width 26 height 18
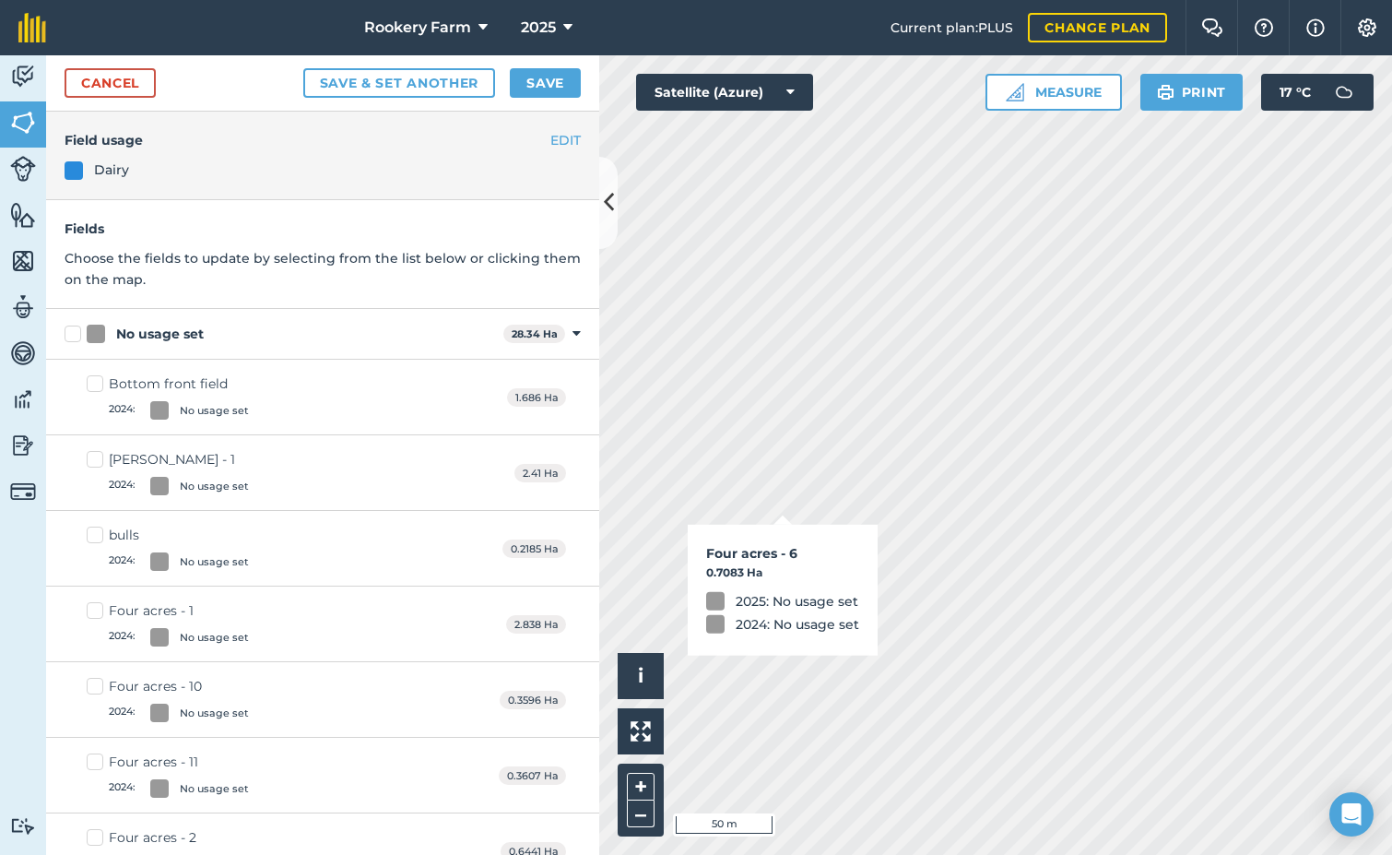
checkbox input "true"
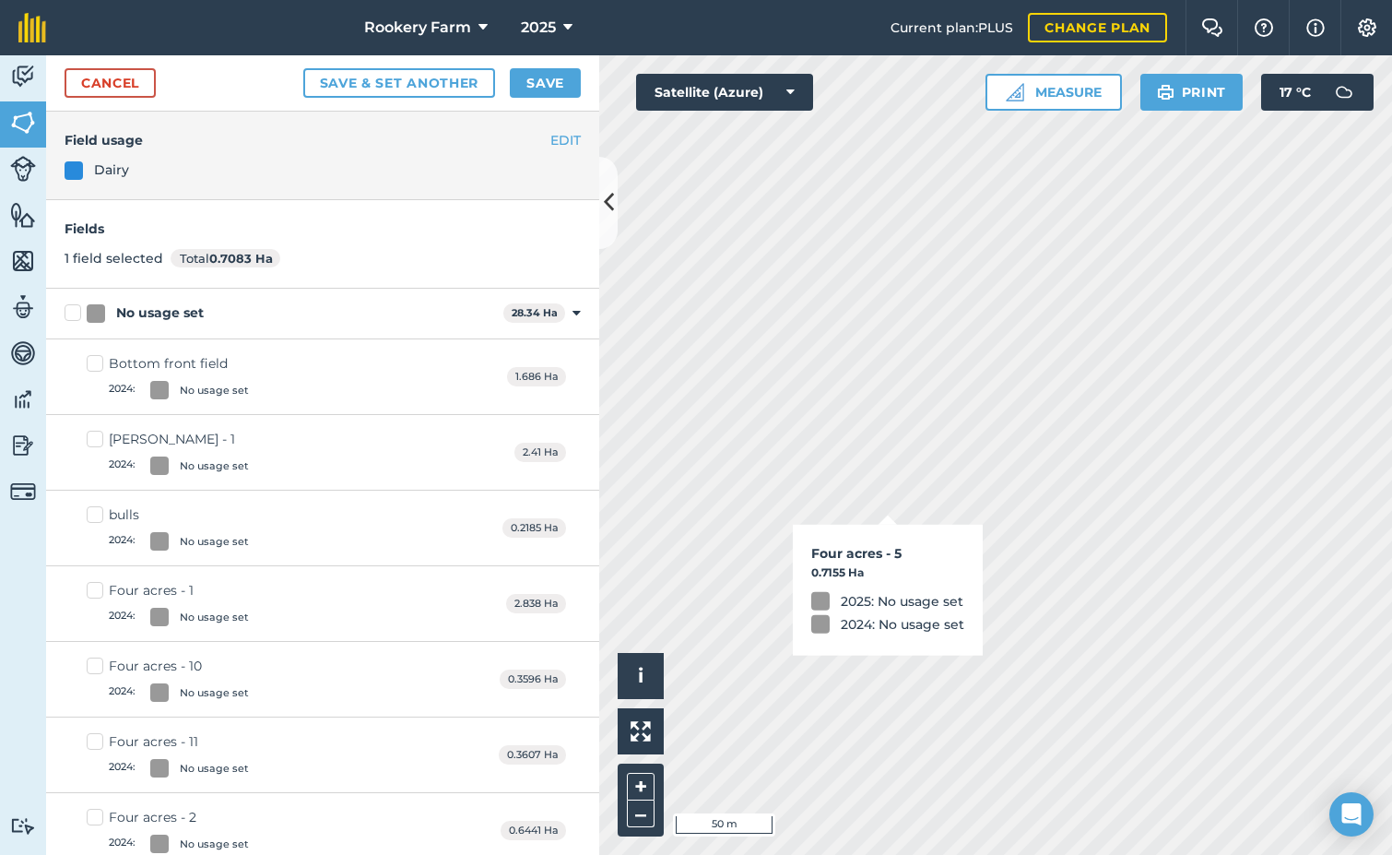
checkbox input "true"
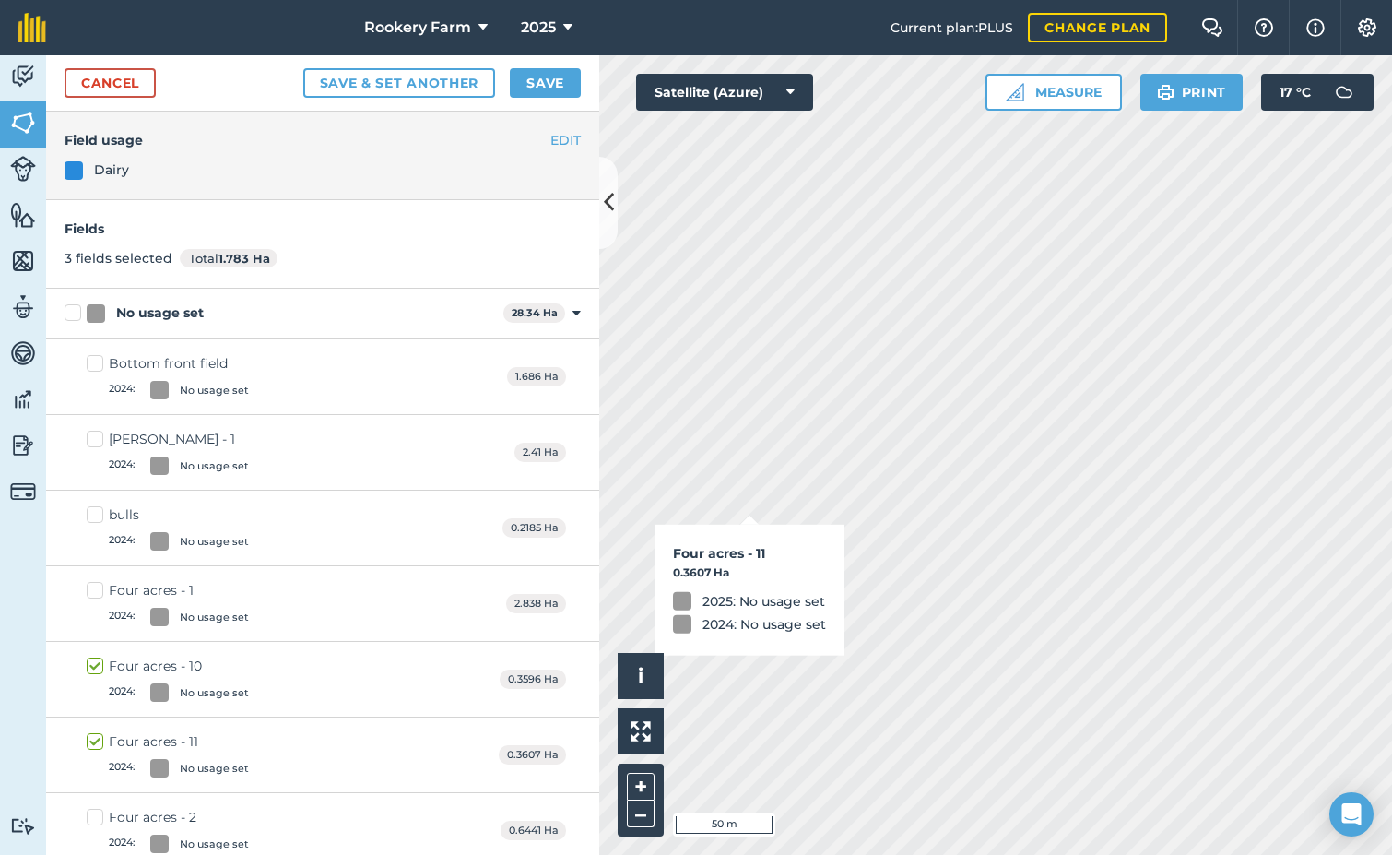
checkbox input "true"
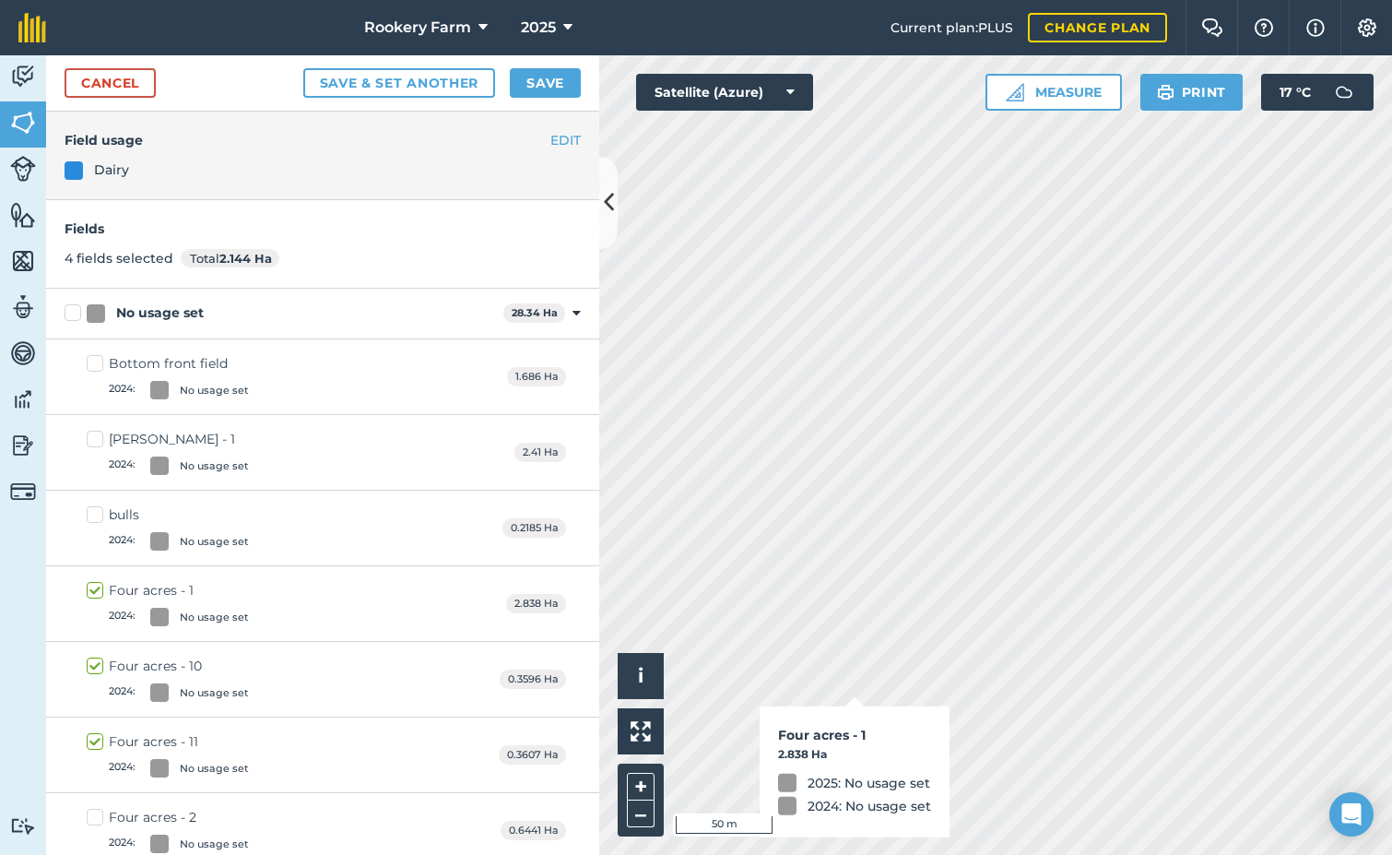
checkbox input "true"
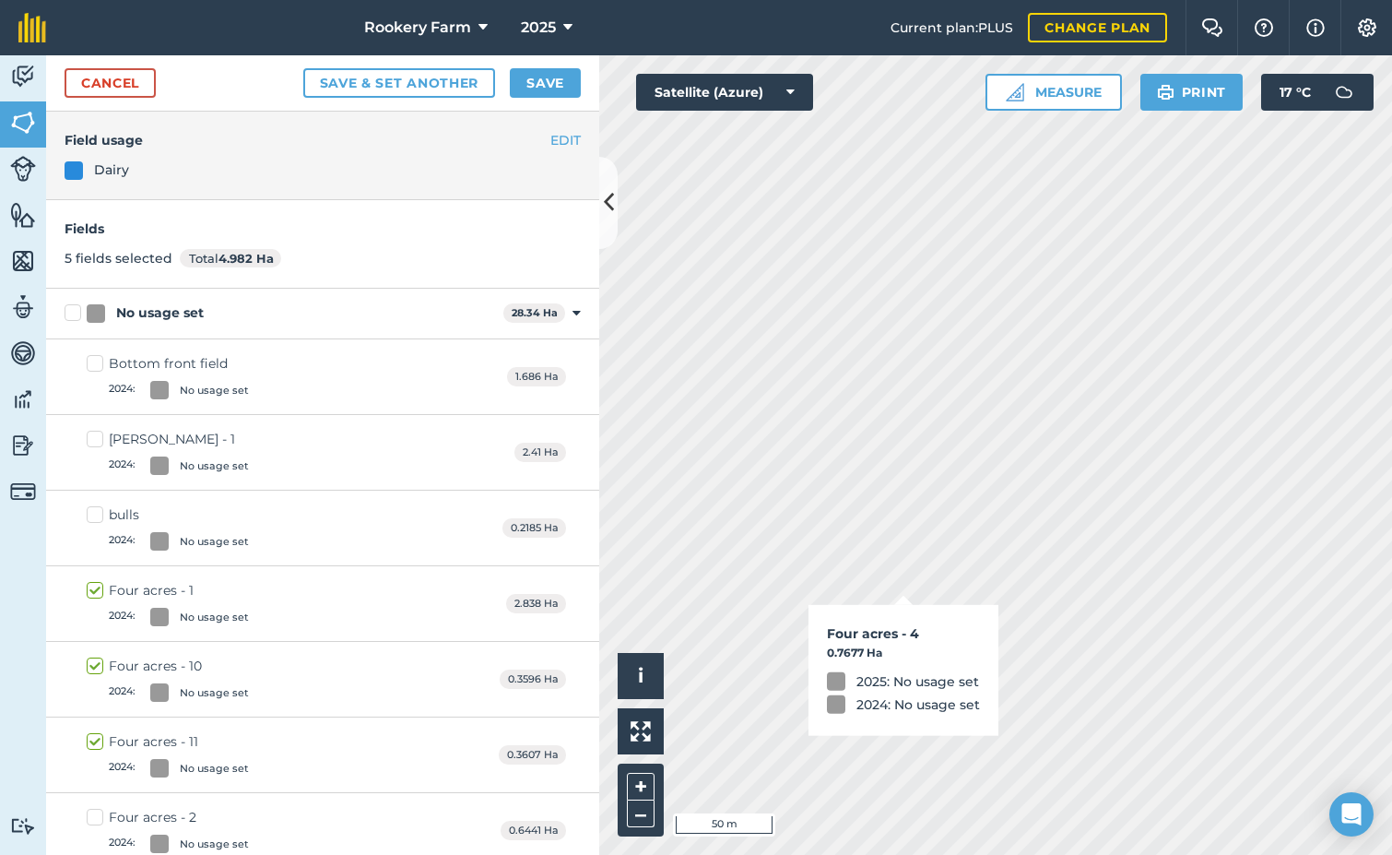
checkbox input "true"
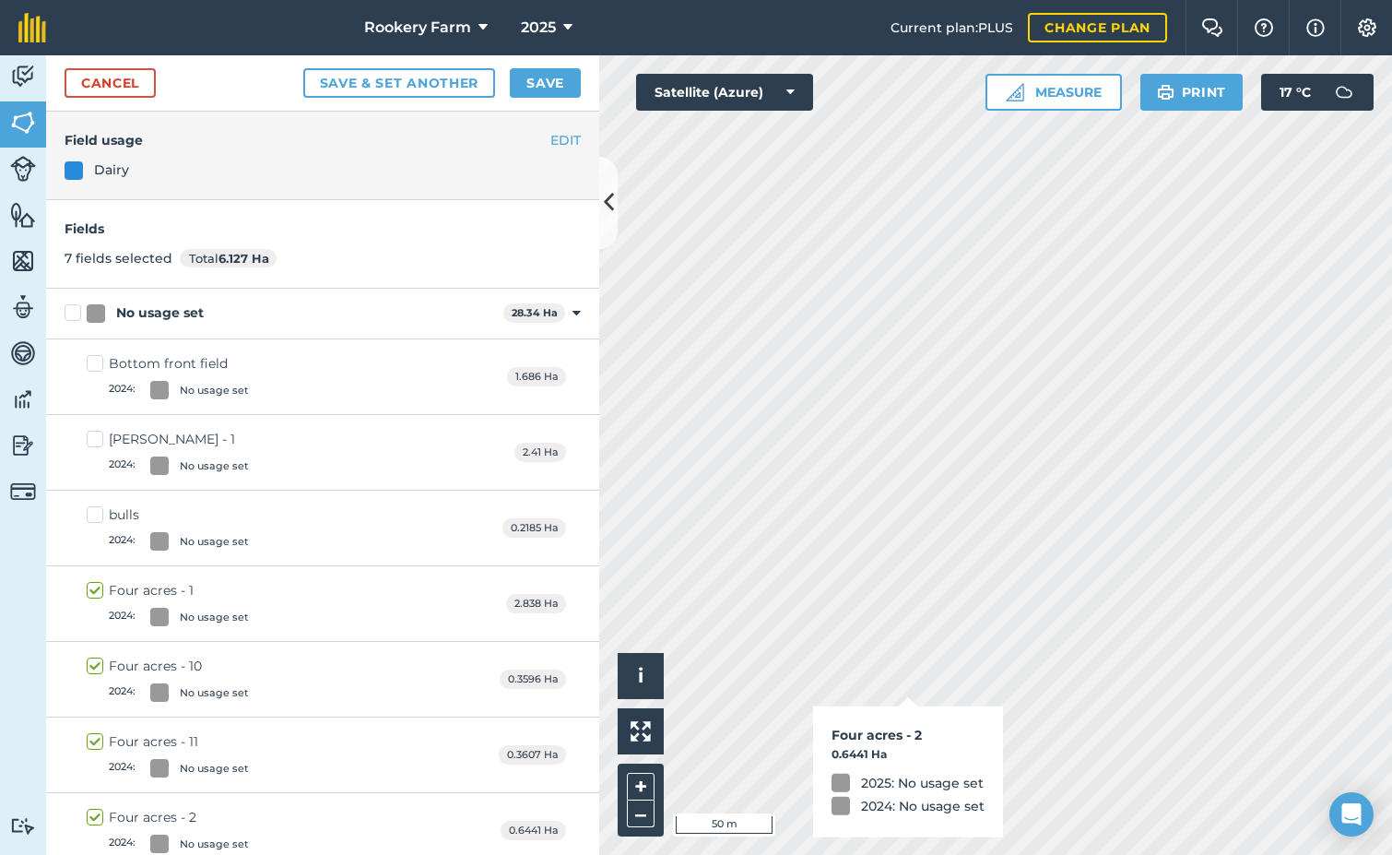
checkbox input "true"
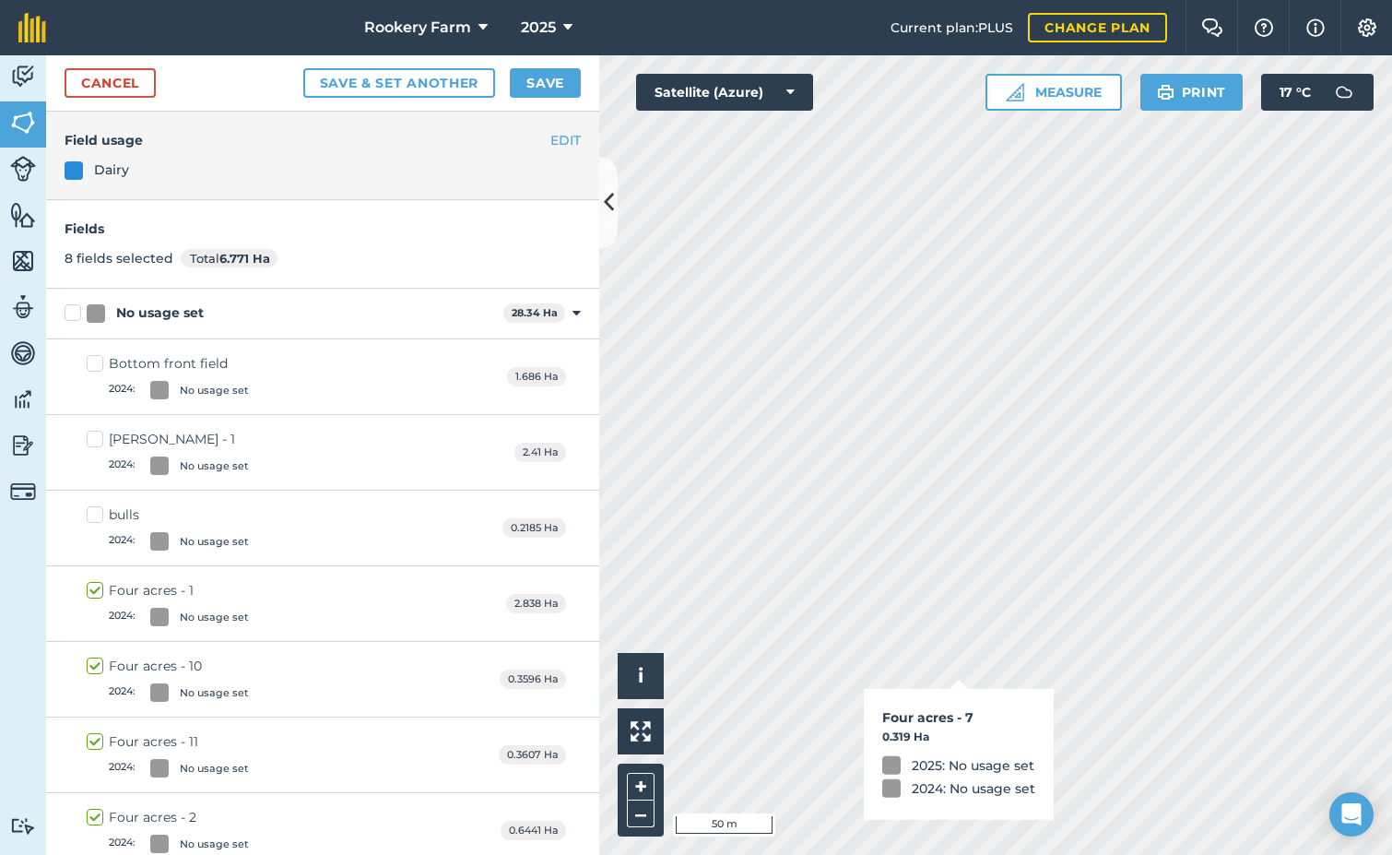
checkbox input "true"
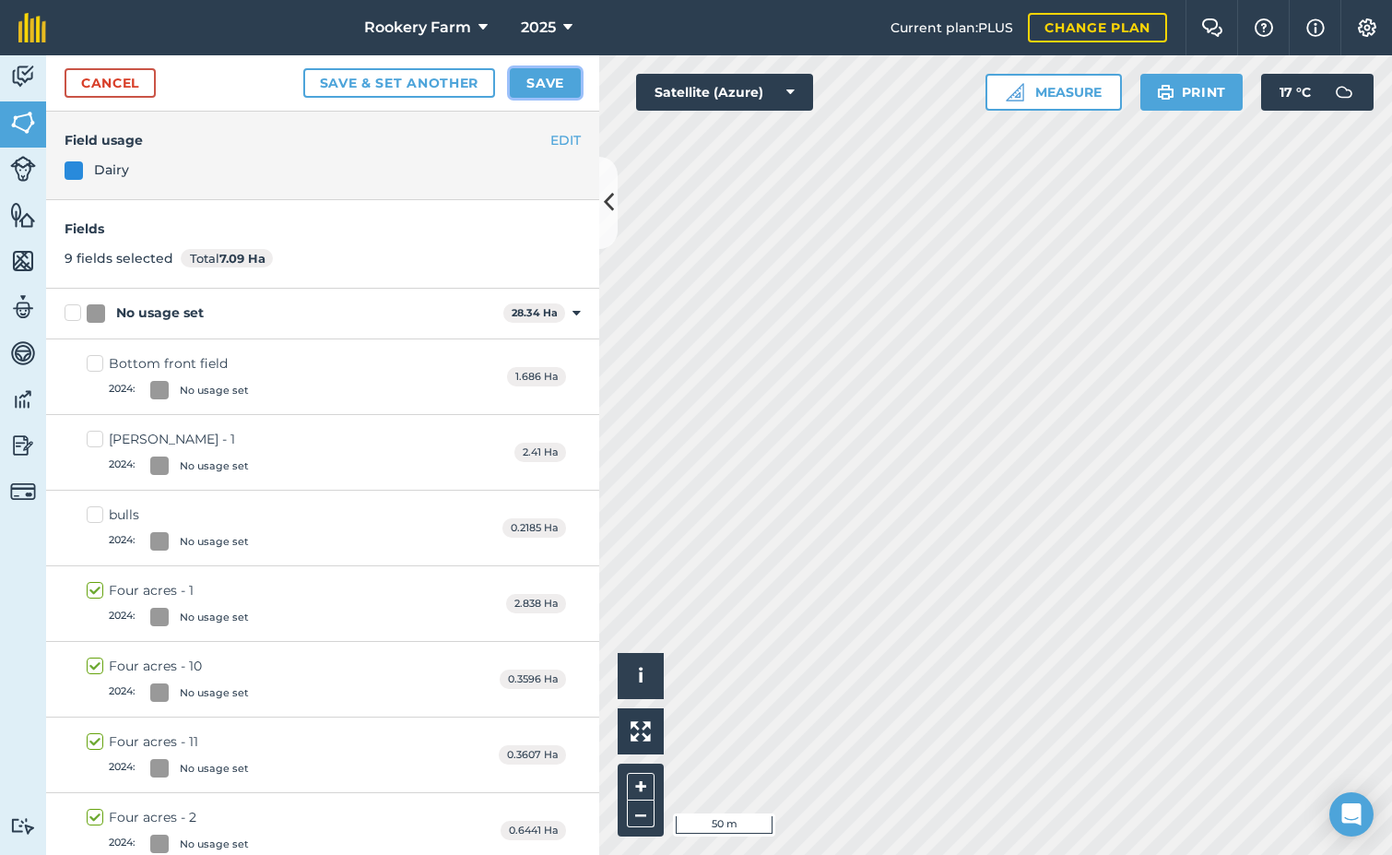
click at [527, 89] on button "Save" at bounding box center [545, 83] width 71 height 30
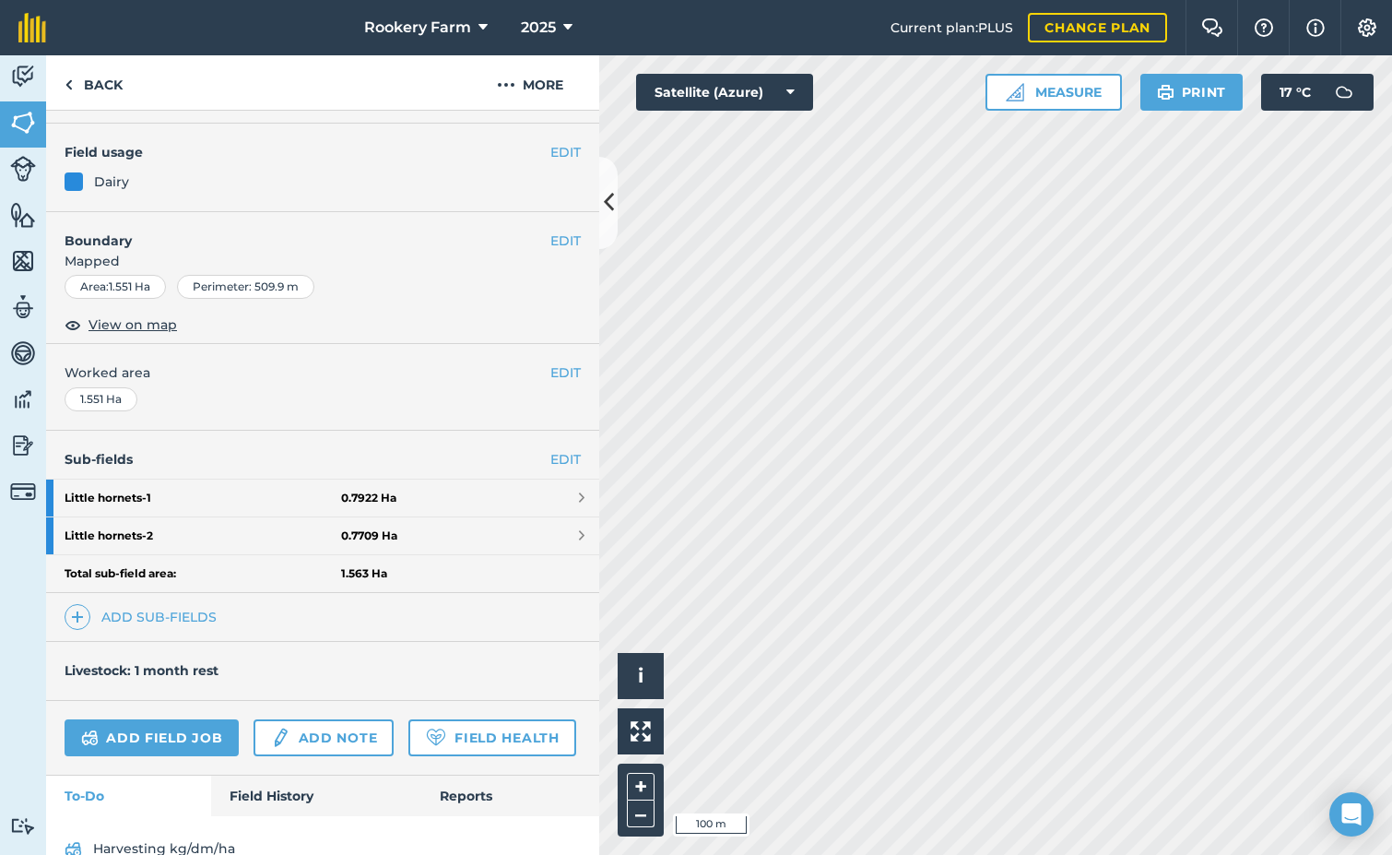
scroll to position [184, 0]
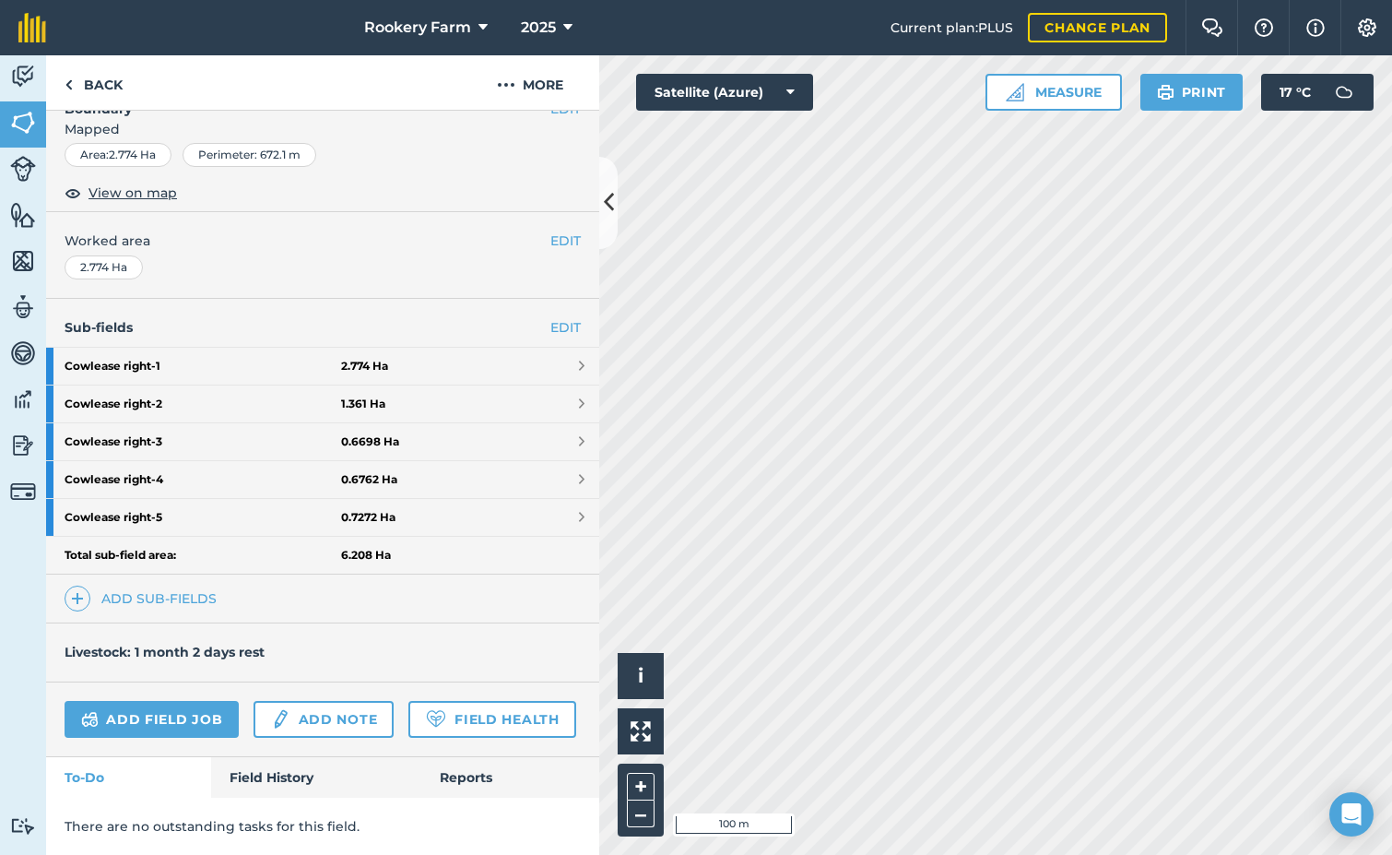
scroll to position [323, 0]
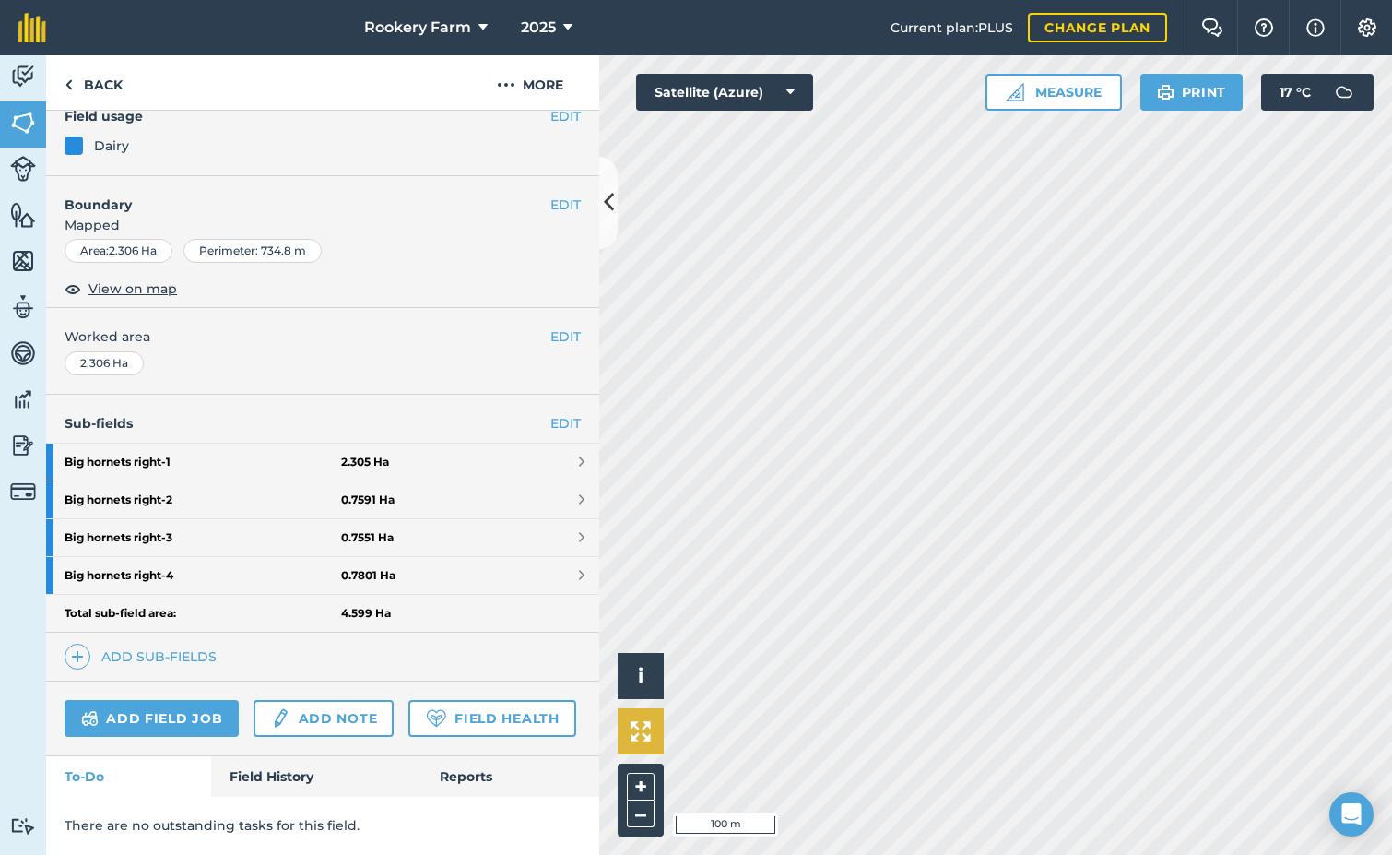
scroll to position [285, 0]
